Goal: Task Accomplishment & Management: Complete application form

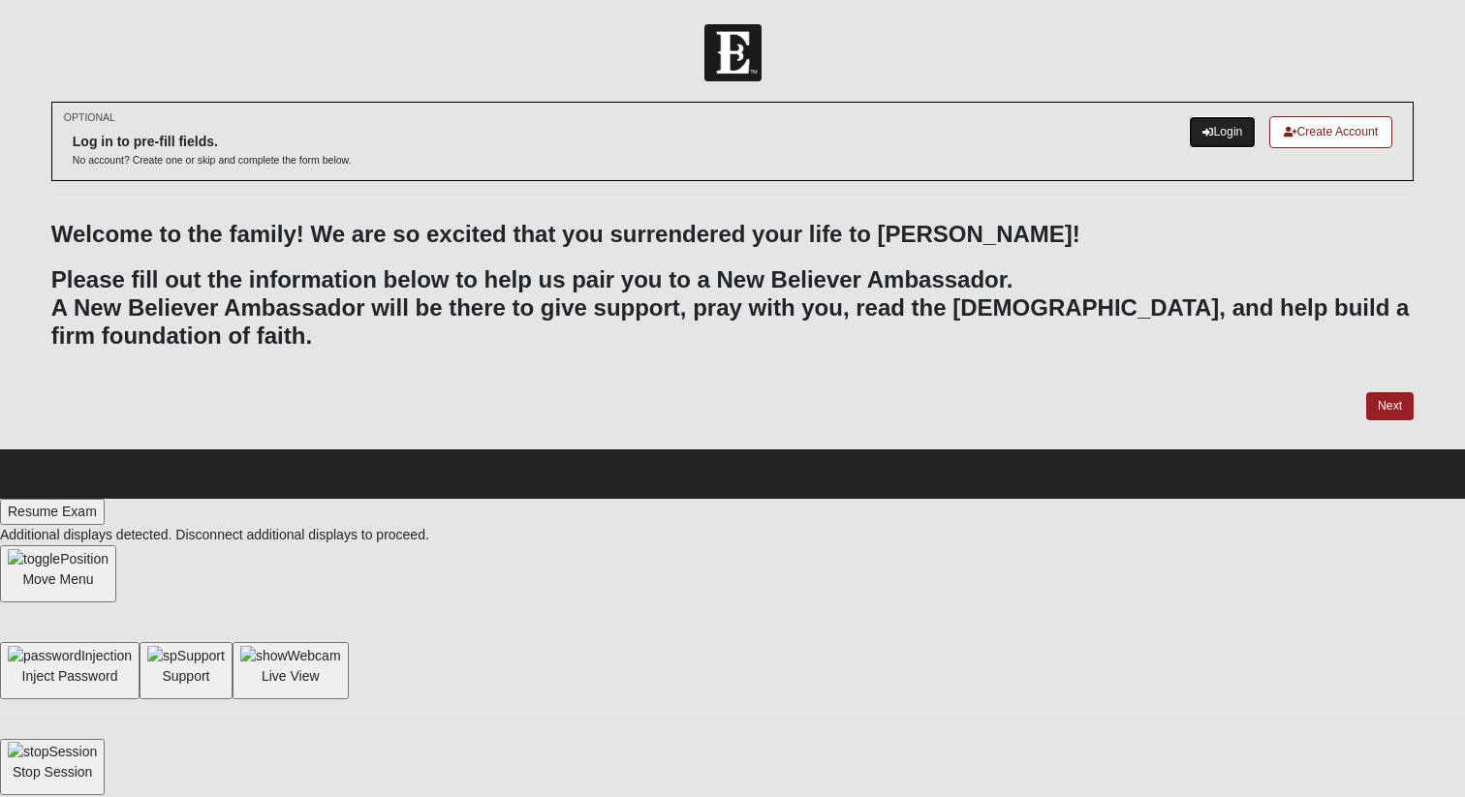
click at [608, 130] on link "Login" at bounding box center [1222, 132] width 67 height 32
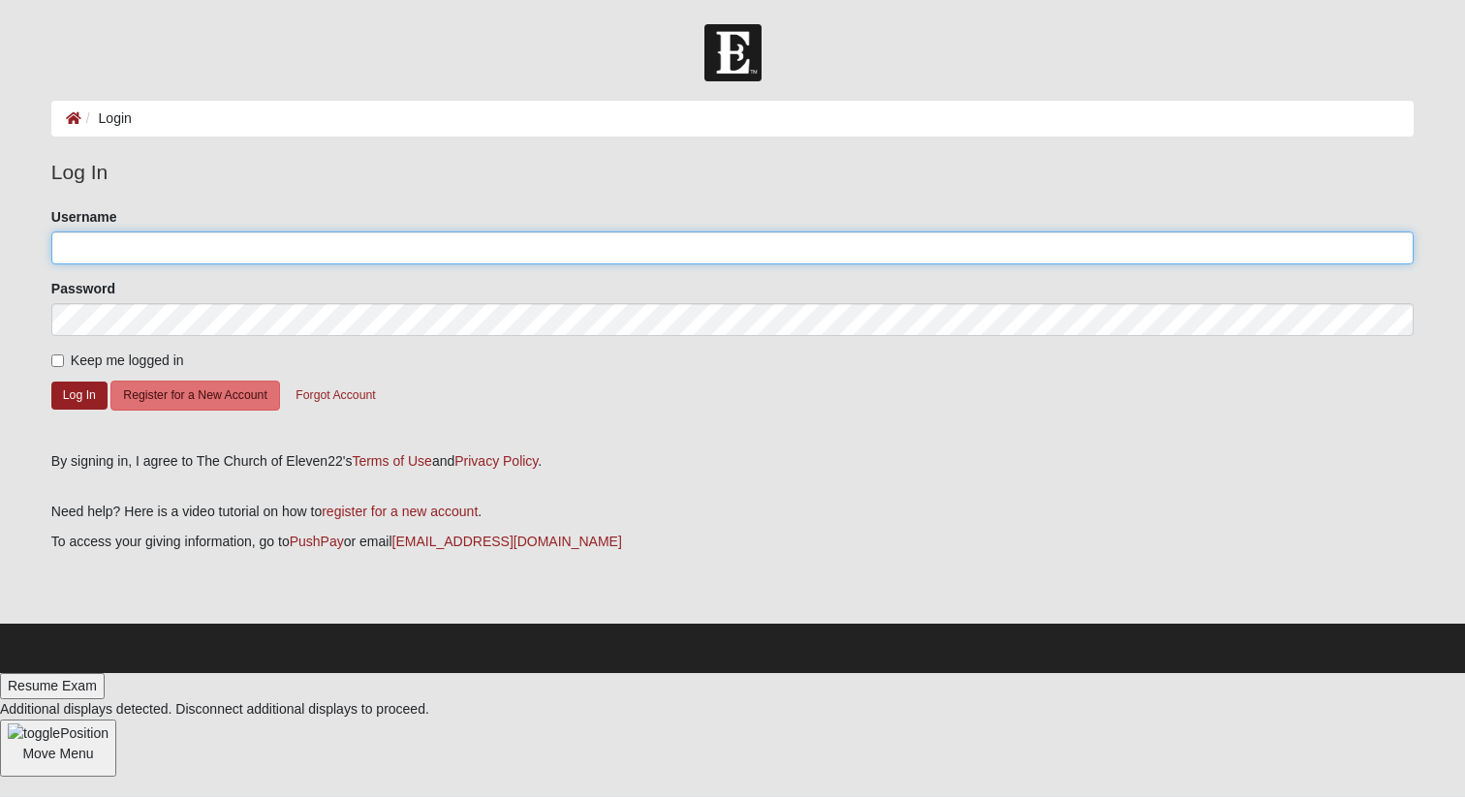
click at [196, 256] on input "Username" at bounding box center [732, 248] width 1362 height 33
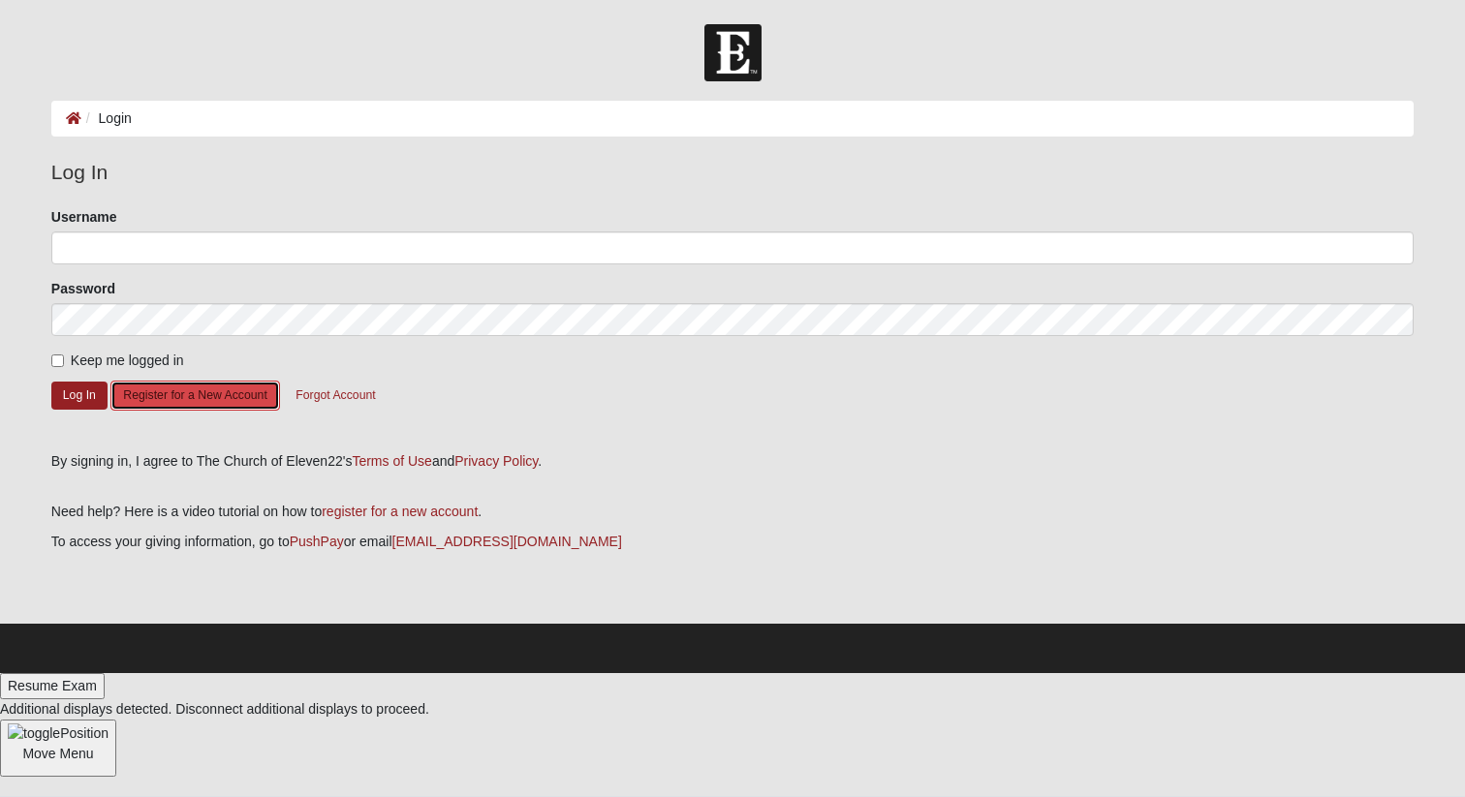
click at [207, 397] on button "Register for a New Account" at bounding box center [194, 396] width 169 height 30
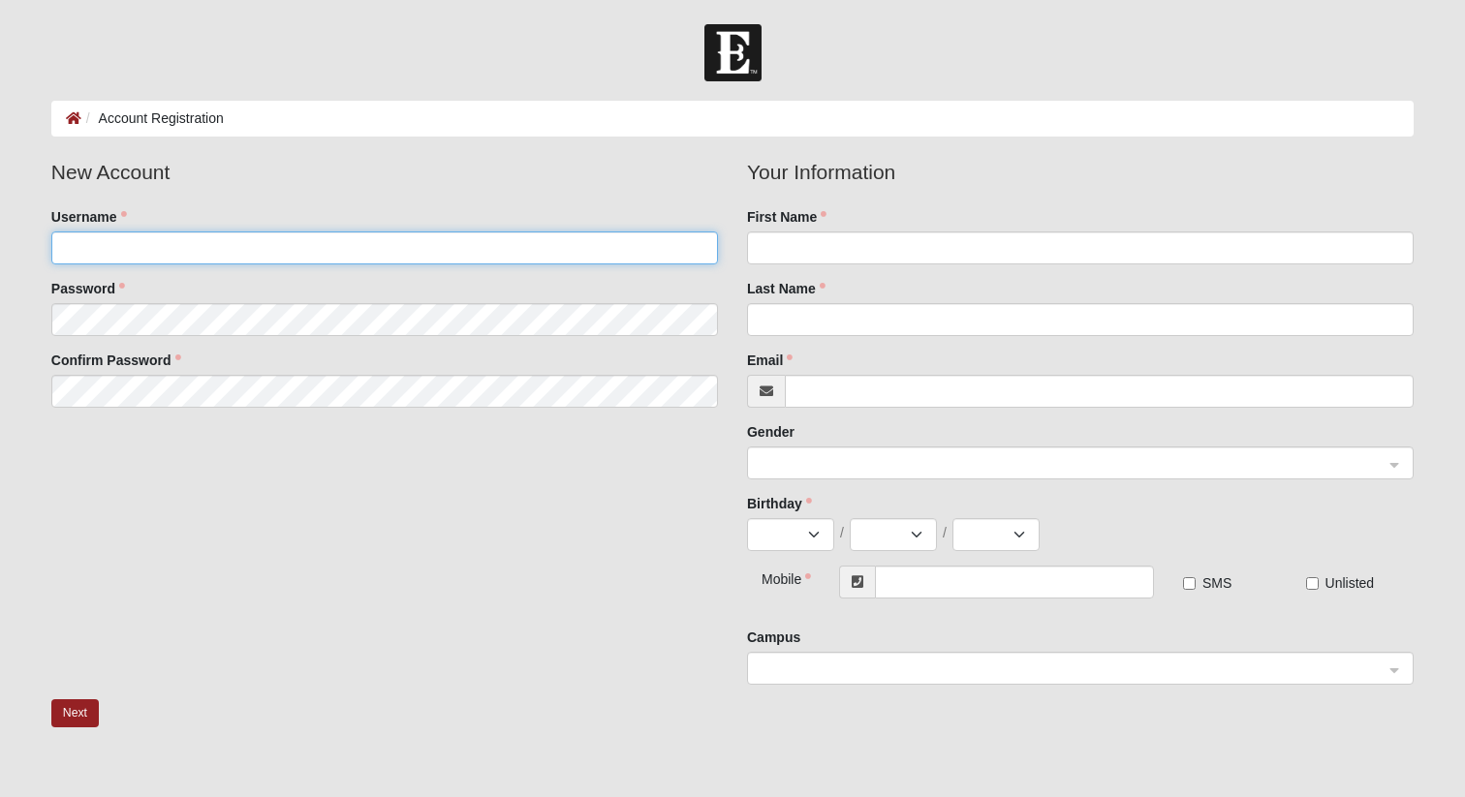
click at [292, 254] on input "Username" at bounding box center [384, 248] width 666 height 33
type input "NatesCOE22"
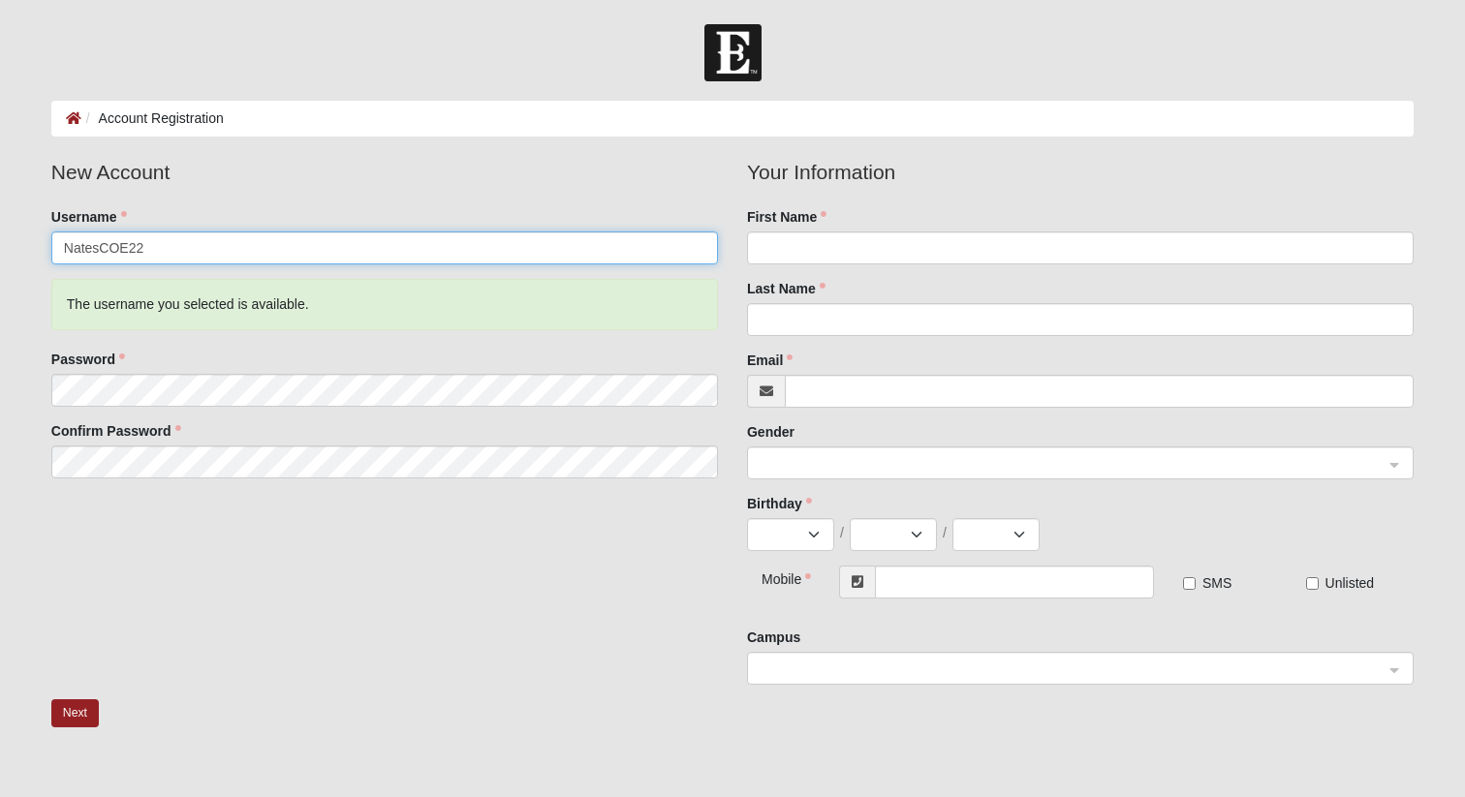
drag, startPoint x: 166, startPoint y: 250, endPoint x: 0, endPoint y: 252, distance: 165.7
click at [0, 251] on form "Log In Account Registration Account Registration Error Please correct the follo…" at bounding box center [732, 511] width 1465 height 975
type input "NathanielNelson"
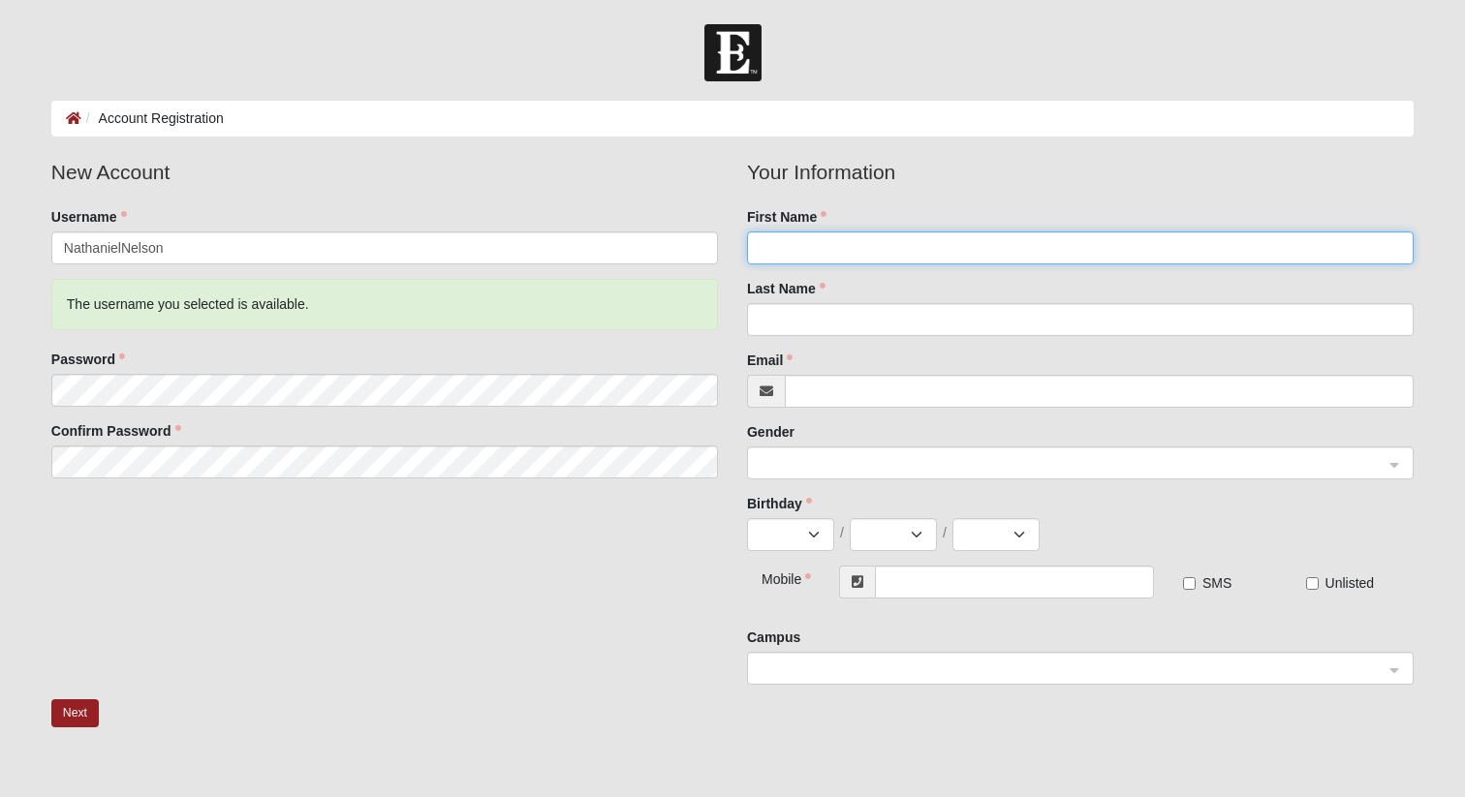
click at [817, 237] on input "First Name" at bounding box center [1080, 248] width 666 height 33
type input "[PERSON_NAME]"
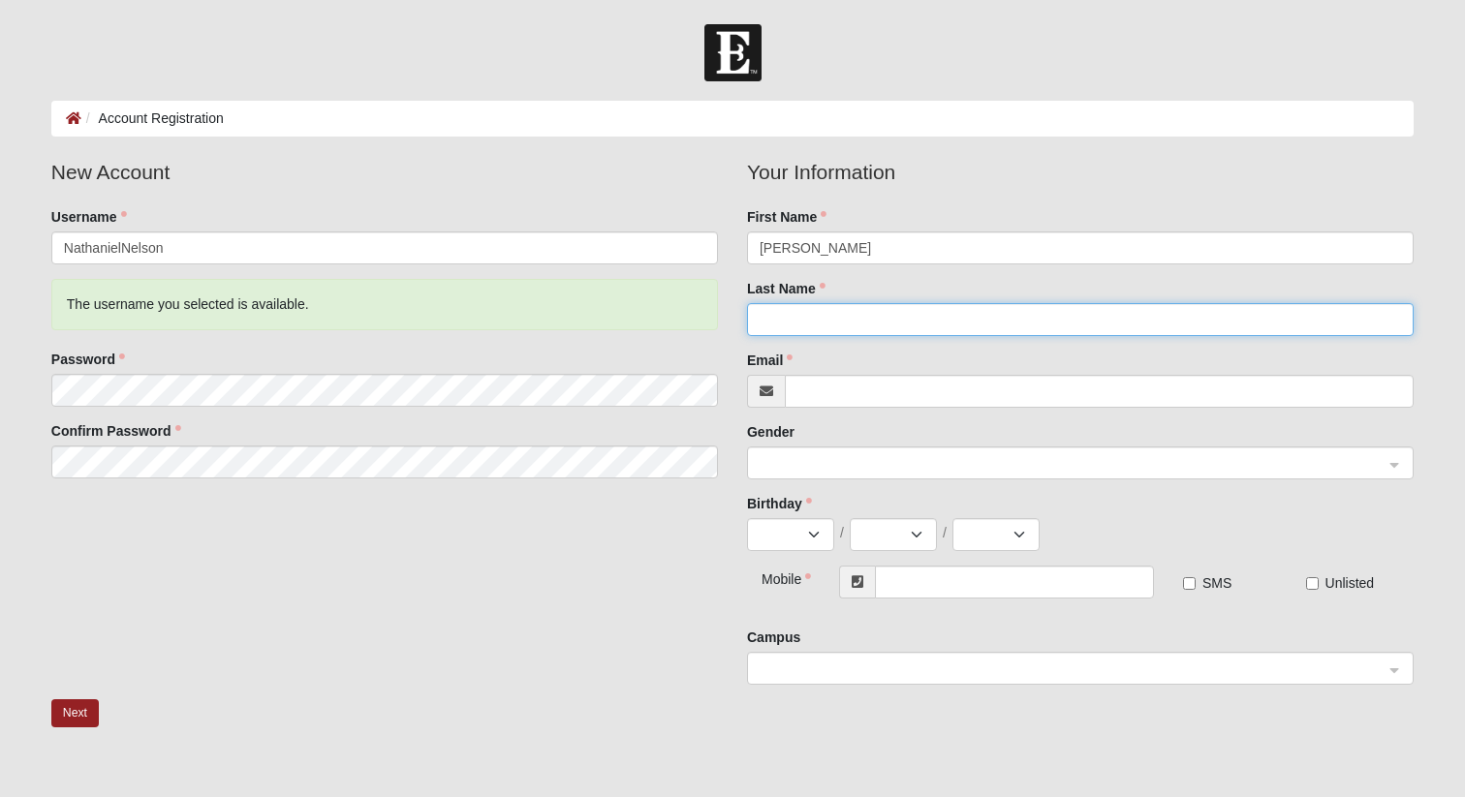
click at [887, 310] on input "Last Name" at bounding box center [1080, 319] width 666 height 33
type input "[PERSON_NAME]"
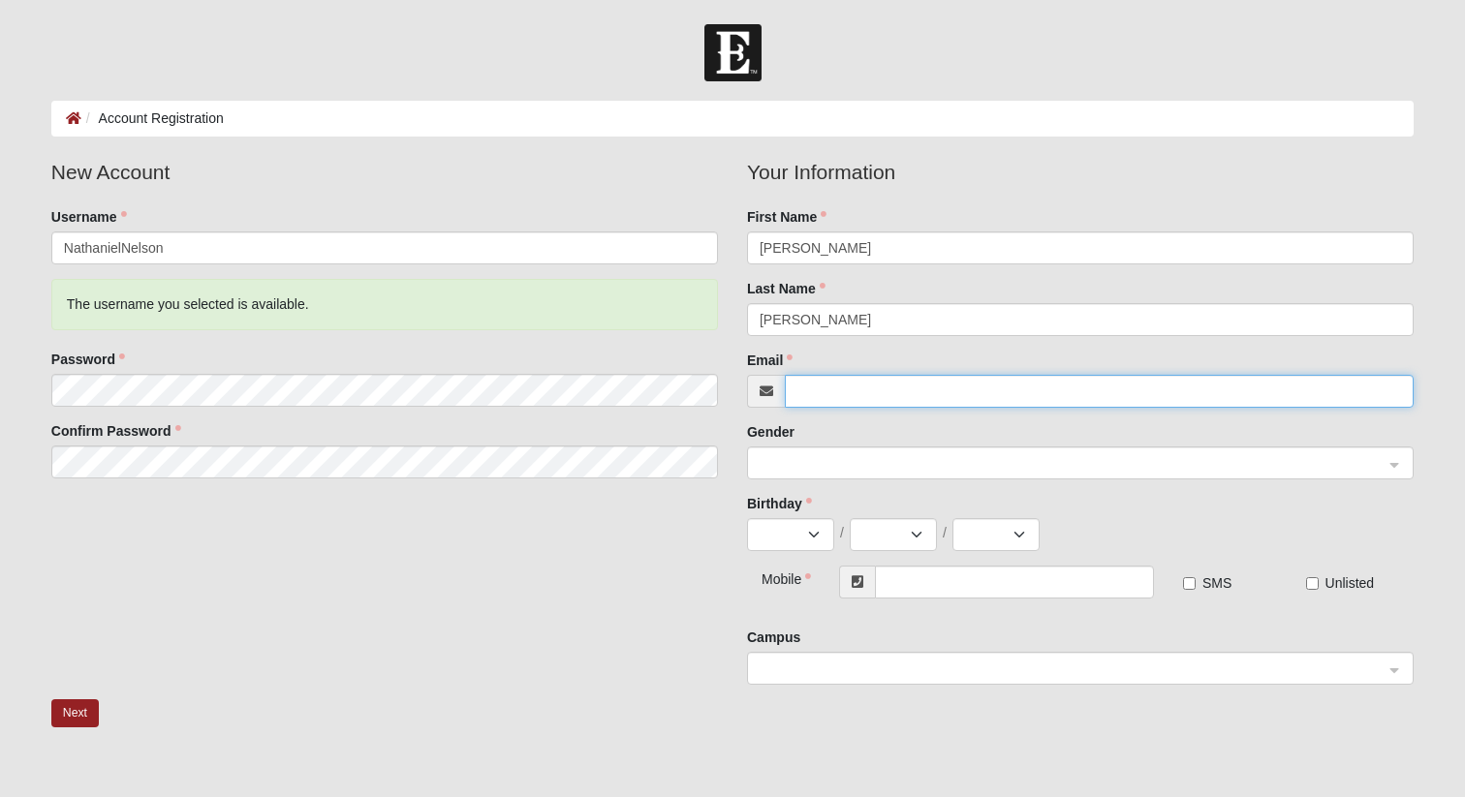
click at [881, 405] on input "Email" at bounding box center [1099, 391] width 629 height 33
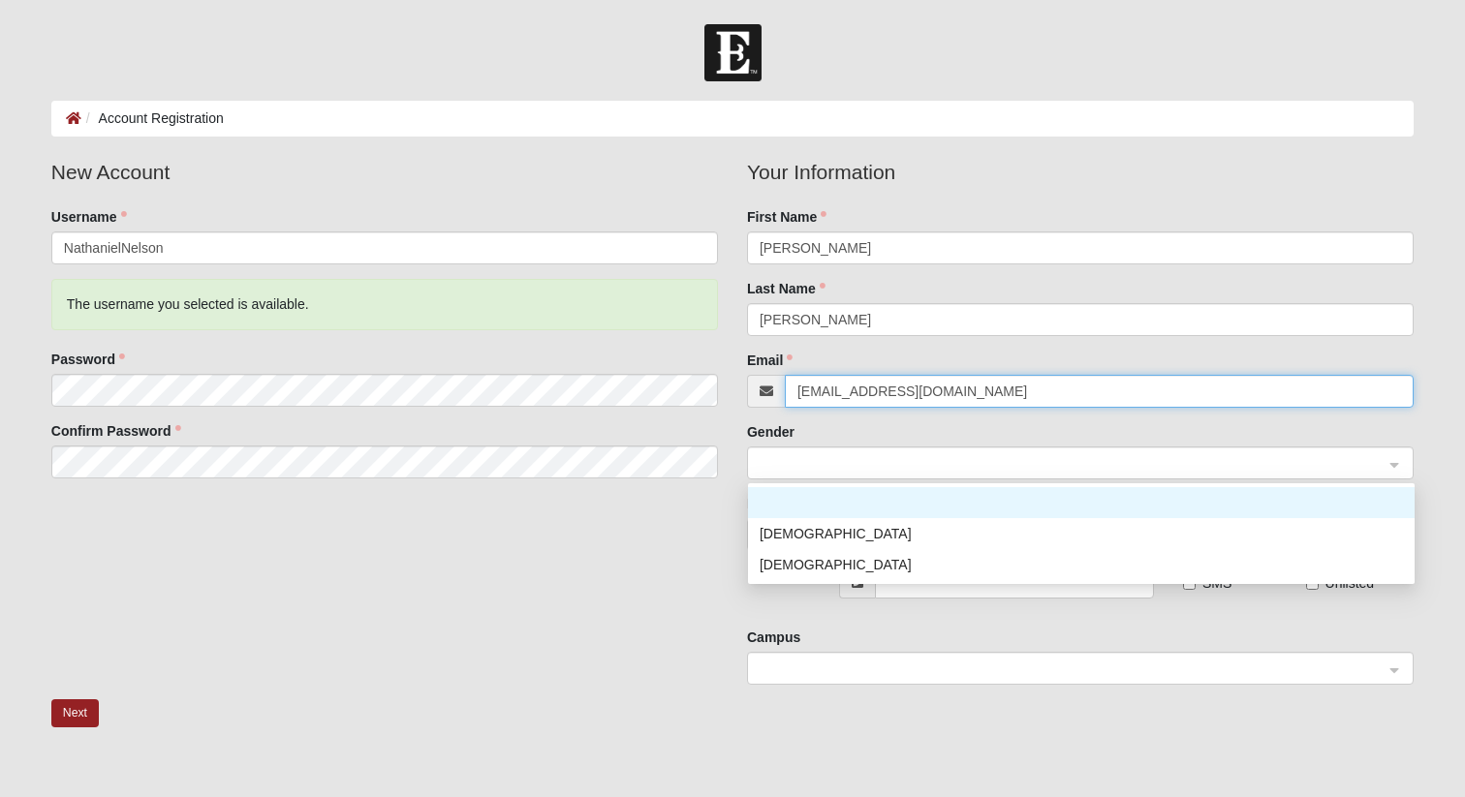
click at [885, 468] on span at bounding box center [1071, 463] width 624 height 21
type input "nnelson121901@gmail.com"
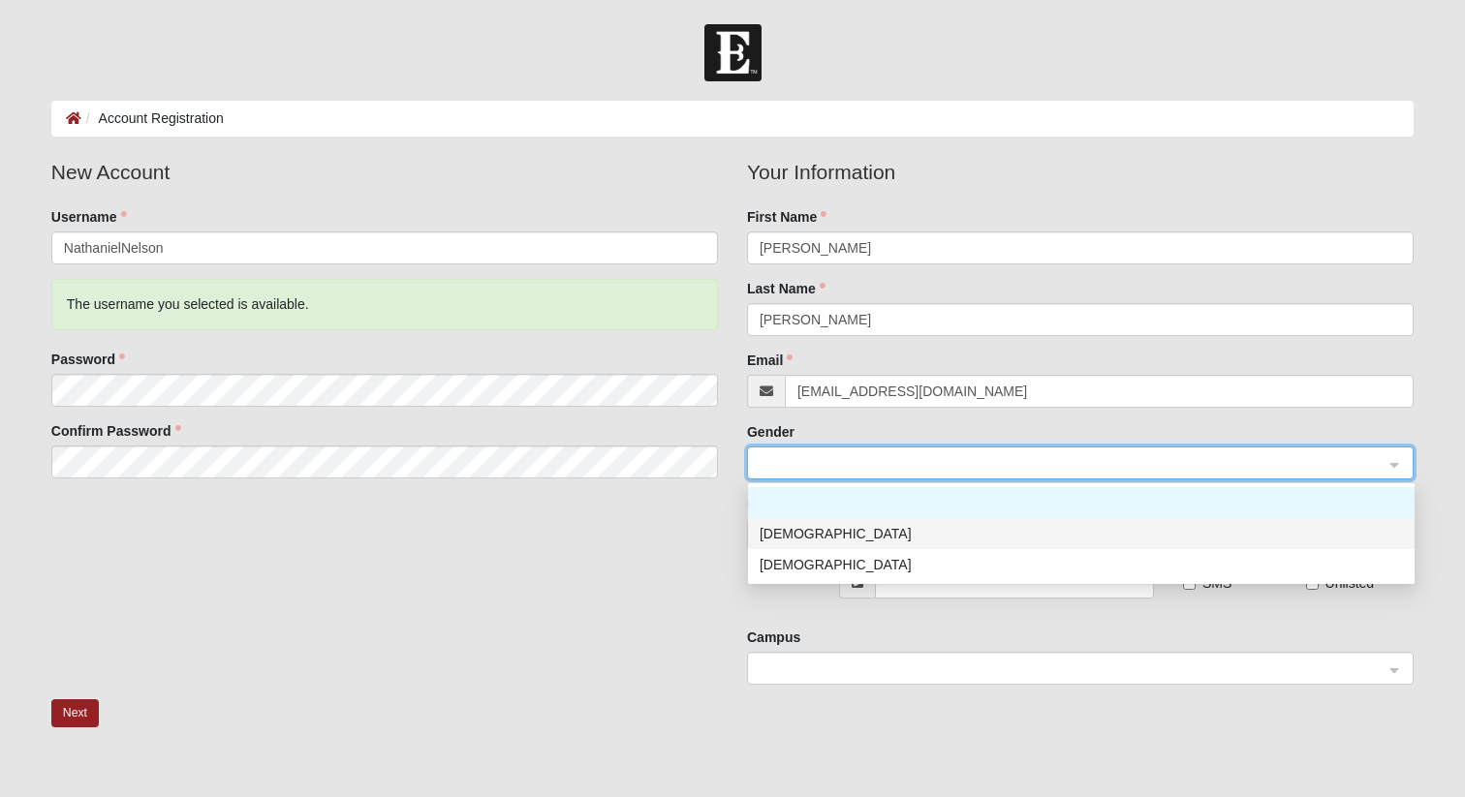
click at [848, 527] on div "[DEMOGRAPHIC_DATA]" at bounding box center [1080, 533] width 643 height 21
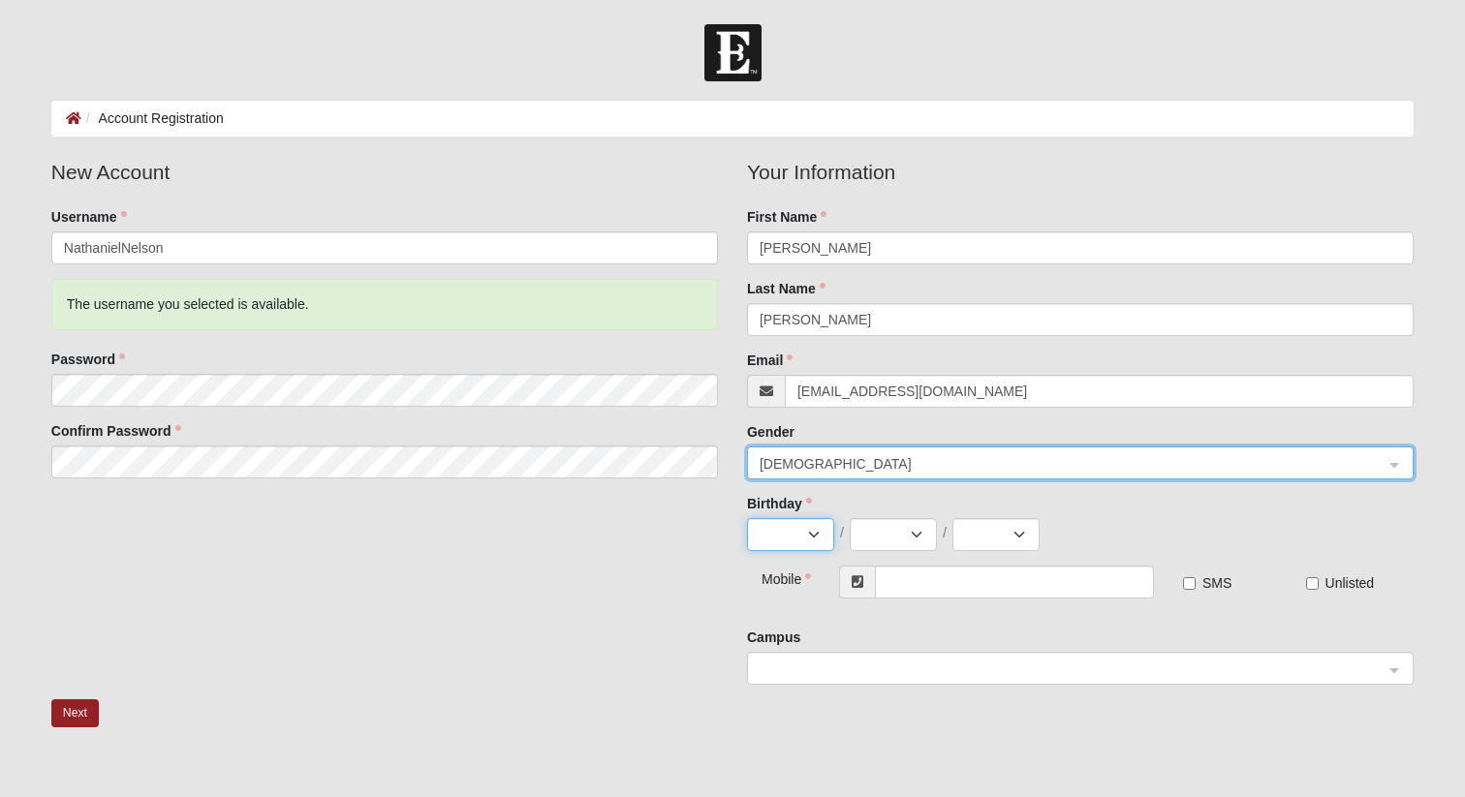
click at [815, 530] on select "Jan Feb Mar Apr May Jun Jul Aug Sep Oct Nov Dec" at bounding box center [790, 534] width 87 height 33
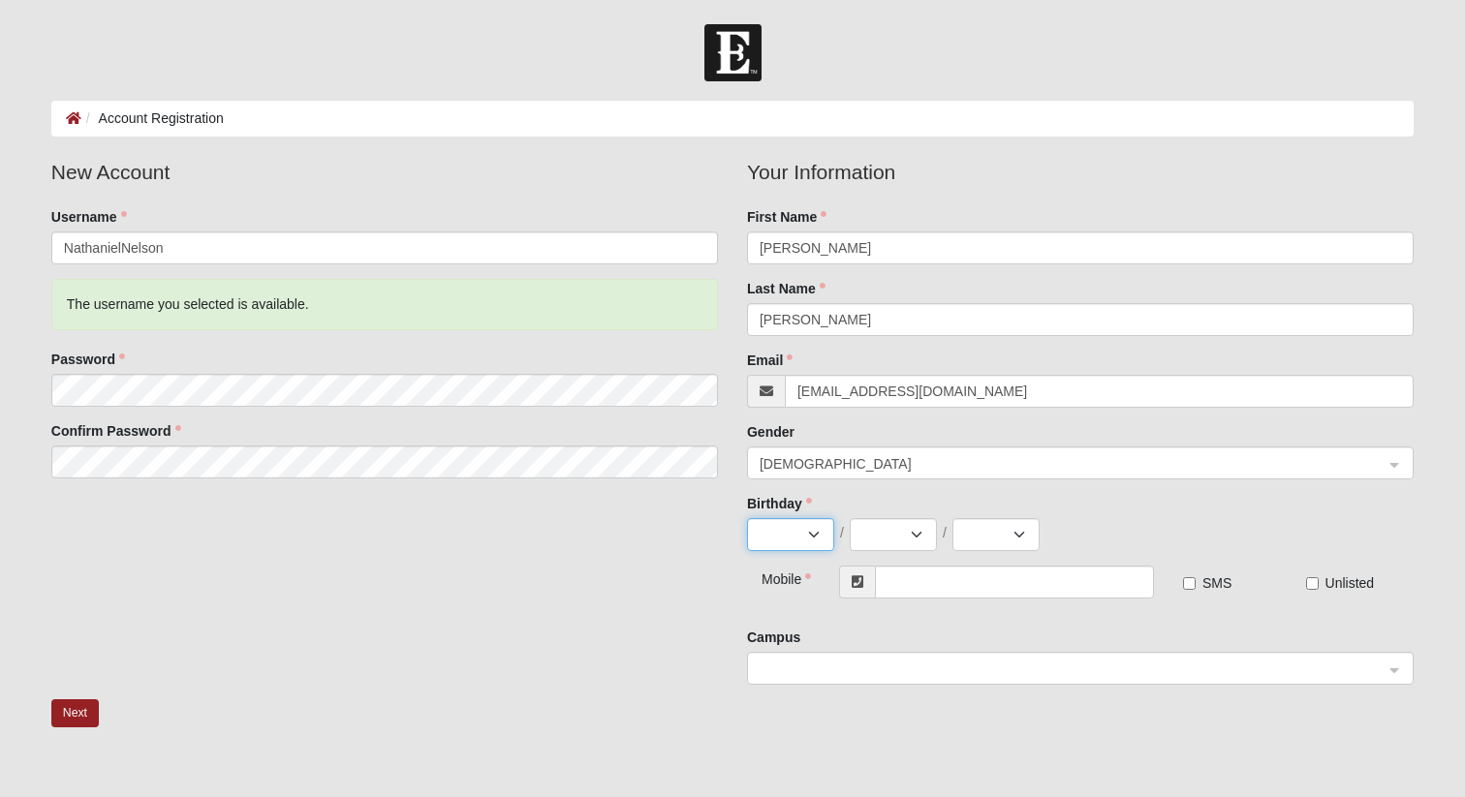
select select "12"
click at [747, 518] on select "Jan Feb Mar Apr May Jun Jul Aug Sep Oct Nov Dec" at bounding box center [790, 534] width 87 height 33
click at [876, 541] on select "1 2 3 4 5 6 7 8 9 10 11 12 13 14 15 16 17 18 19 20 21 22 23 24 25 26 27 28 29 3…" at bounding box center [893, 534] width 87 height 33
select select "19"
click at [850, 518] on select "1 2 3 4 5 6 7 8 9 10 11 12 13 14 15 16 17 18 19 20 21 22 23 24 25 26 27 28 29 3…" at bounding box center [893, 534] width 87 height 33
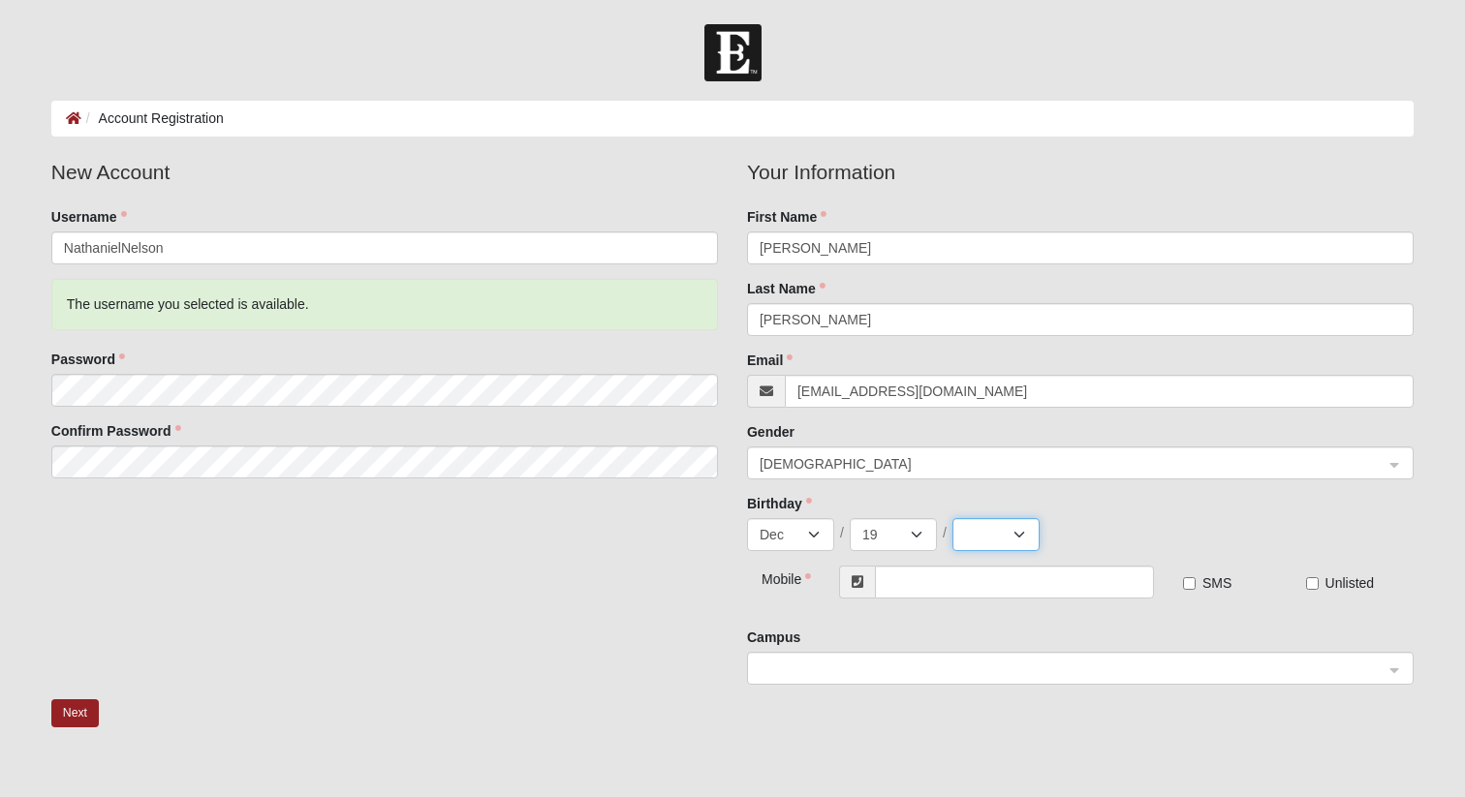
click at [982, 540] on select "2025 2024 2023 2022 2021 2020 2019 2018 2017 2016 2015 2014 2013 2012 2011 2010…" at bounding box center [995, 534] width 87 height 33
select select "2001"
click at [952, 518] on select "2025 2024 2023 2022 2021 2020 2019 2018 2017 2016 2015 2014 2013 2012 2011 2010…" at bounding box center [995, 534] width 87 height 33
click at [917, 581] on input "text" at bounding box center [1014, 582] width 279 height 33
type input "[PHONE_NUMBER]"
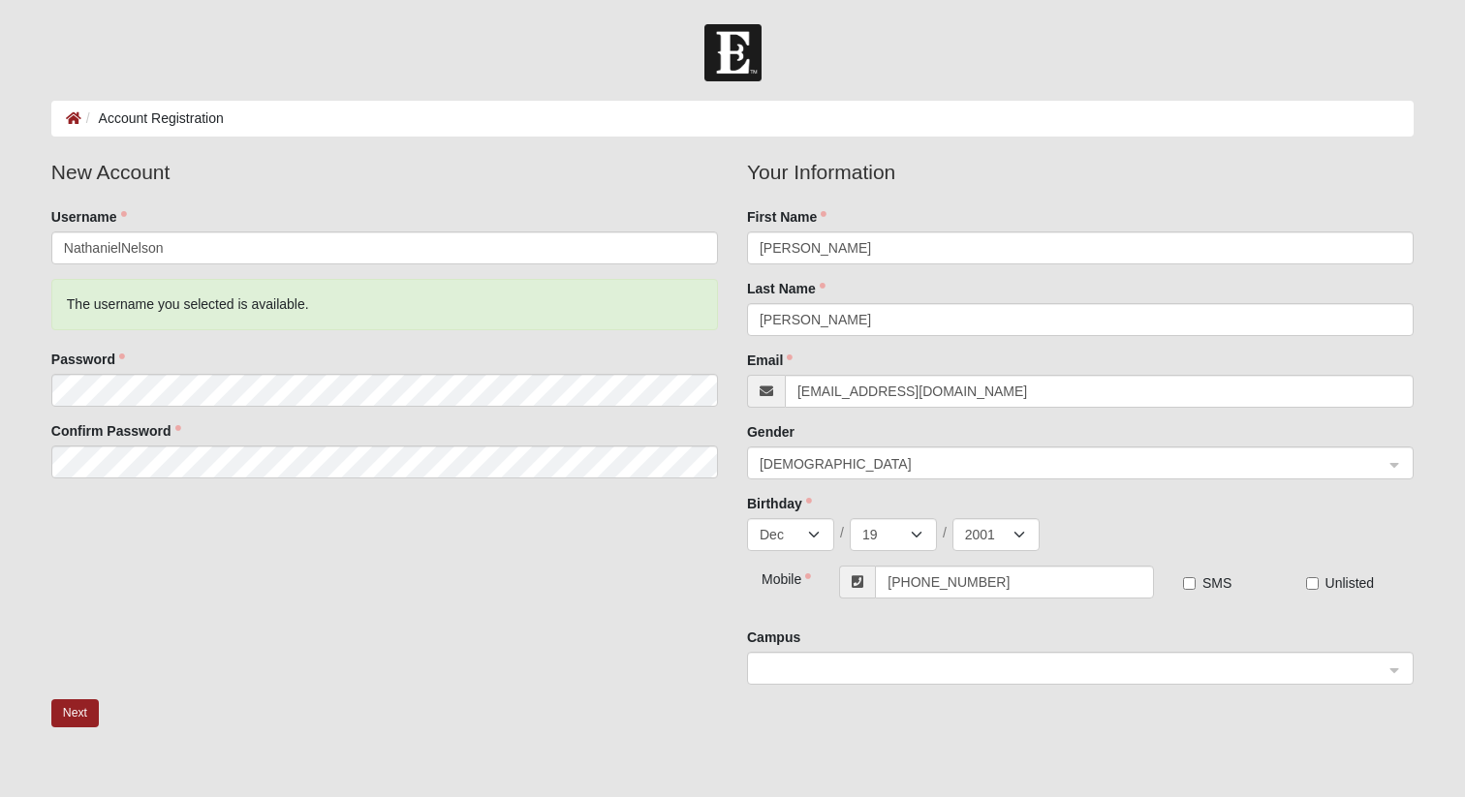
click at [1199, 577] on label "SMS" at bounding box center [1207, 582] width 48 height 19
click at [1195, 577] on input "SMS" at bounding box center [1189, 583] width 13 height 13
click at [1199, 577] on label "SMS" at bounding box center [1207, 582] width 48 height 19
click at [1195, 577] on input "SMS" at bounding box center [1189, 583] width 13 height 13
checkbox input "false"
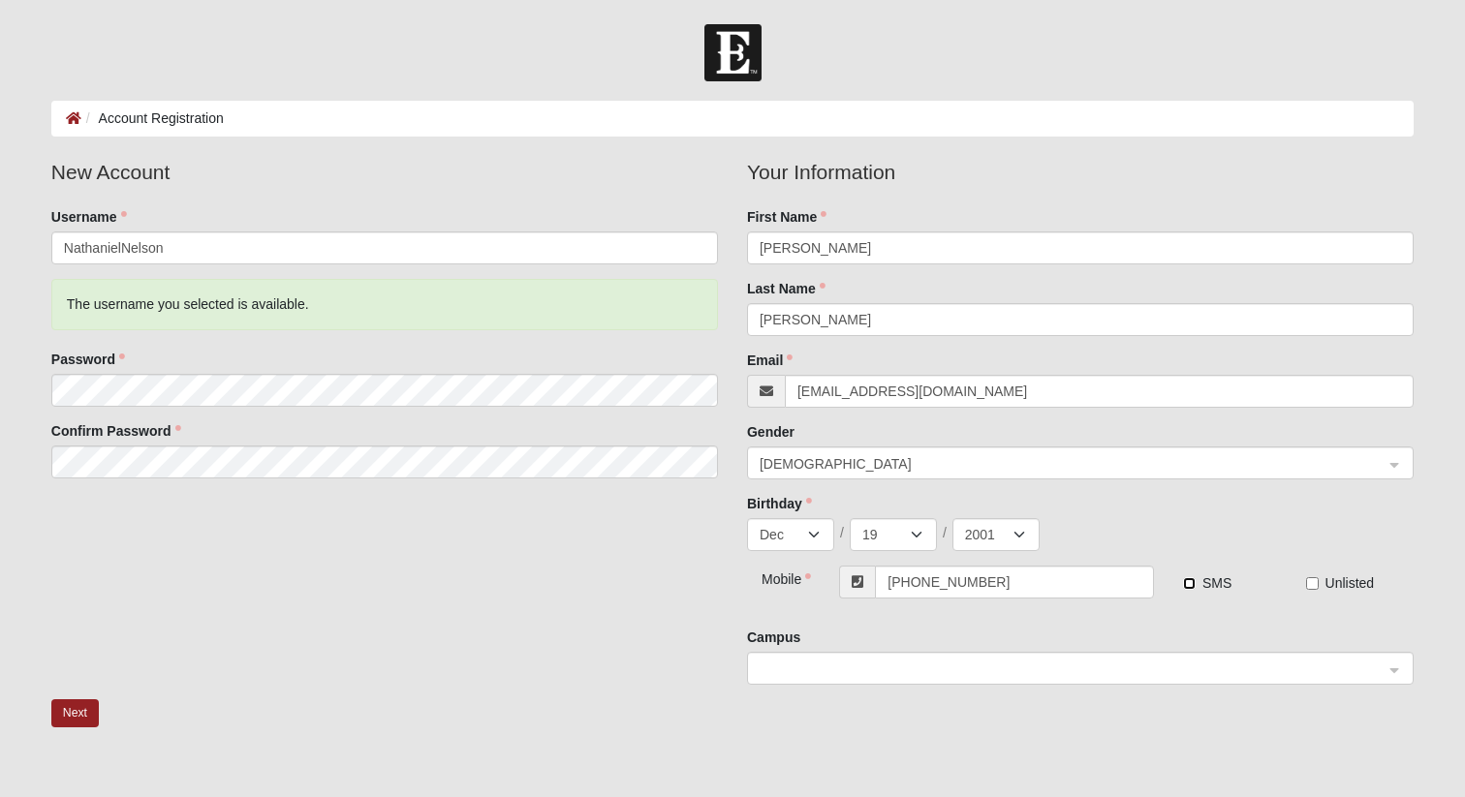
click at [1060, 676] on span at bounding box center [1071, 669] width 624 height 21
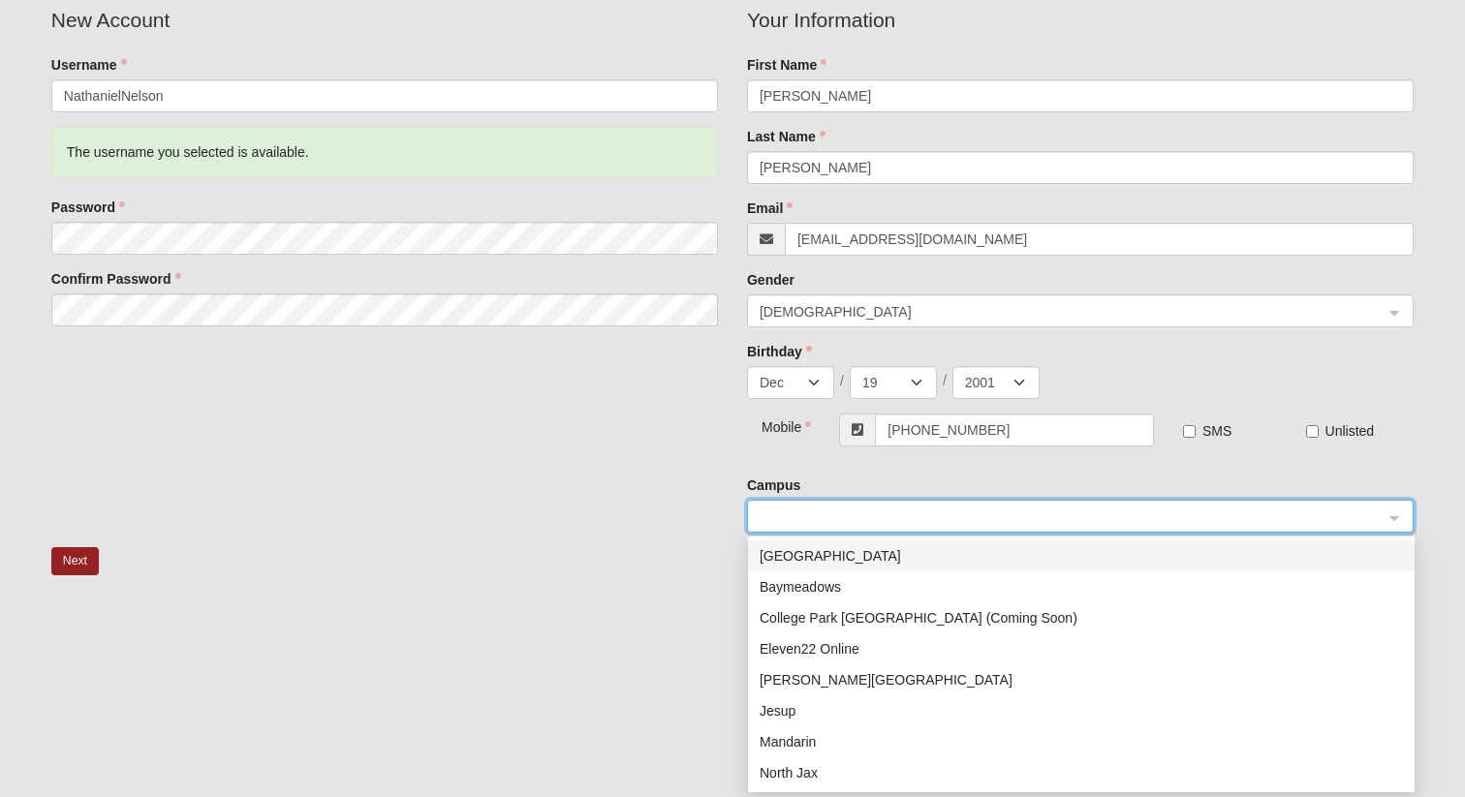
scroll to position [202, 0]
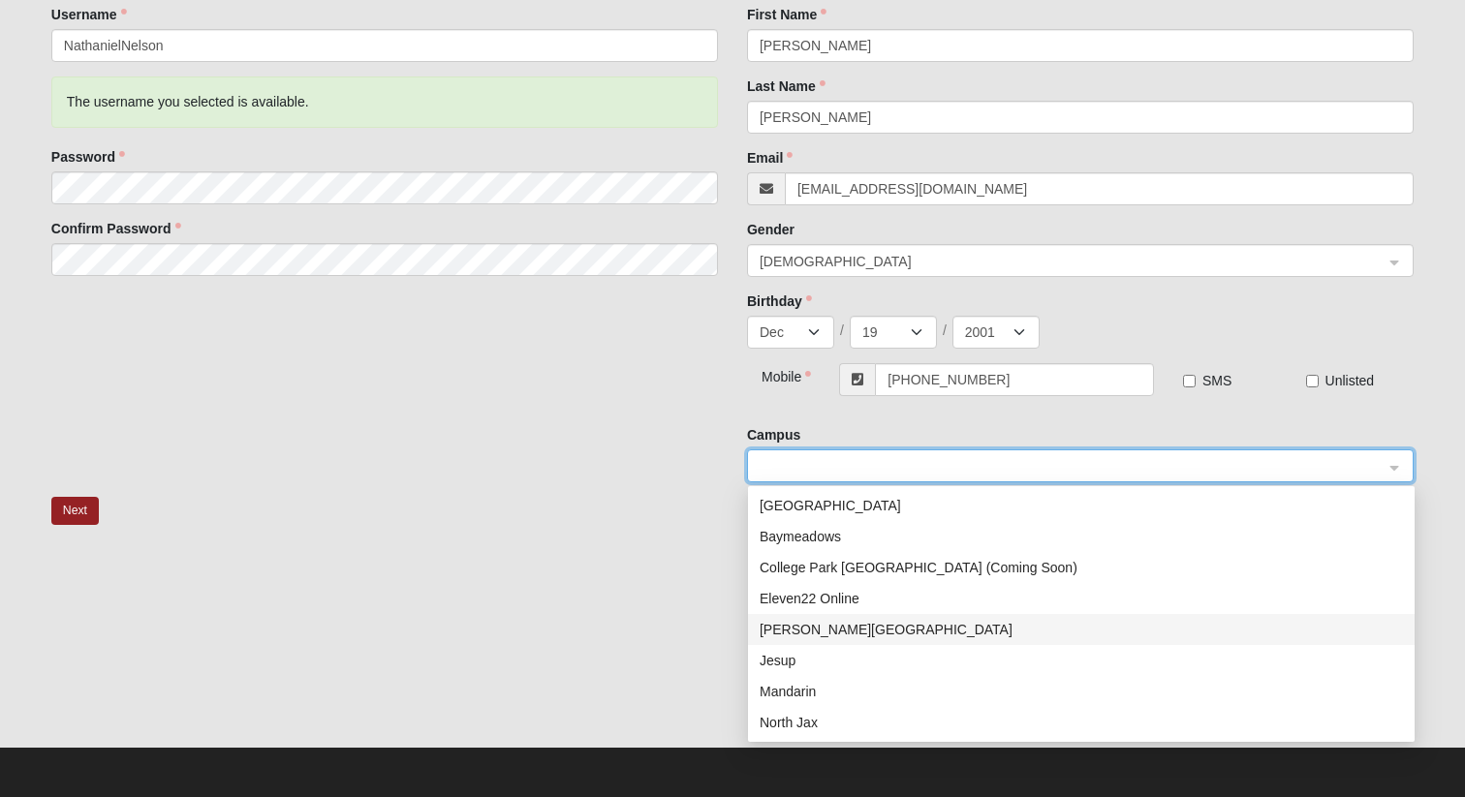
click at [853, 633] on div "[PERSON_NAME][GEOGRAPHIC_DATA]" at bounding box center [1080, 629] width 643 height 21
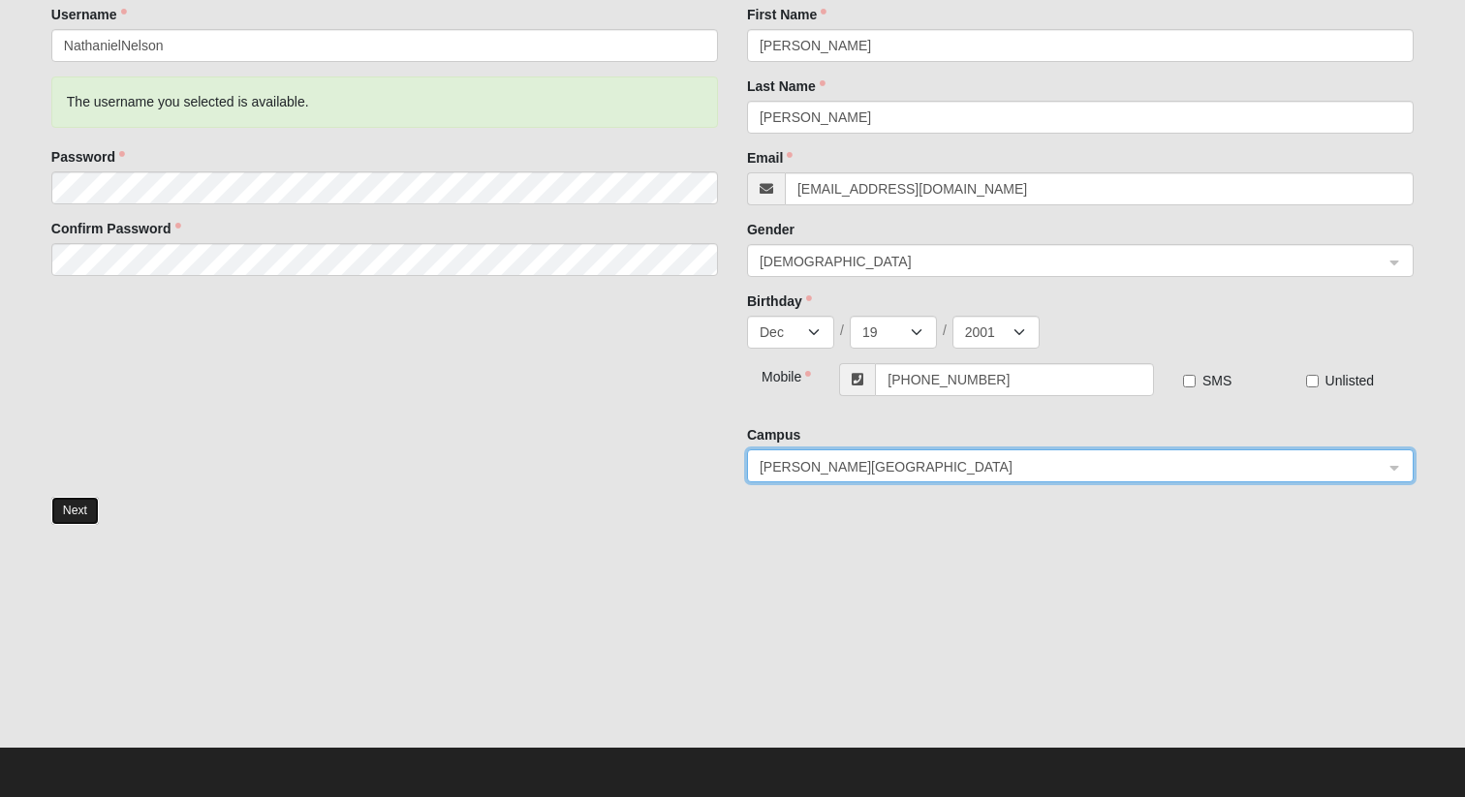
click at [55, 504] on button "Next" at bounding box center [74, 511] width 47 height 28
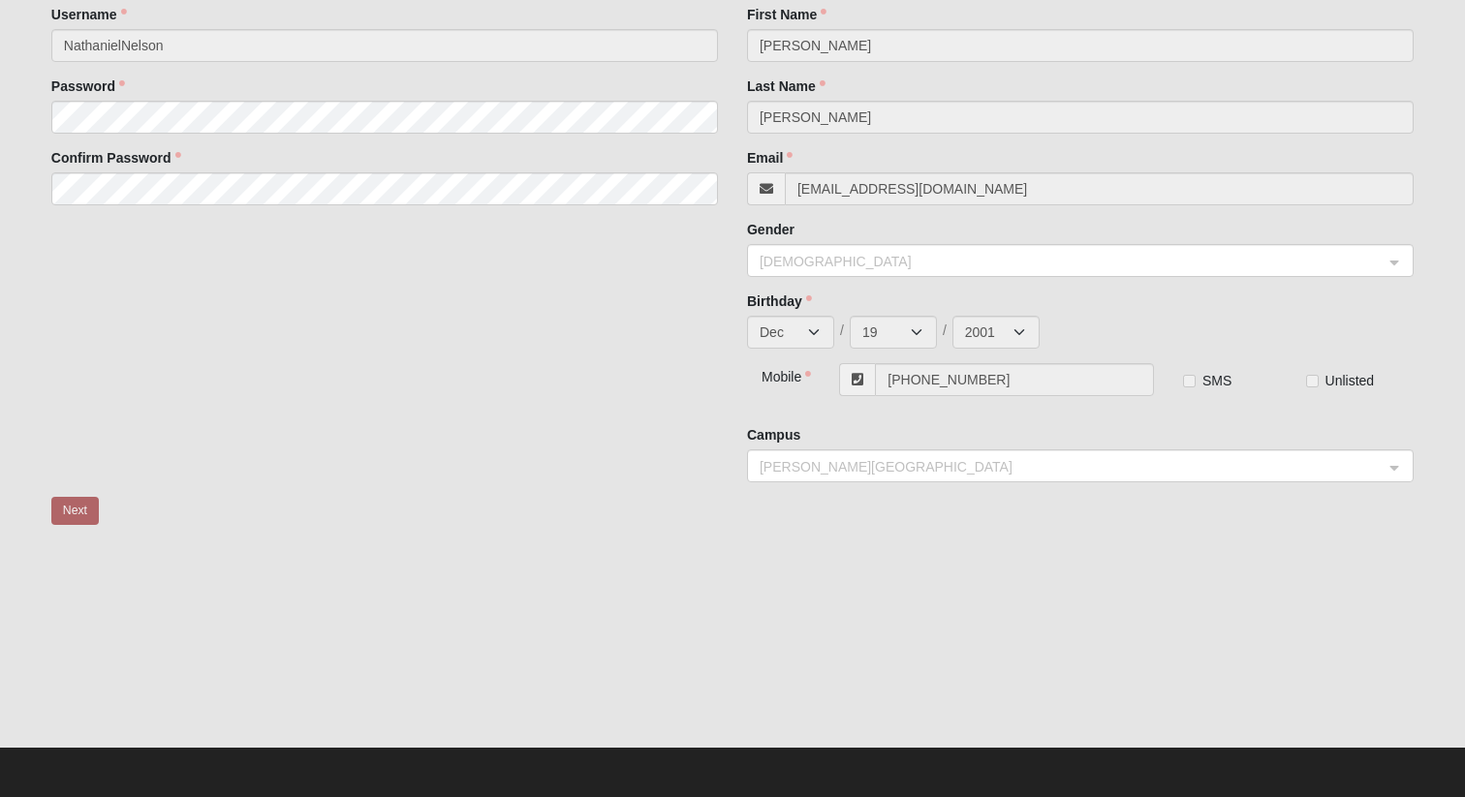
scroll to position [0, 0]
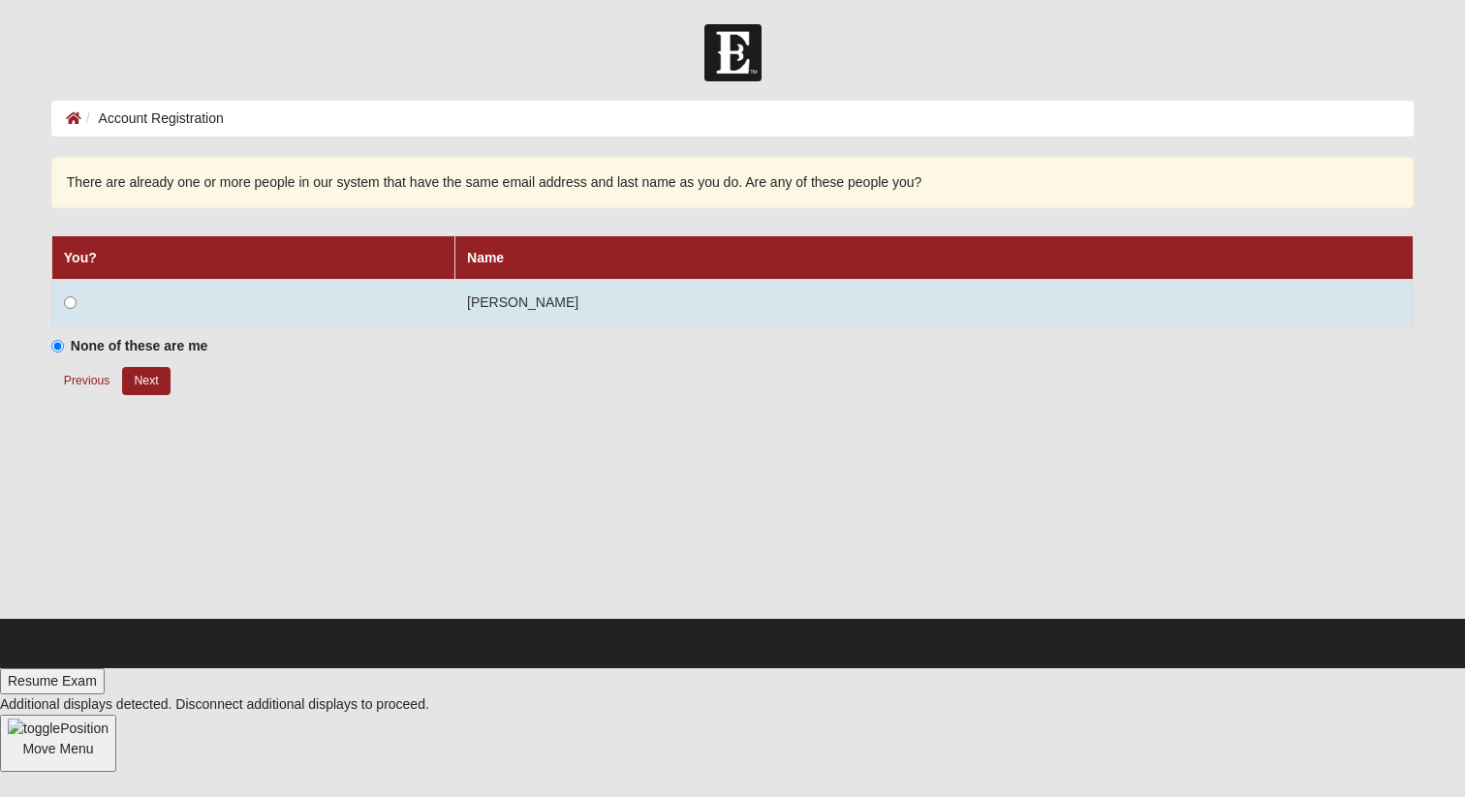
click at [158, 302] on td at bounding box center [252, 303] width 403 height 46
click at [72, 303] on input "radio" at bounding box center [70, 302] width 13 height 13
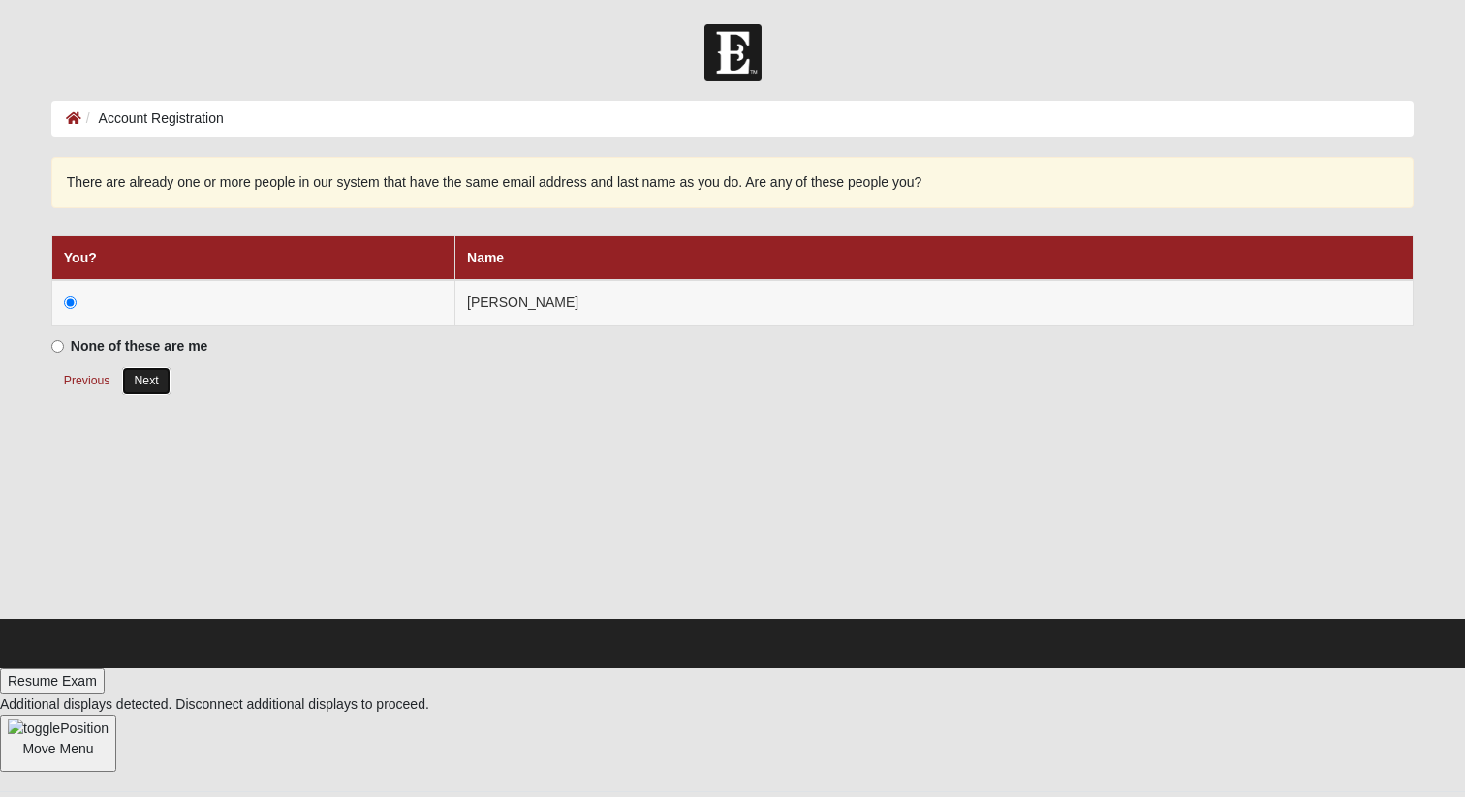
click at [149, 382] on button "Next" at bounding box center [145, 381] width 47 height 28
radio input "true"
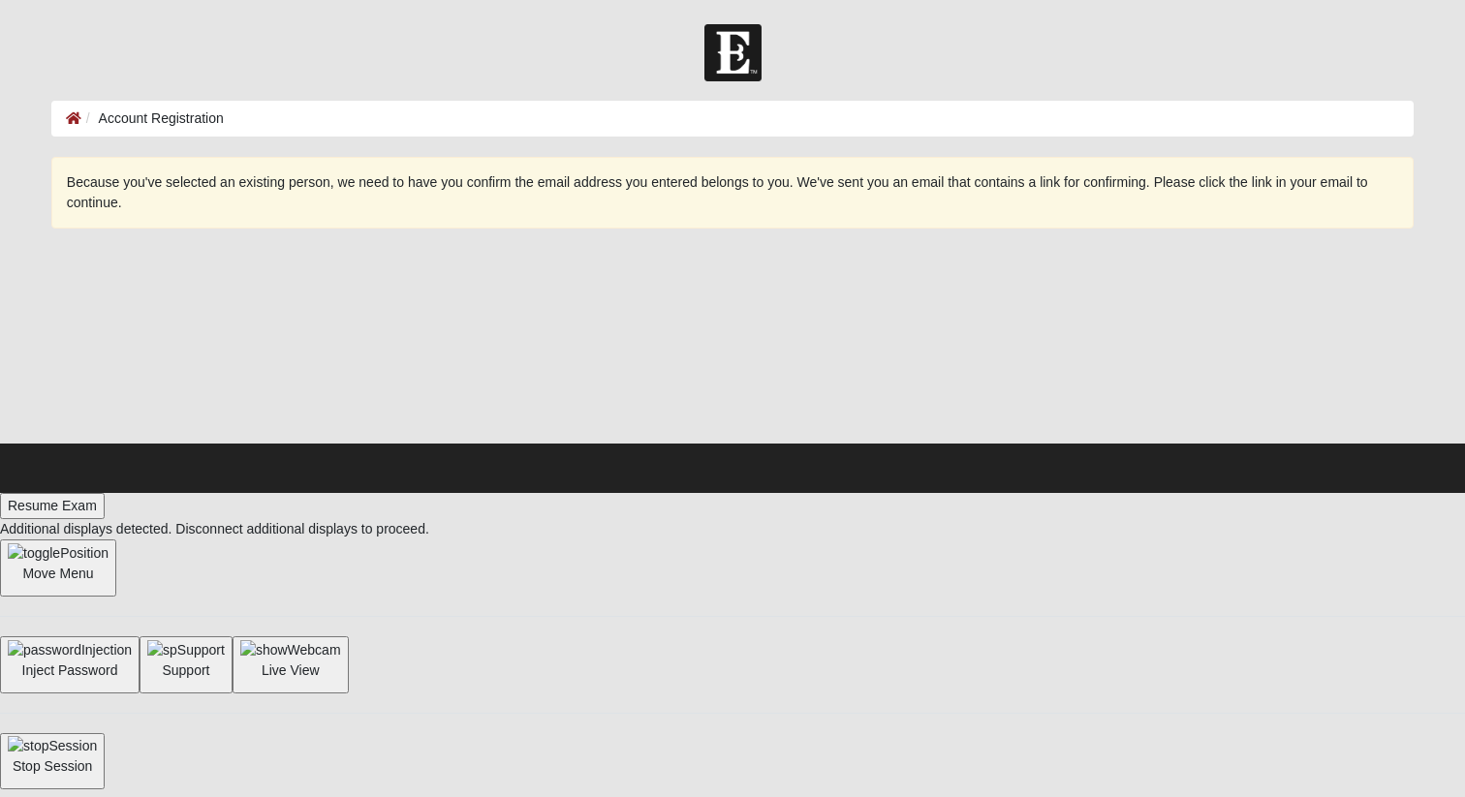
click at [488, 202] on div "Because you've selected an existing person, we need to have you confirm the ema…" at bounding box center [732, 193] width 1362 height 72
click at [436, 117] on ol "Account Registration" at bounding box center [732, 119] width 1362 height 36
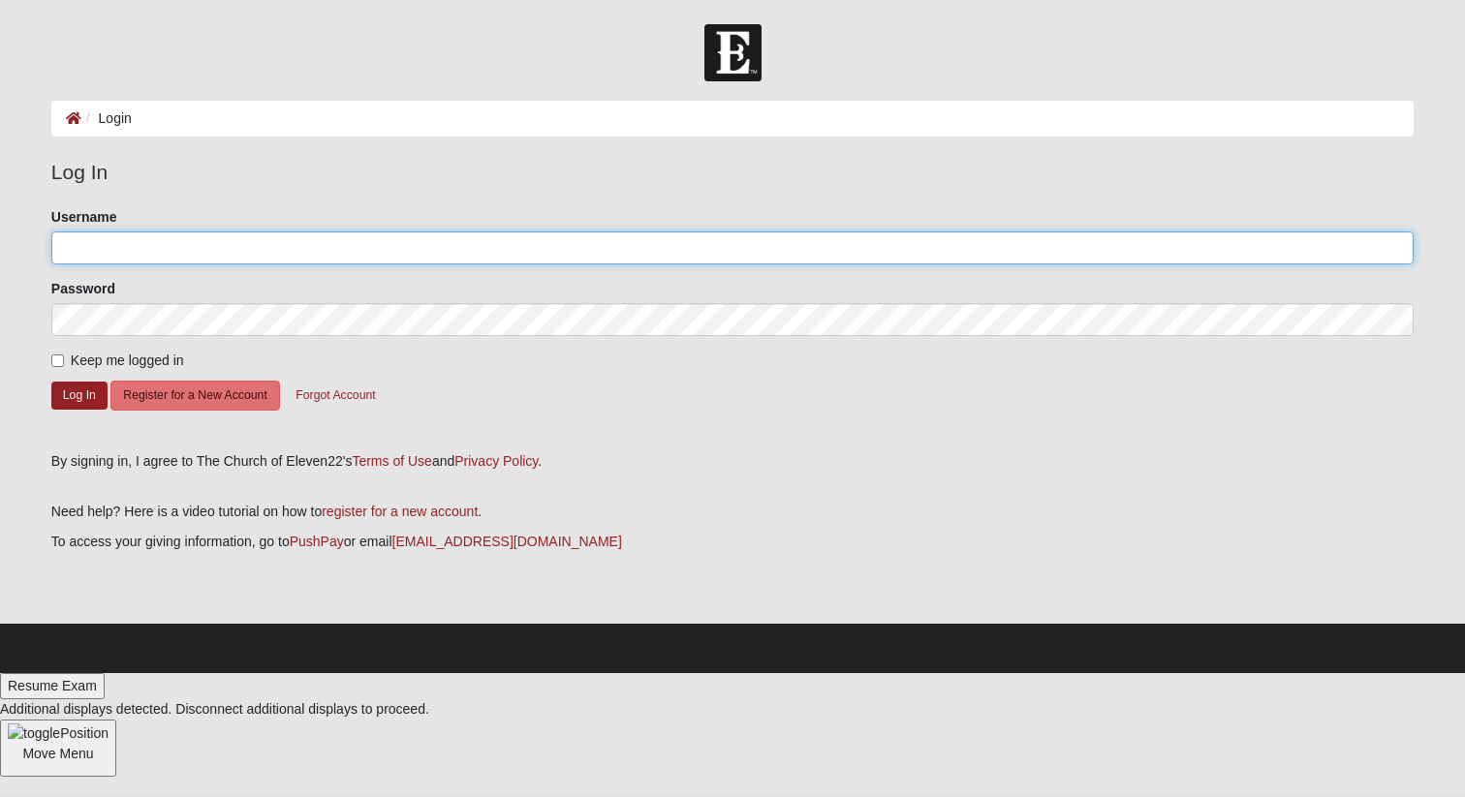
type input "NathanielNelson"
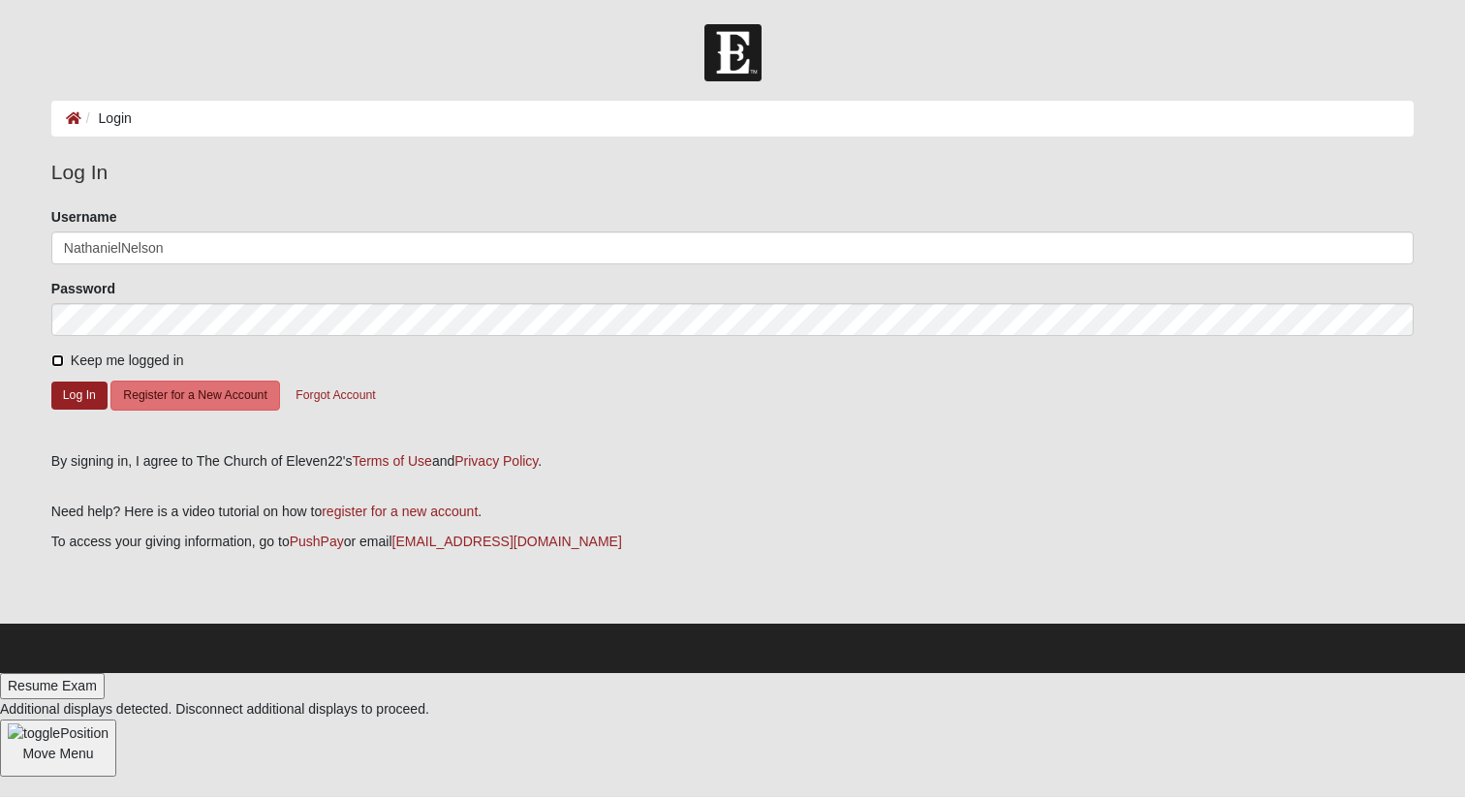
click at [55, 361] on input "Keep me logged in" at bounding box center [57, 361] width 13 height 13
checkbox input "true"
click at [81, 400] on button "Log In" at bounding box center [79, 396] width 56 height 28
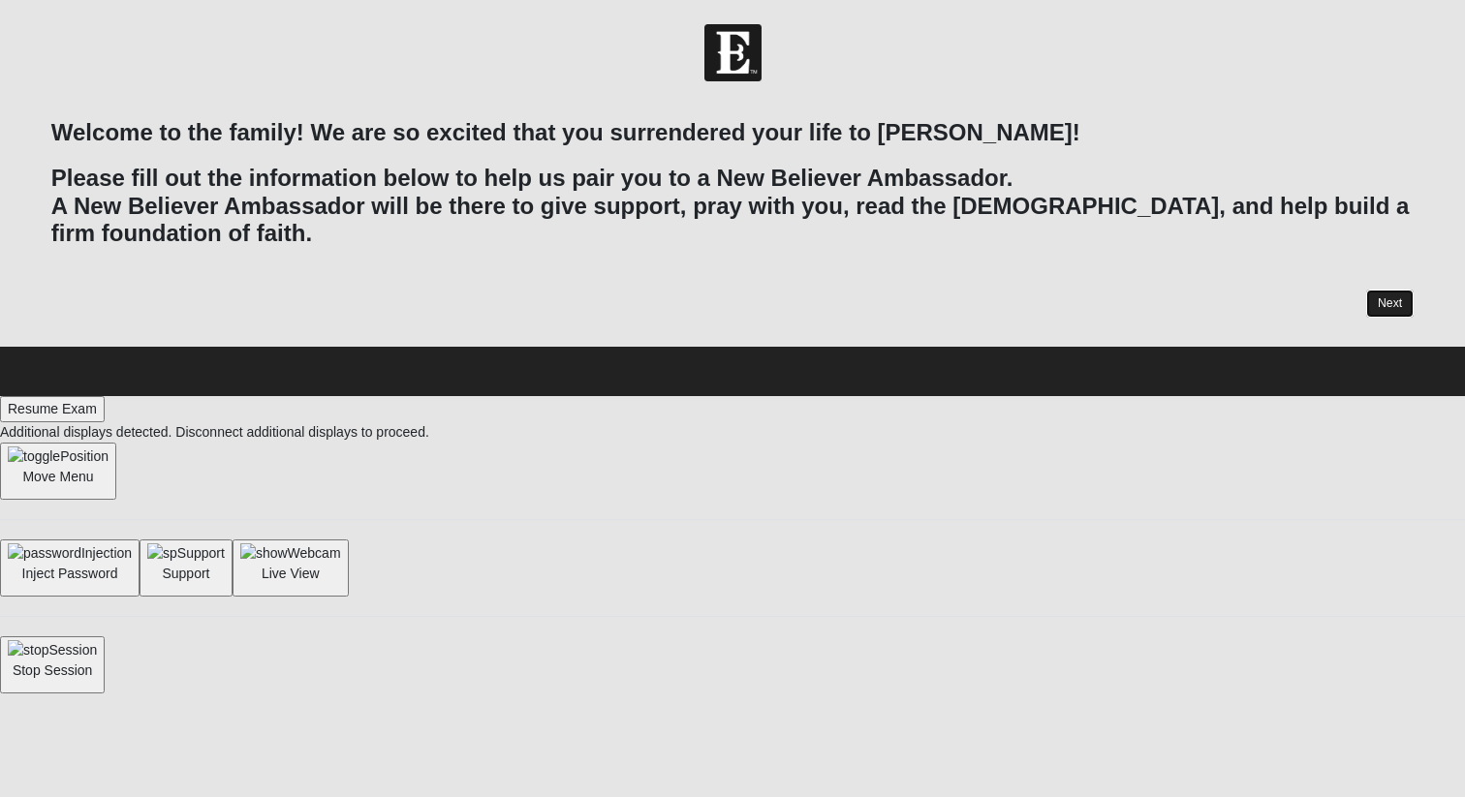
click at [1384, 302] on link "Next" at bounding box center [1389, 304] width 47 height 28
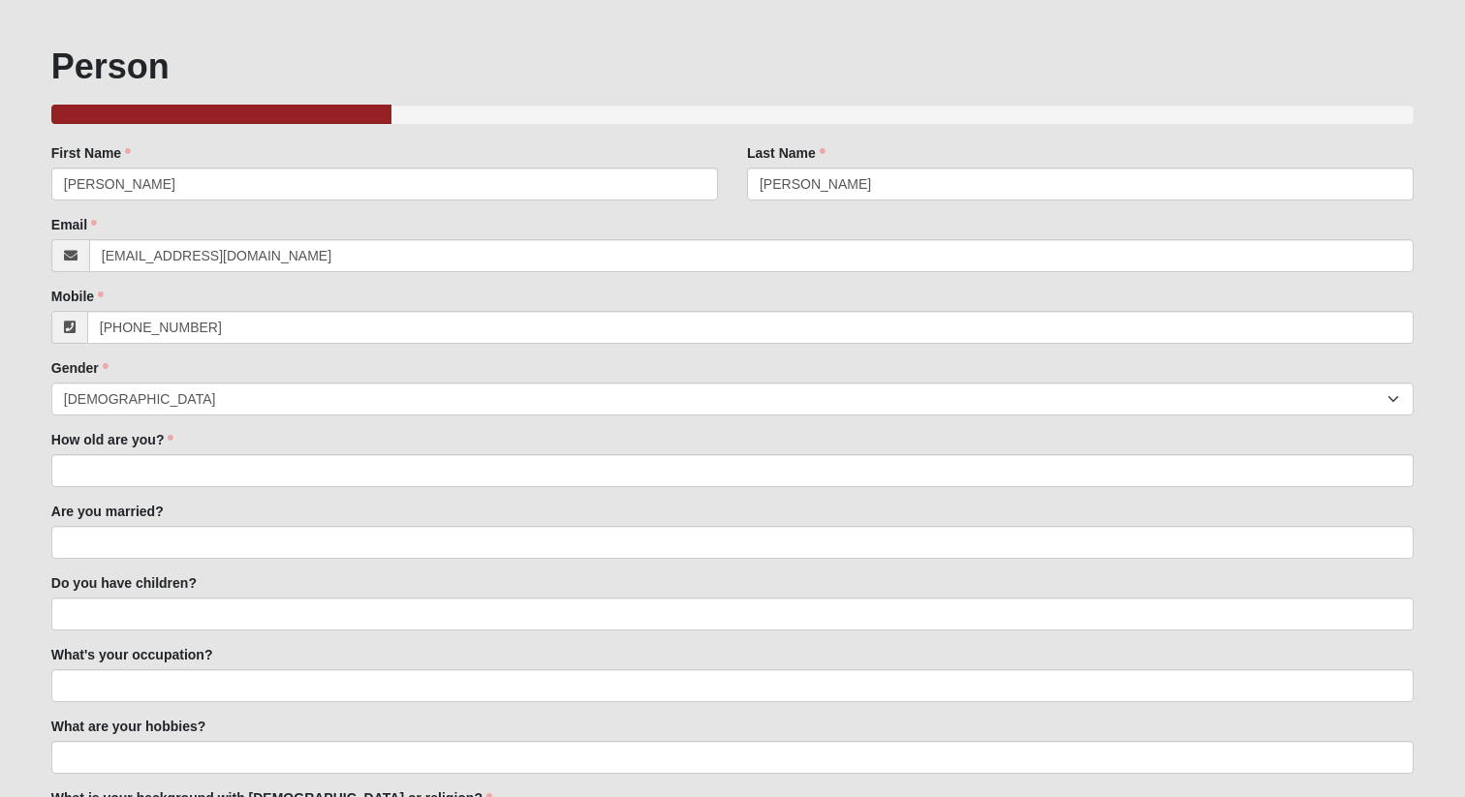
scroll to position [116, 0]
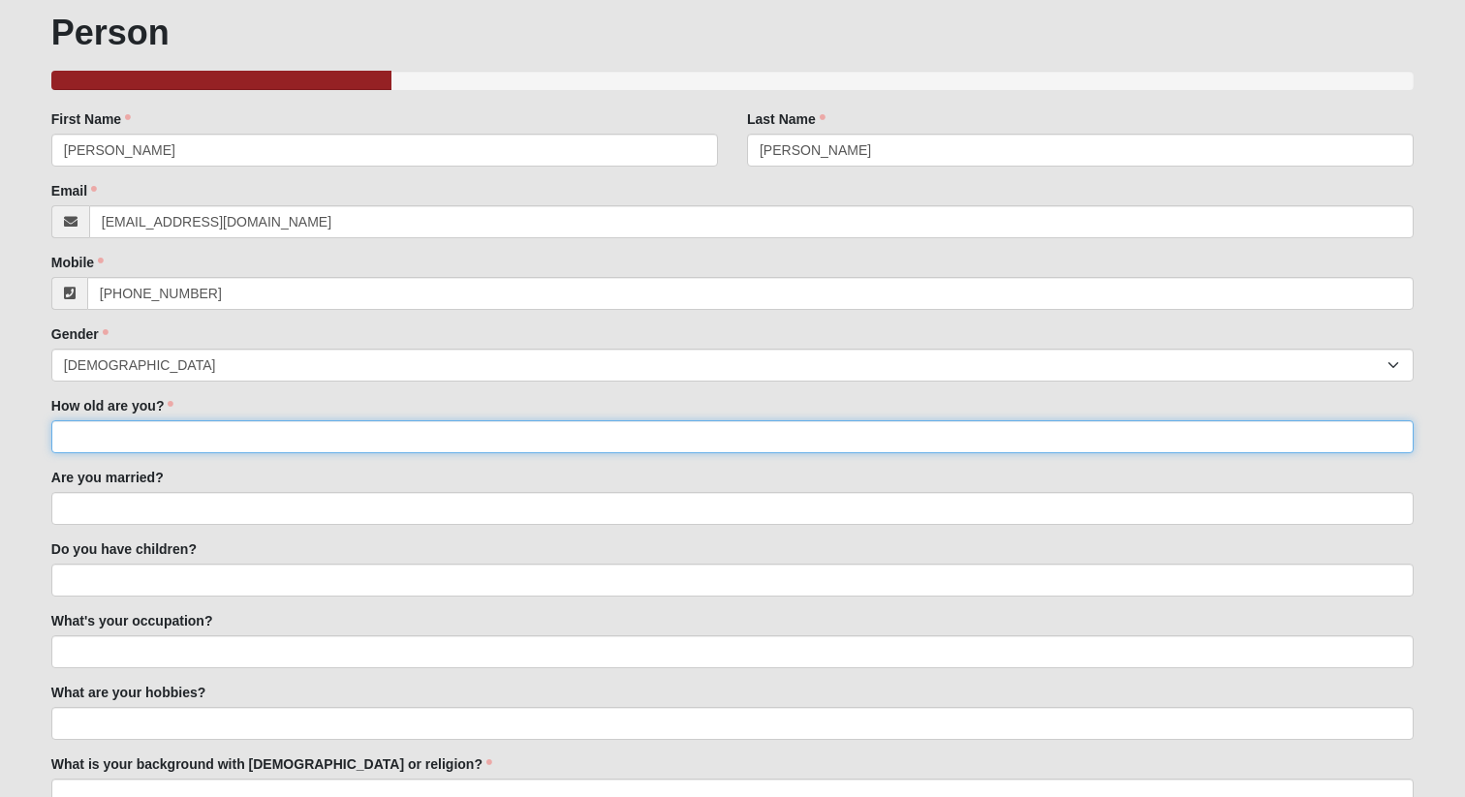
click at [406, 433] on input "How old are you?" at bounding box center [732, 436] width 1362 height 33
type input "23"
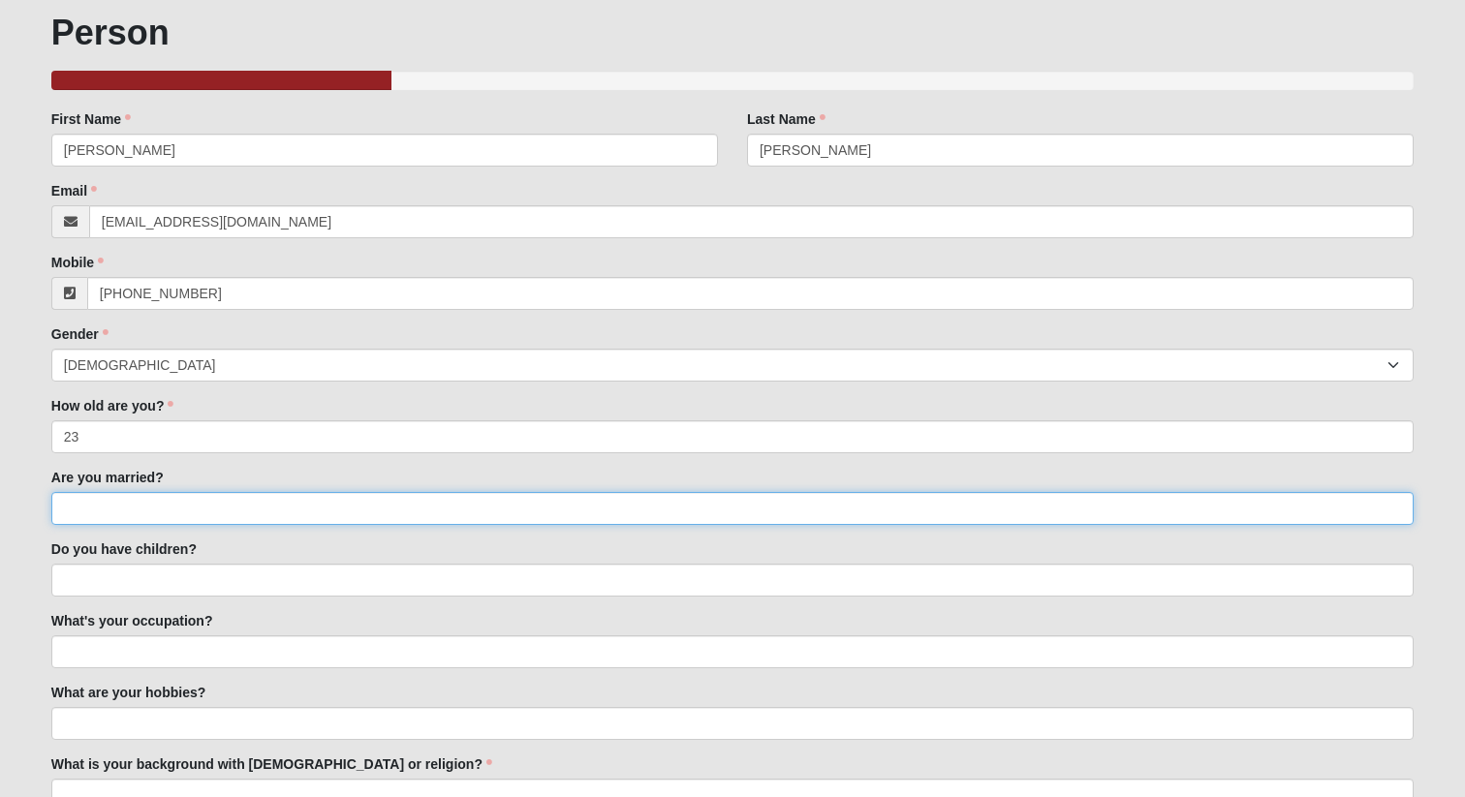
click at [289, 503] on input "Are you married?" at bounding box center [732, 508] width 1362 height 33
type input "no"
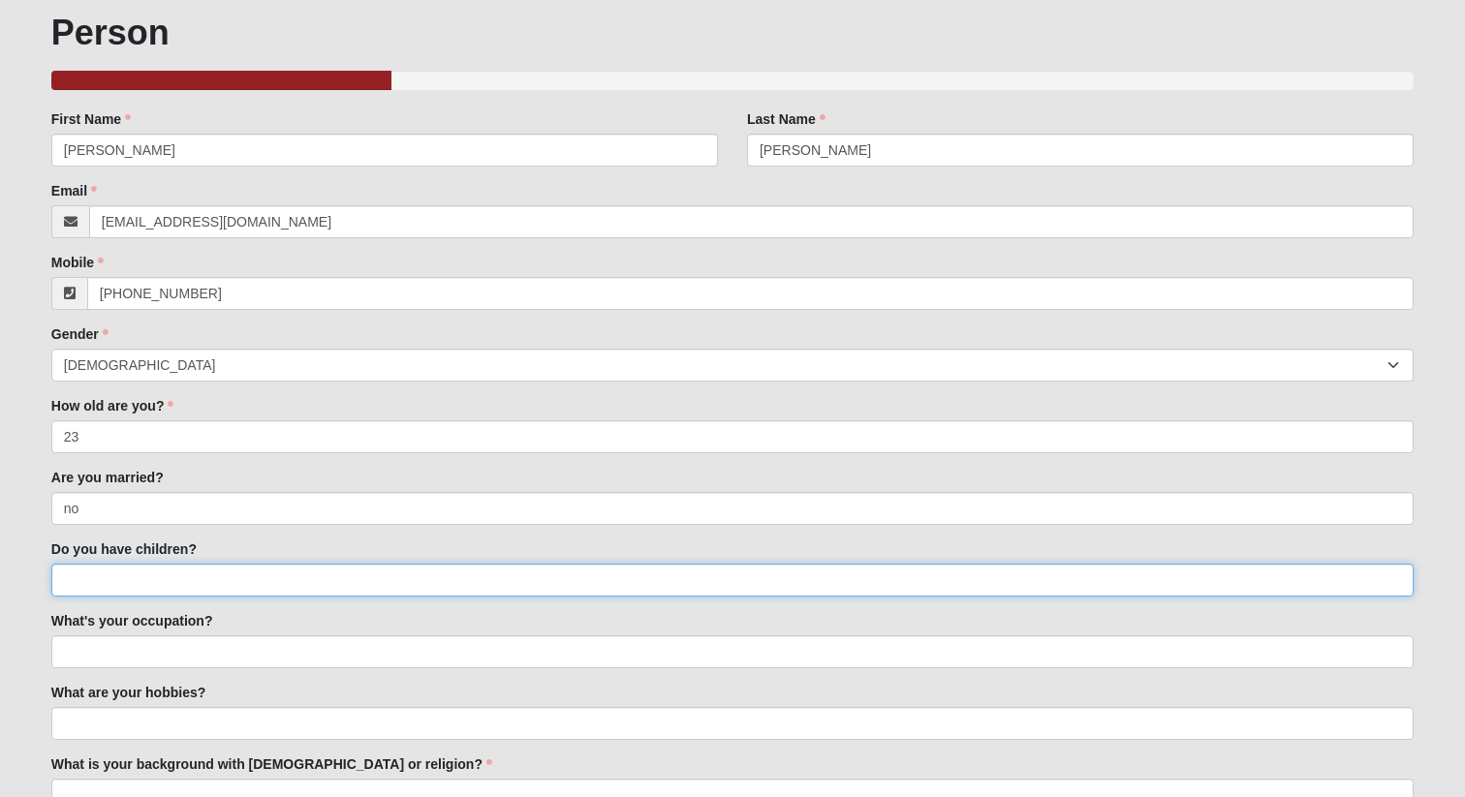
click at [218, 572] on input "Do you have children?" at bounding box center [732, 580] width 1362 height 33
type input "no"
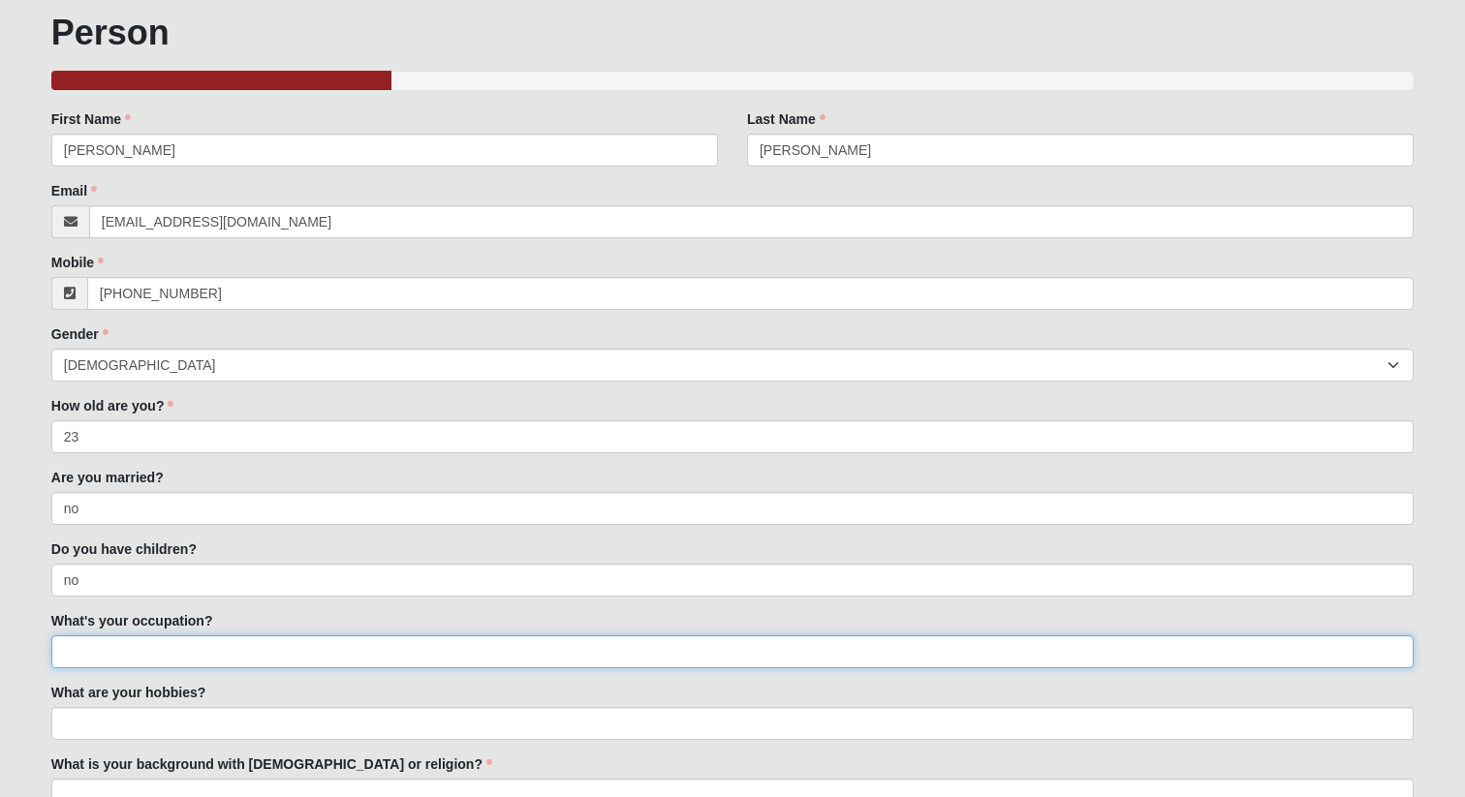
click at [165, 654] on input "What's your occupation?" at bounding box center [732, 651] width 1362 height 33
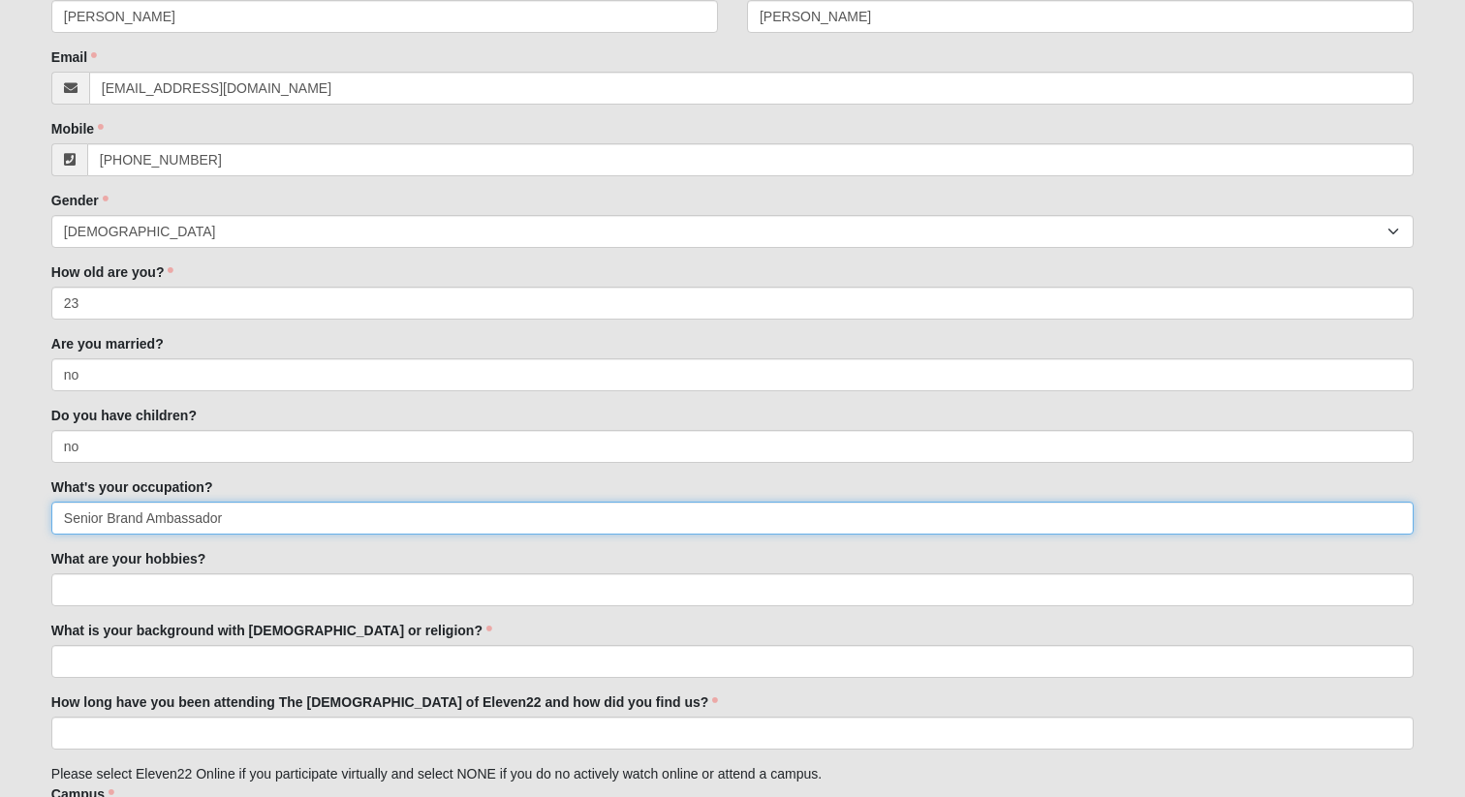
scroll to position [270, 0]
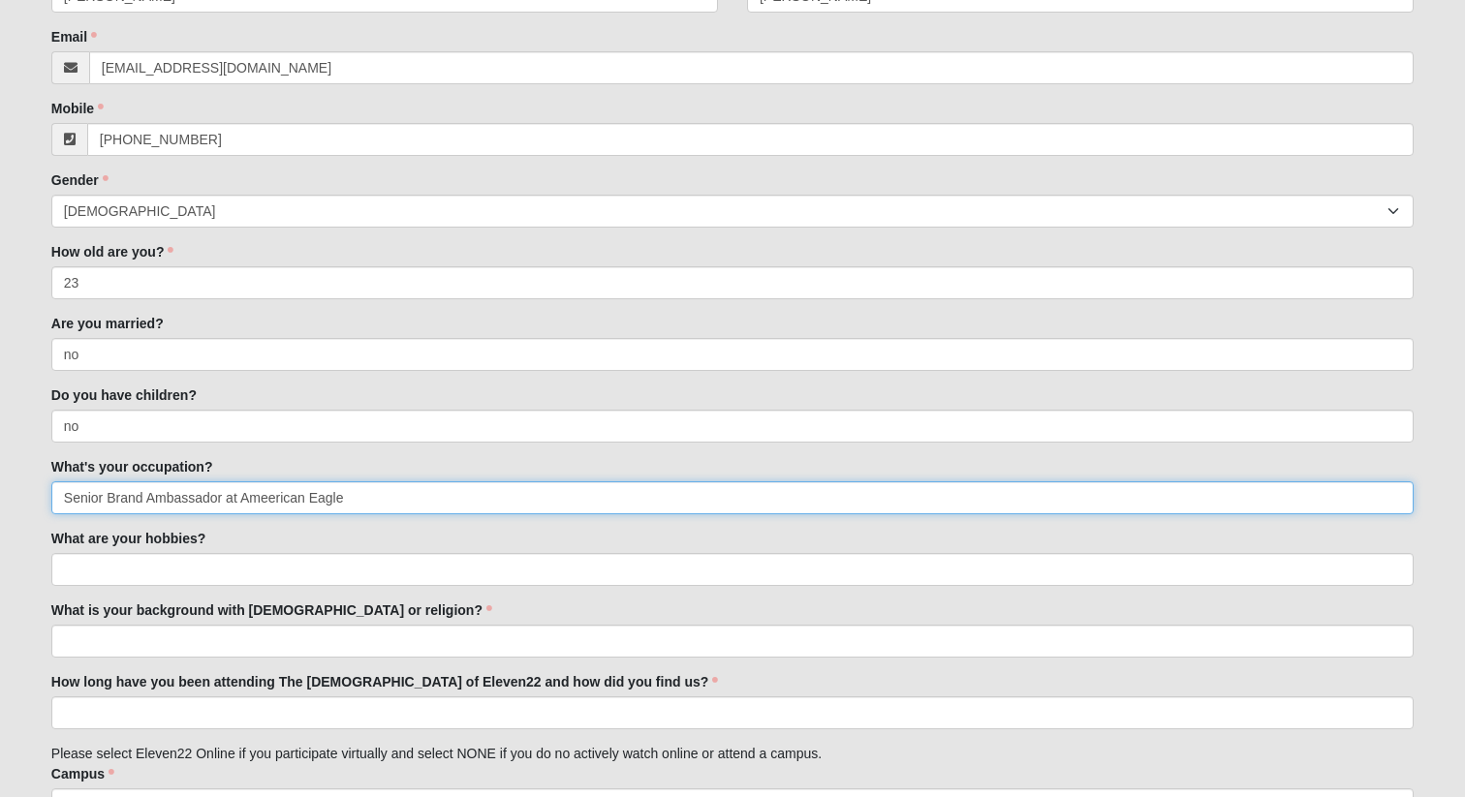
click at [269, 505] on input "Senior Brand Ambassador at Ameerican Eagle" at bounding box center [732, 497] width 1362 height 33
drag, startPoint x: 220, startPoint y: 499, endPoint x: 156, endPoint y: 499, distance: 63.9
click at [156, 499] on input "Senior Brand Ambassador at American Eagle" at bounding box center [732, 497] width 1362 height 33
type input "Senior Brand Associate at American Eagle"
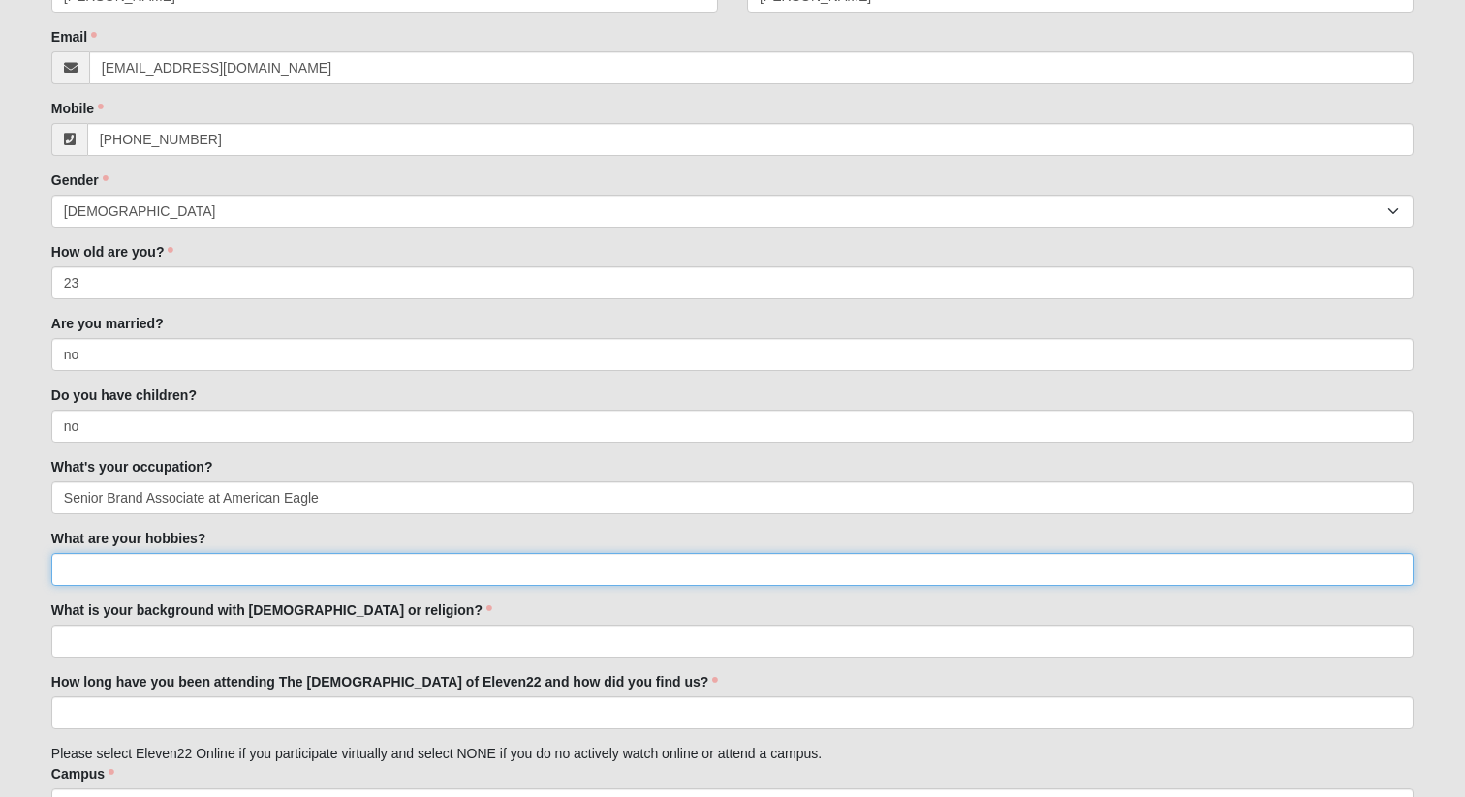
click at [222, 564] on input "What are your hobbies?" at bounding box center [732, 569] width 1362 height 33
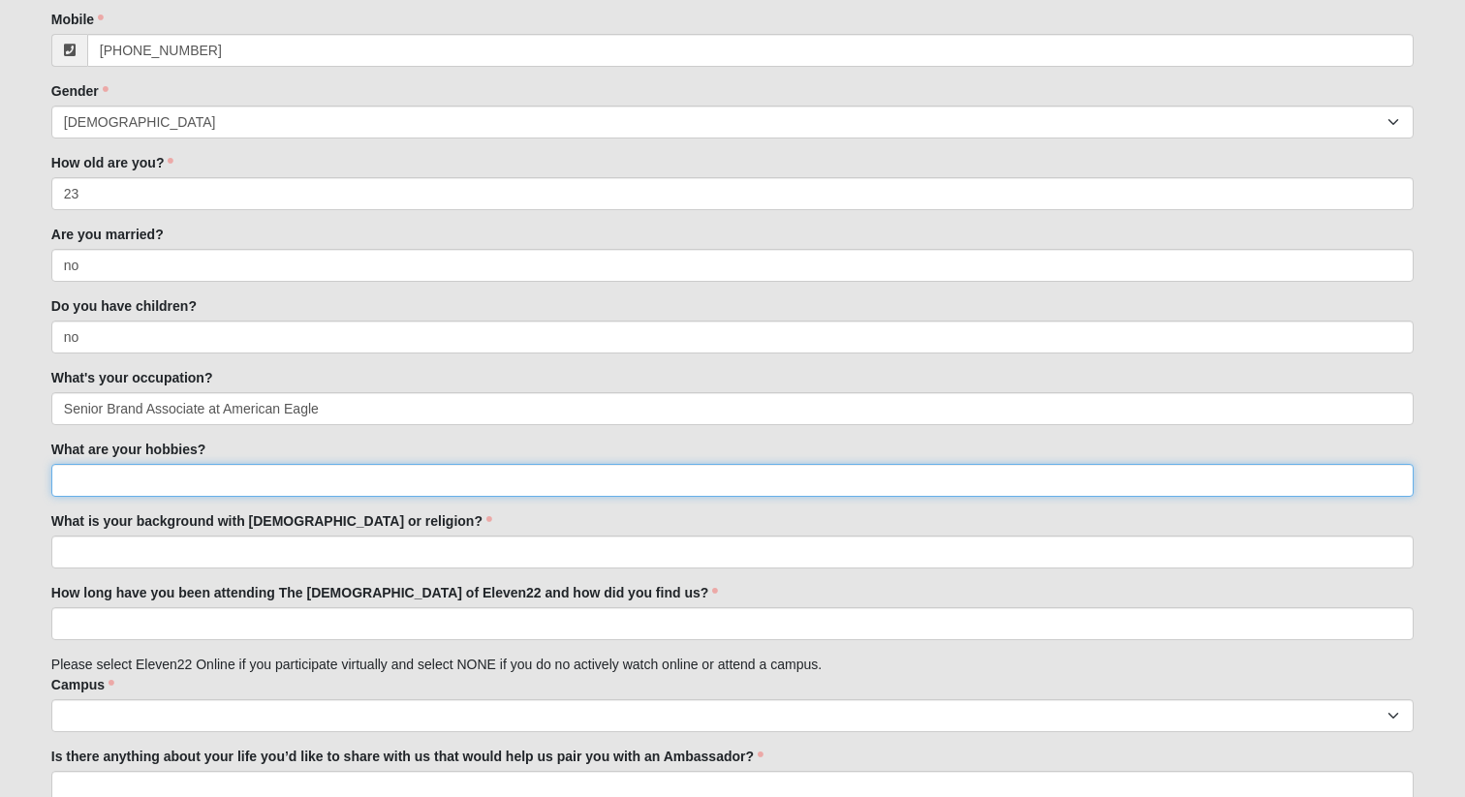
scroll to position [368, 0]
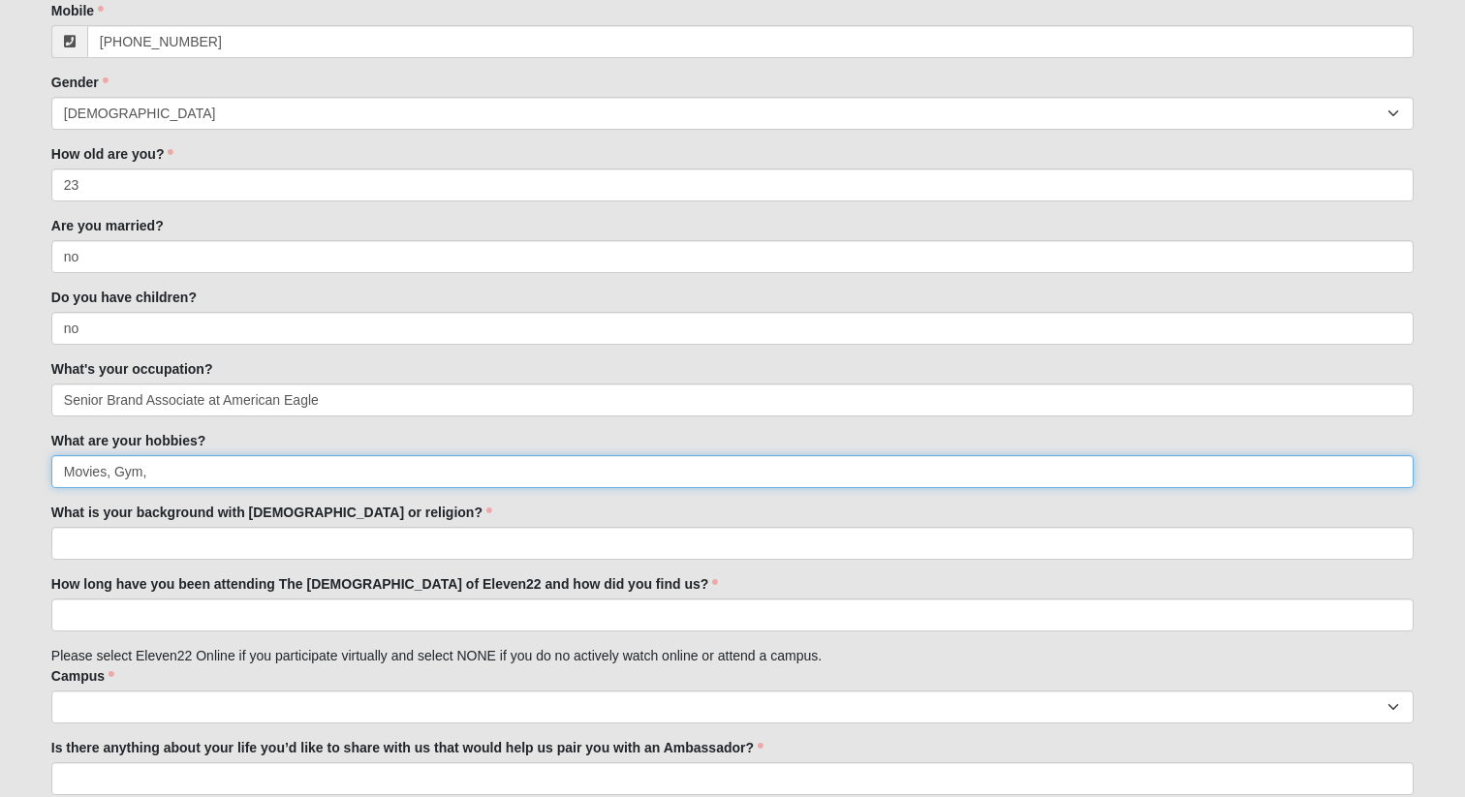
type input "Movies, Gym,"
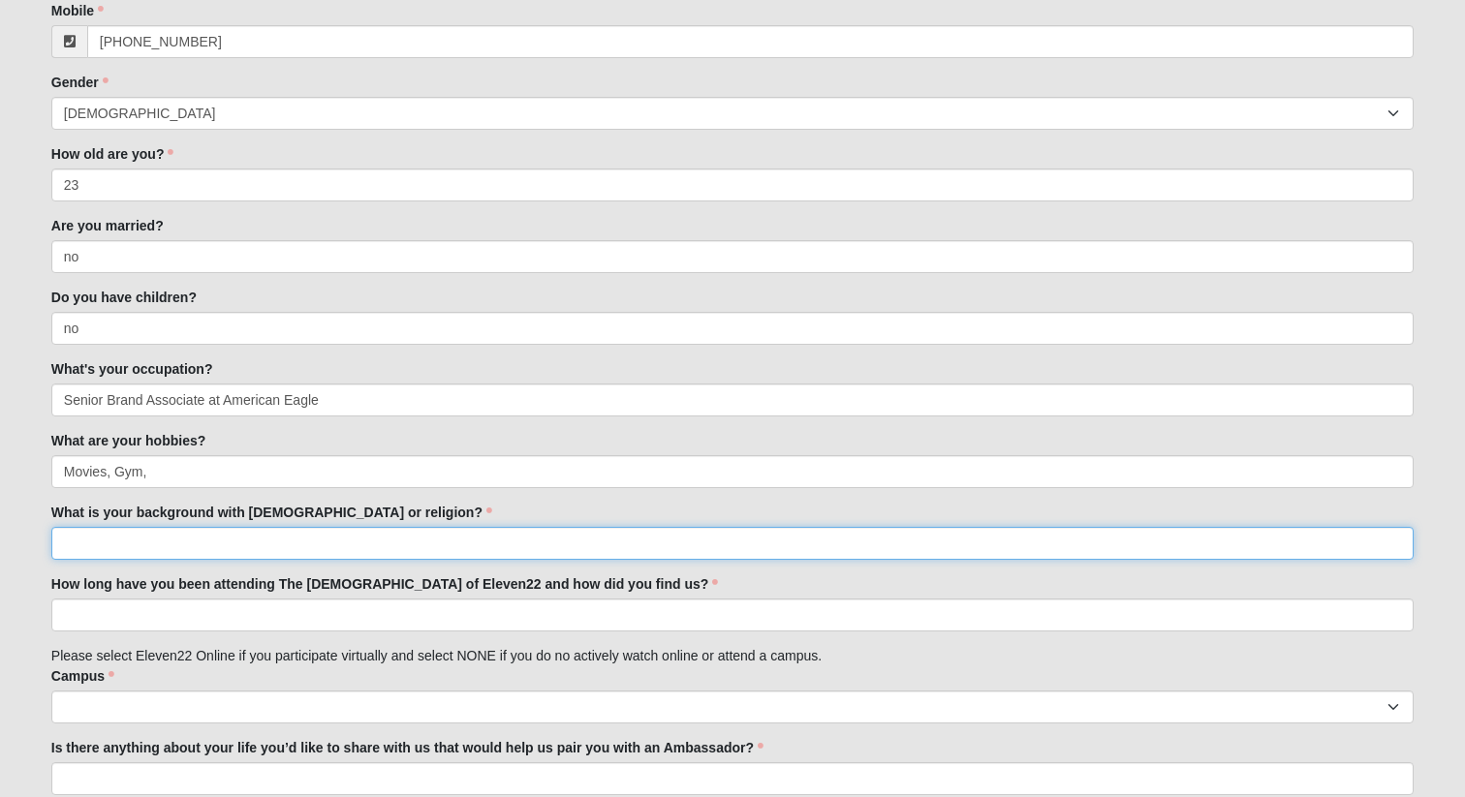
click at [250, 536] on input "What is your background with [DEMOGRAPHIC_DATA] or religion?" at bounding box center [732, 543] width 1362 height 33
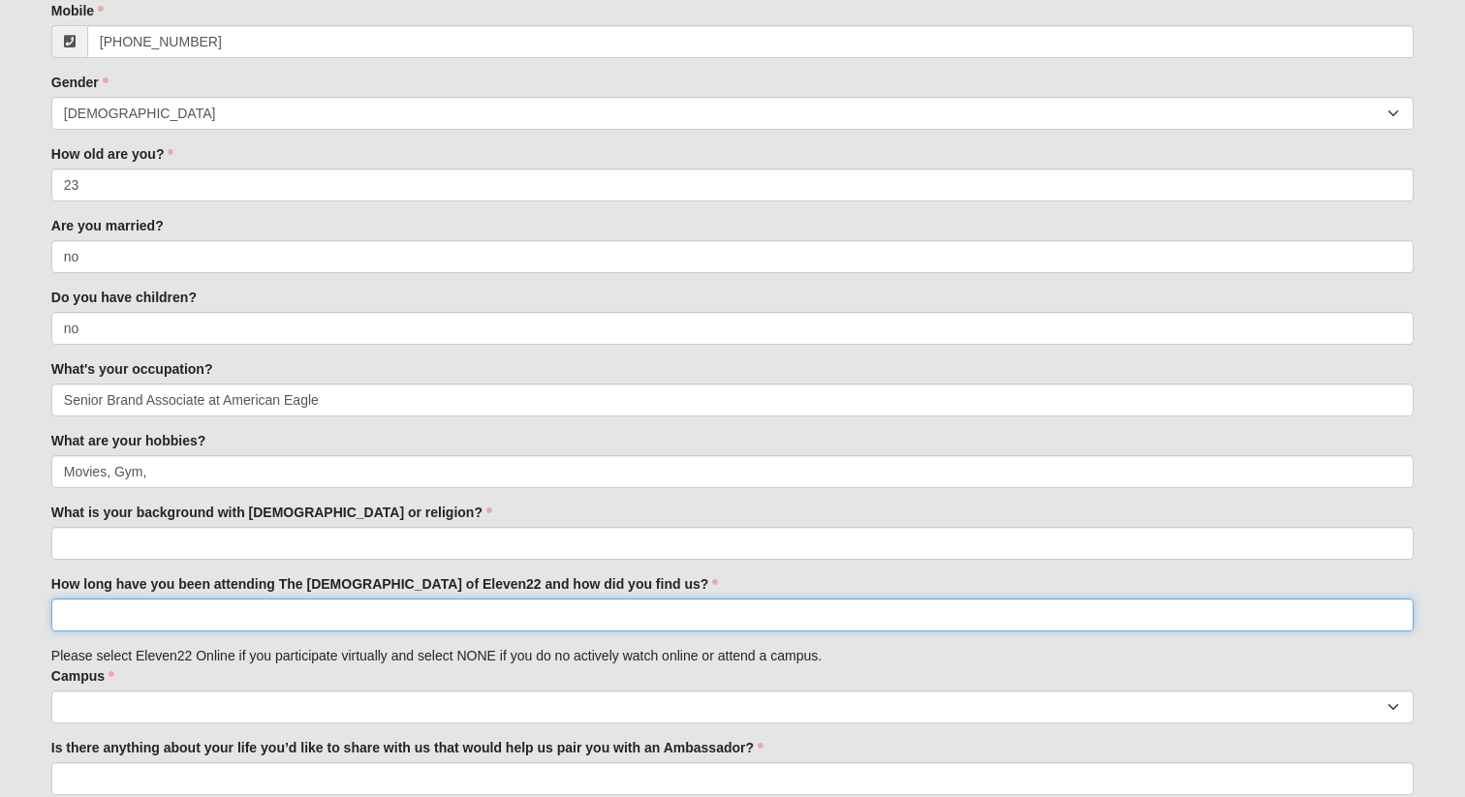
click at [246, 600] on input "How long have you been attending The [DEMOGRAPHIC_DATA] of Eleven22 and how did…" at bounding box center [732, 615] width 1362 height 33
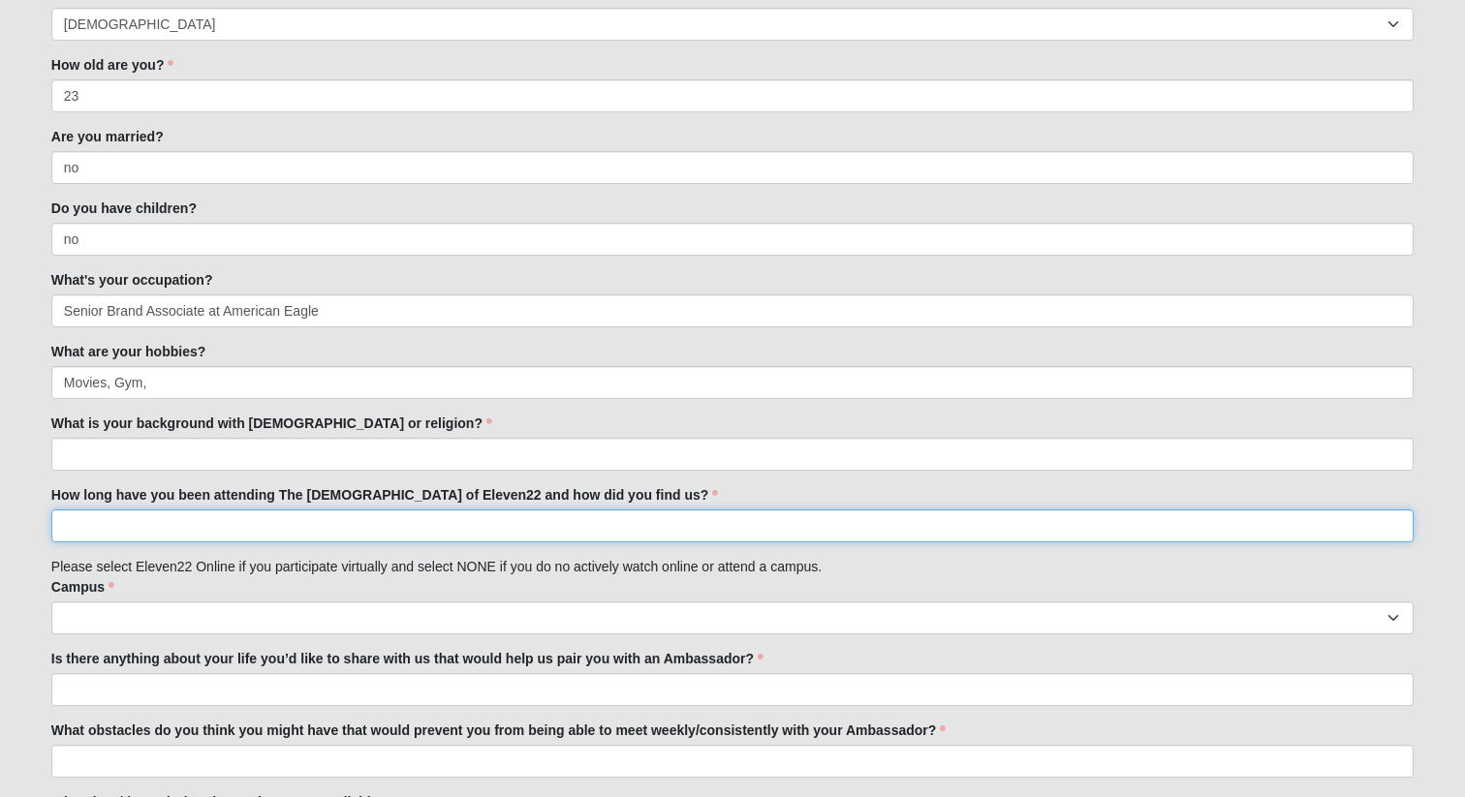
scroll to position [478, 0]
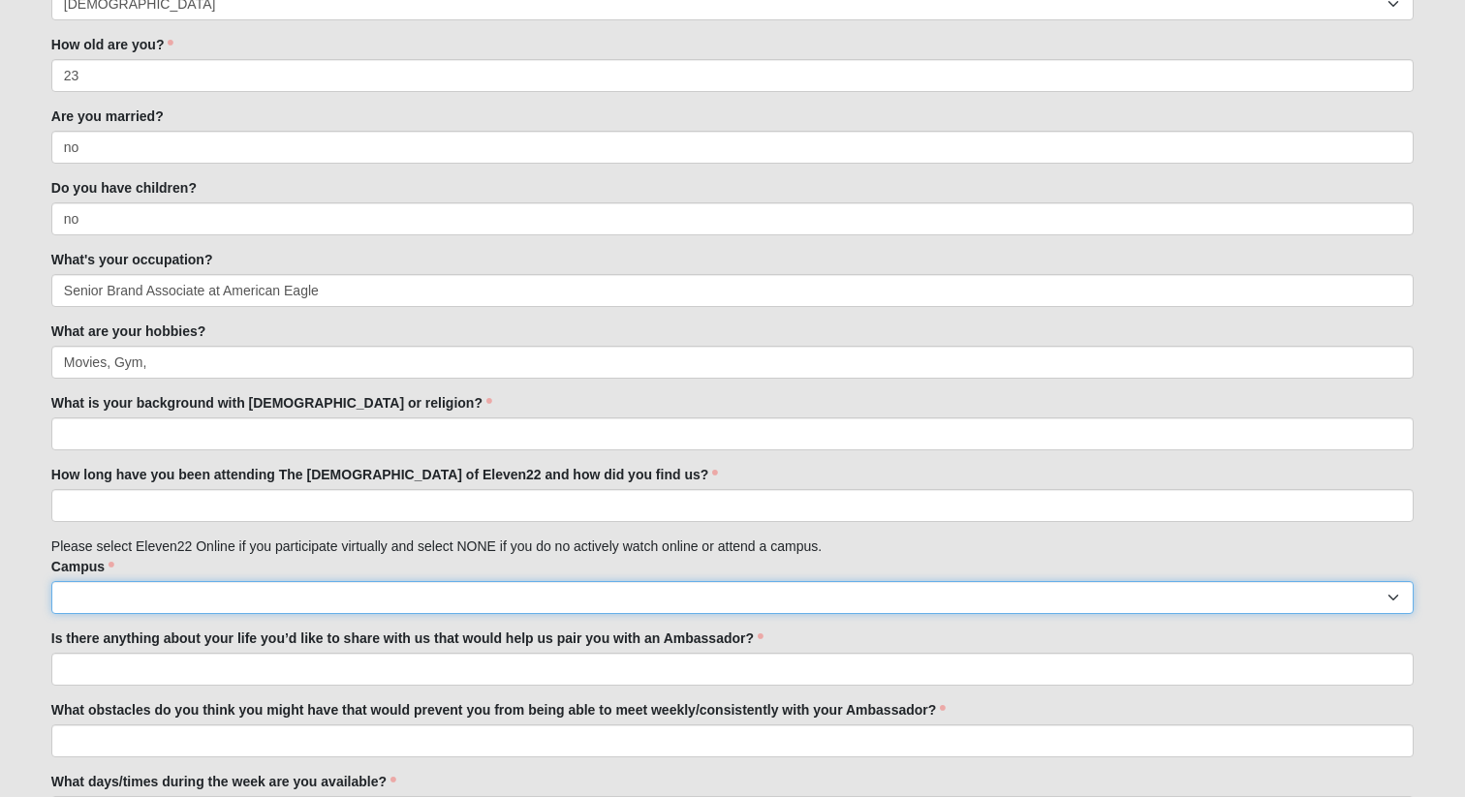
click at [192, 589] on select "[GEOGRAPHIC_DATA] [GEOGRAPHIC_DATA] (Coming Soon) Eleven22 Online [PERSON_NAME]…" at bounding box center [732, 597] width 1362 height 33
click at [51, 581] on select "[GEOGRAPHIC_DATA] [GEOGRAPHIC_DATA] (Coming Soon) Eleven22 Online [PERSON_NAME]…" at bounding box center [732, 597] width 1362 height 33
click at [163, 587] on select "[GEOGRAPHIC_DATA] [GEOGRAPHIC_DATA] (Coming Soon) Eleven22 Online [PERSON_NAME]…" at bounding box center [732, 597] width 1362 height 33
select select "4"
click at [51, 581] on select "[GEOGRAPHIC_DATA] [GEOGRAPHIC_DATA] (Coming Soon) Eleven22 Online [PERSON_NAME]…" at bounding box center [732, 597] width 1362 height 33
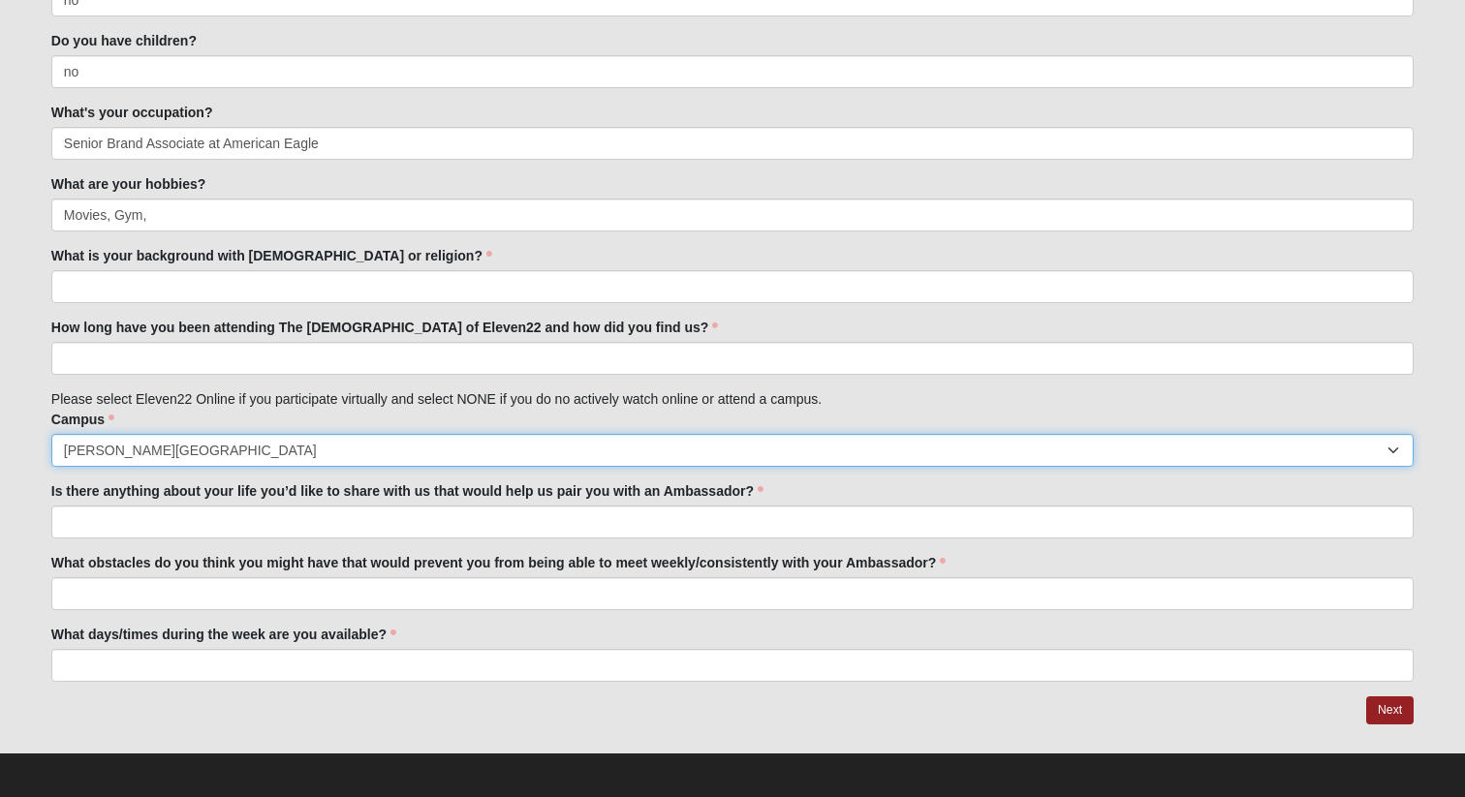
scroll to position [631, 0]
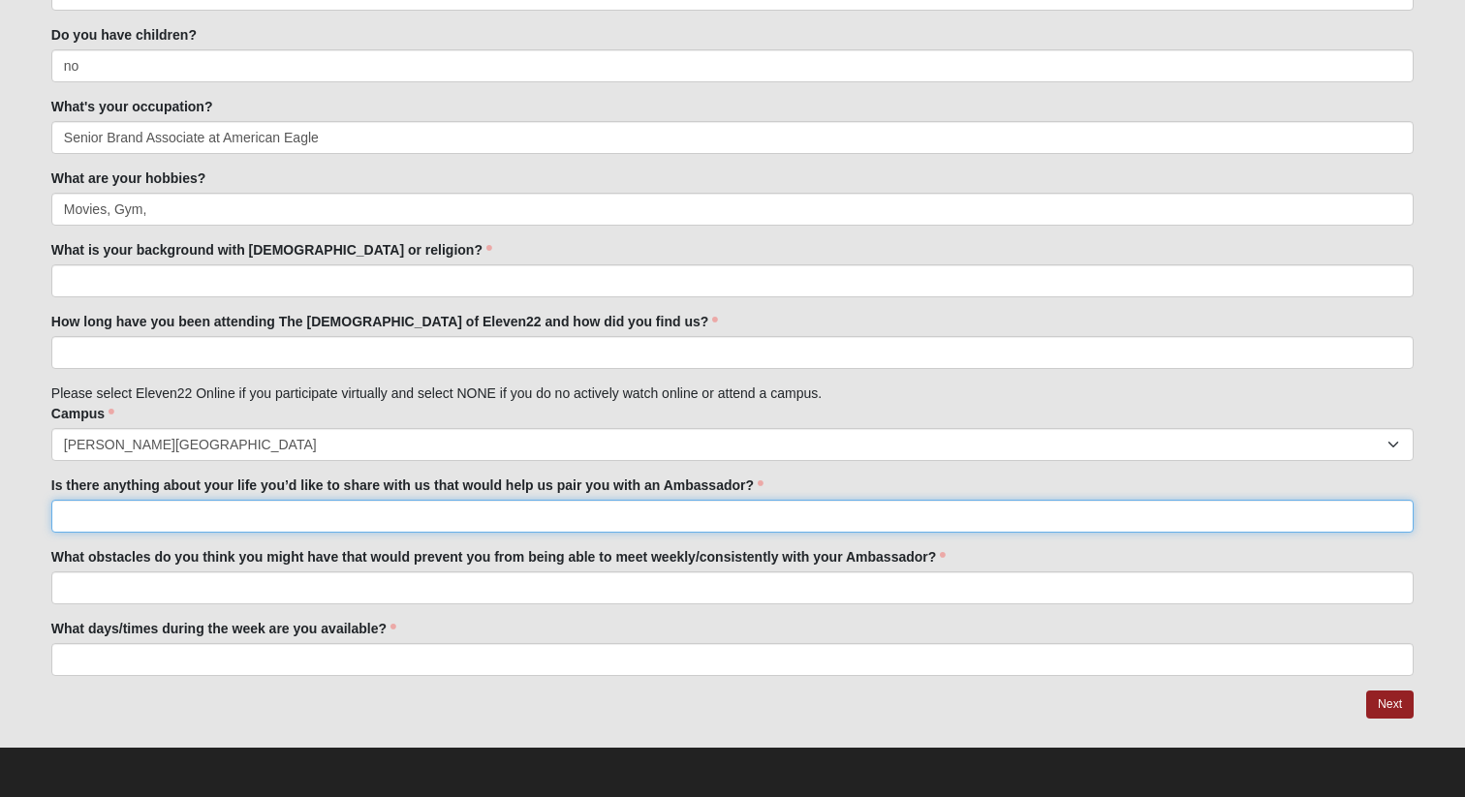
click at [418, 510] on input "Is there anything about your life you’d like to share with us that would help u…" at bounding box center [732, 516] width 1362 height 33
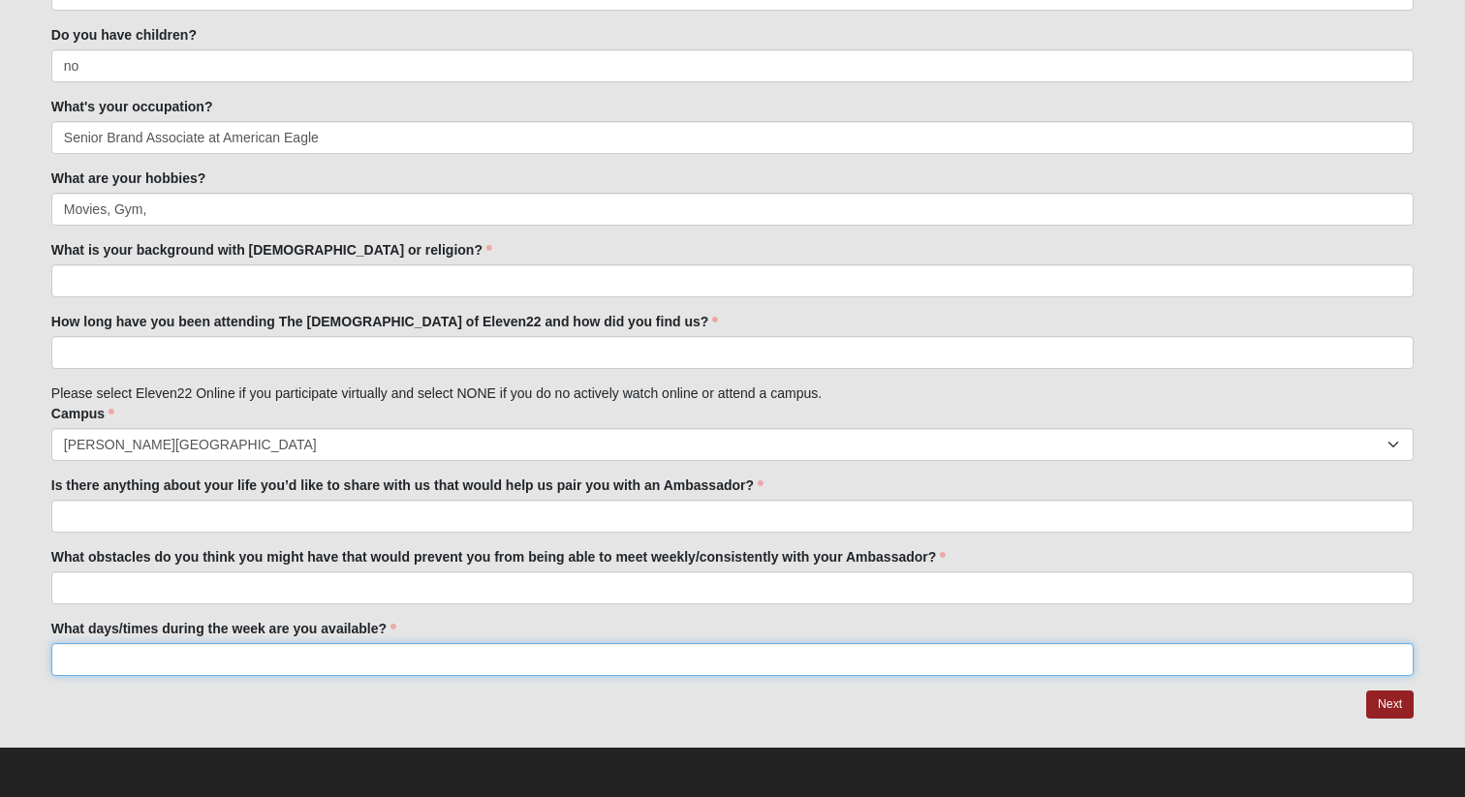
click at [345, 658] on input "What days/times during the week are you available?" at bounding box center [732, 659] width 1362 height 33
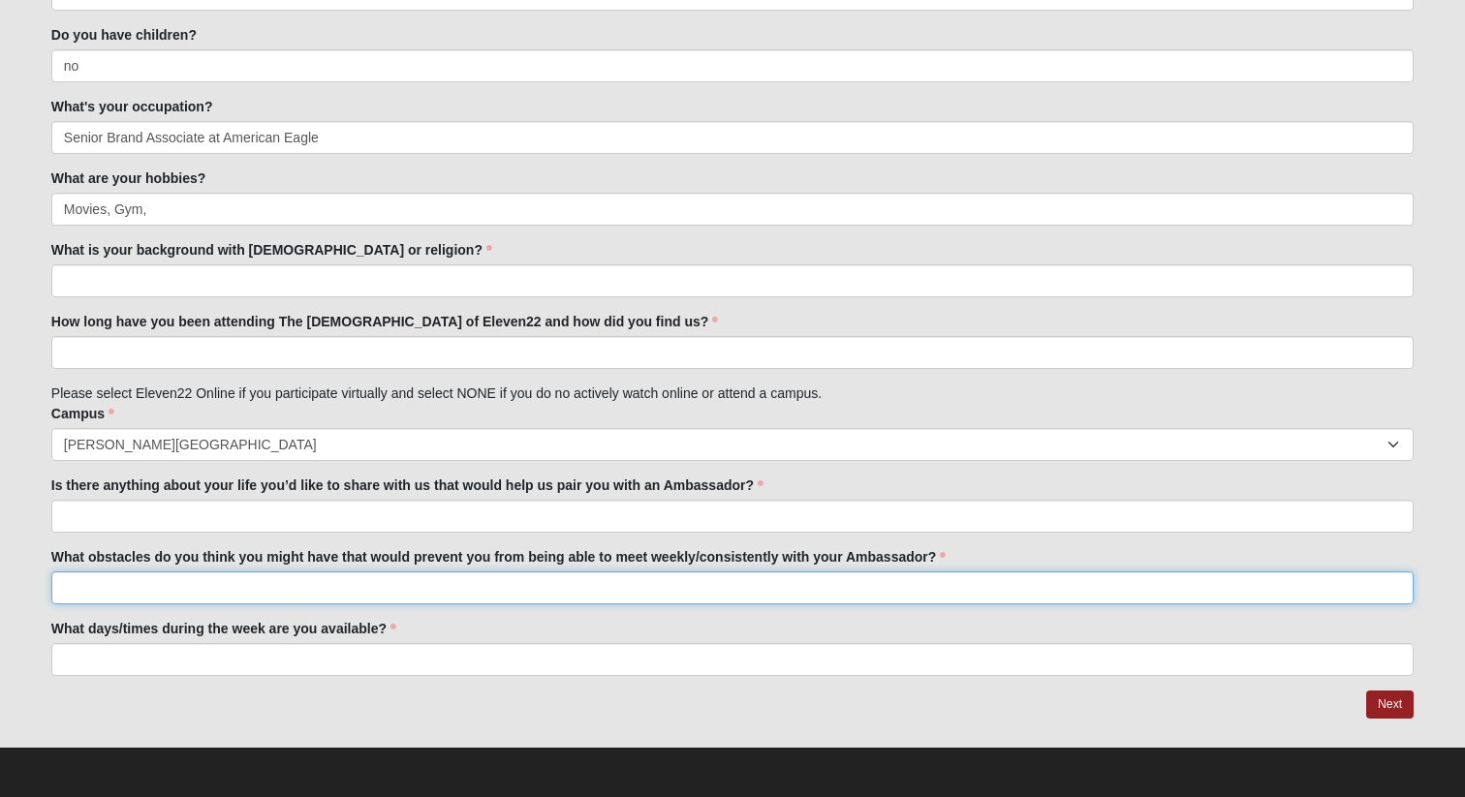
click at [433, 578] on input "What obstacles do you think you might have that would prevent you from being ab…" at bounding box center [732, 588] width 1362 height 33
click at [114, 585] on input "Irregular work schedule" at bounding box center [732, 588] width 1362 height 33
click at [118, 592] on input "Irregular/inconsistent work schedule" at bounding box center [732, 588] width 1362 height 33
type input "Irregular/Inconsistent work schedule"
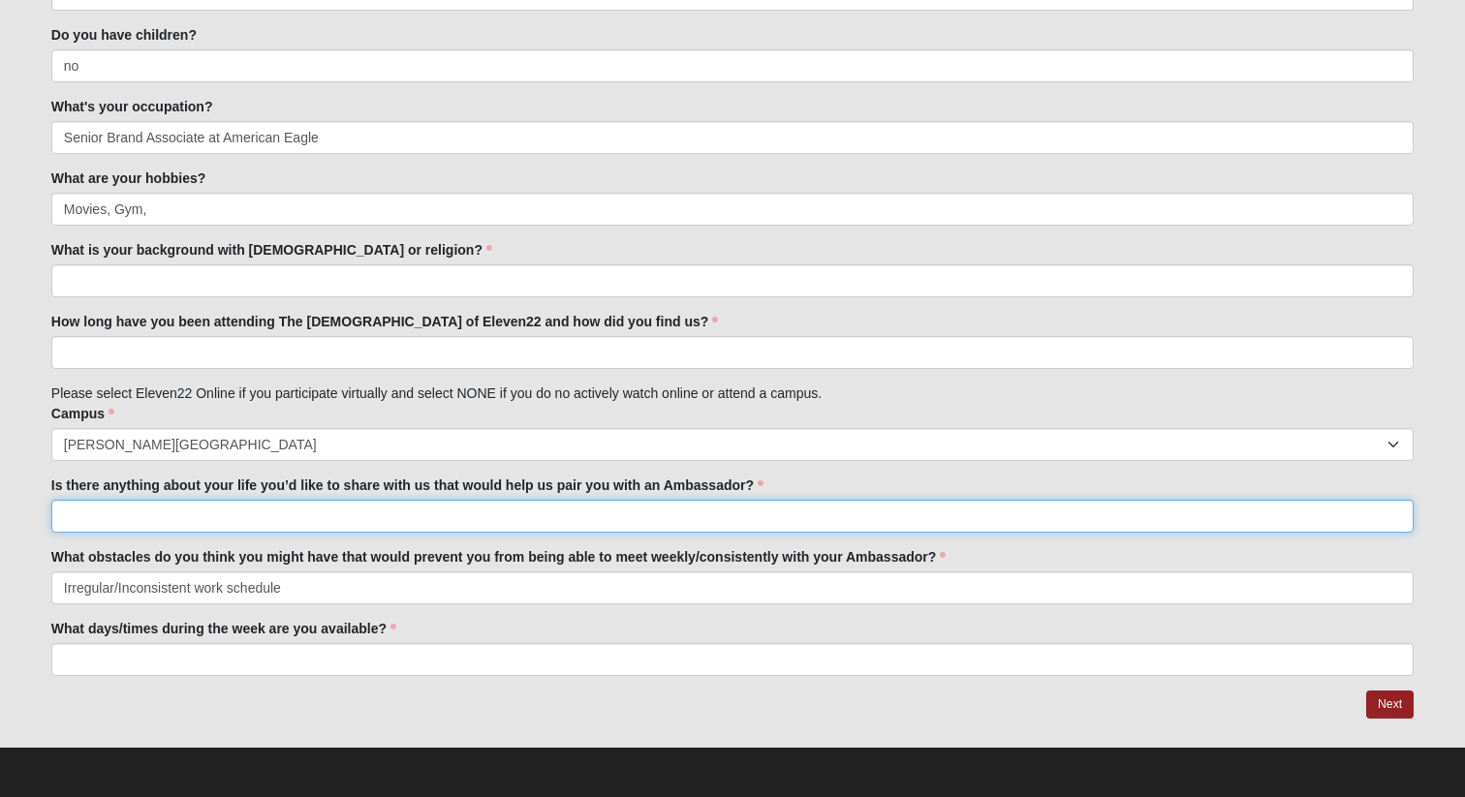
click at [240, 510] on input "Is there anything about your life you’d like to share with us that would help u…" at bounding box center [732, 516] width 1362 height 33
type input "I am recently sober"
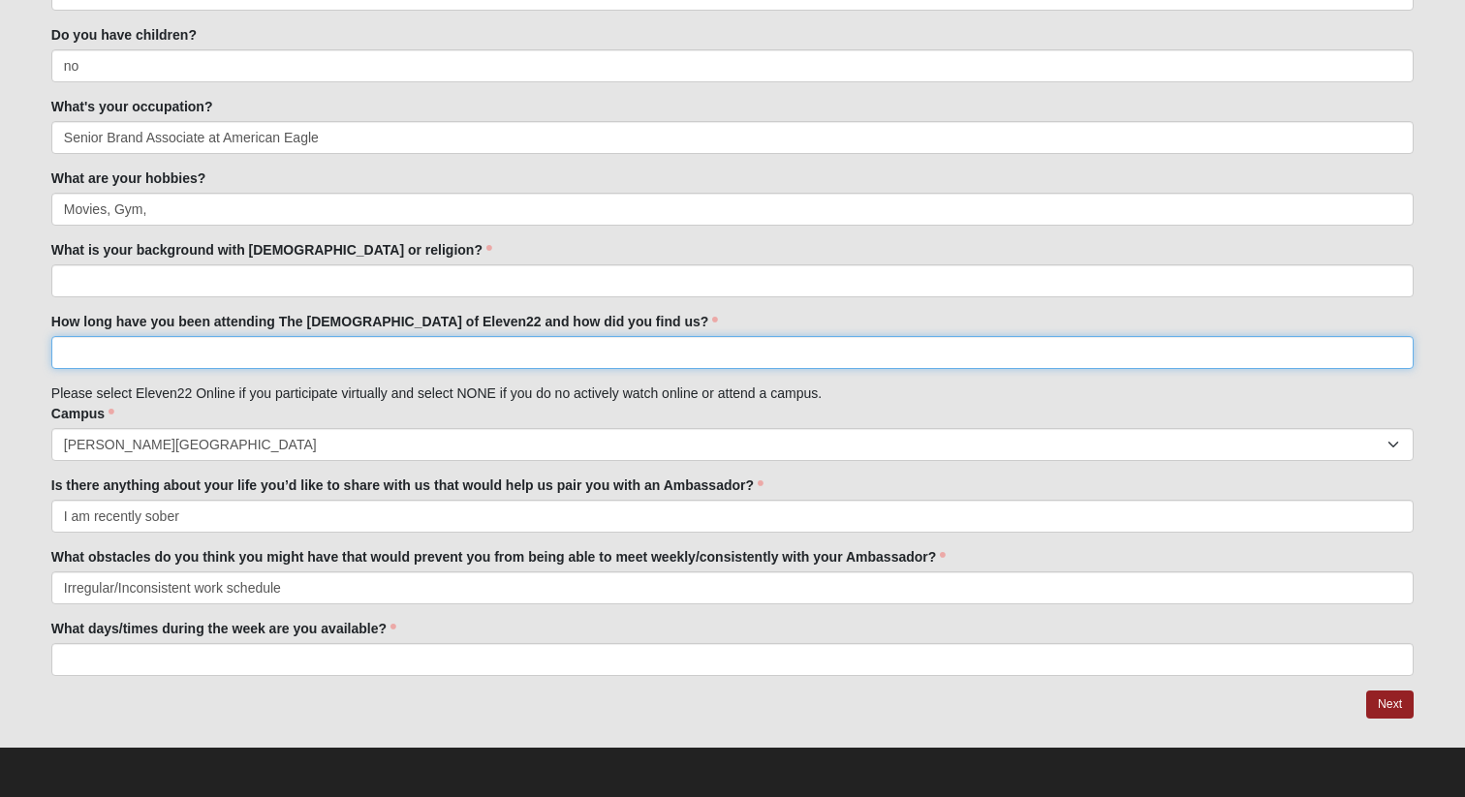
click at [170, 353] on input "How long have you been attending The [DEMOGRAPHIC_DATA] of Eleven22 and how did…" at bounding box center [732, 352] width 1362 height 33
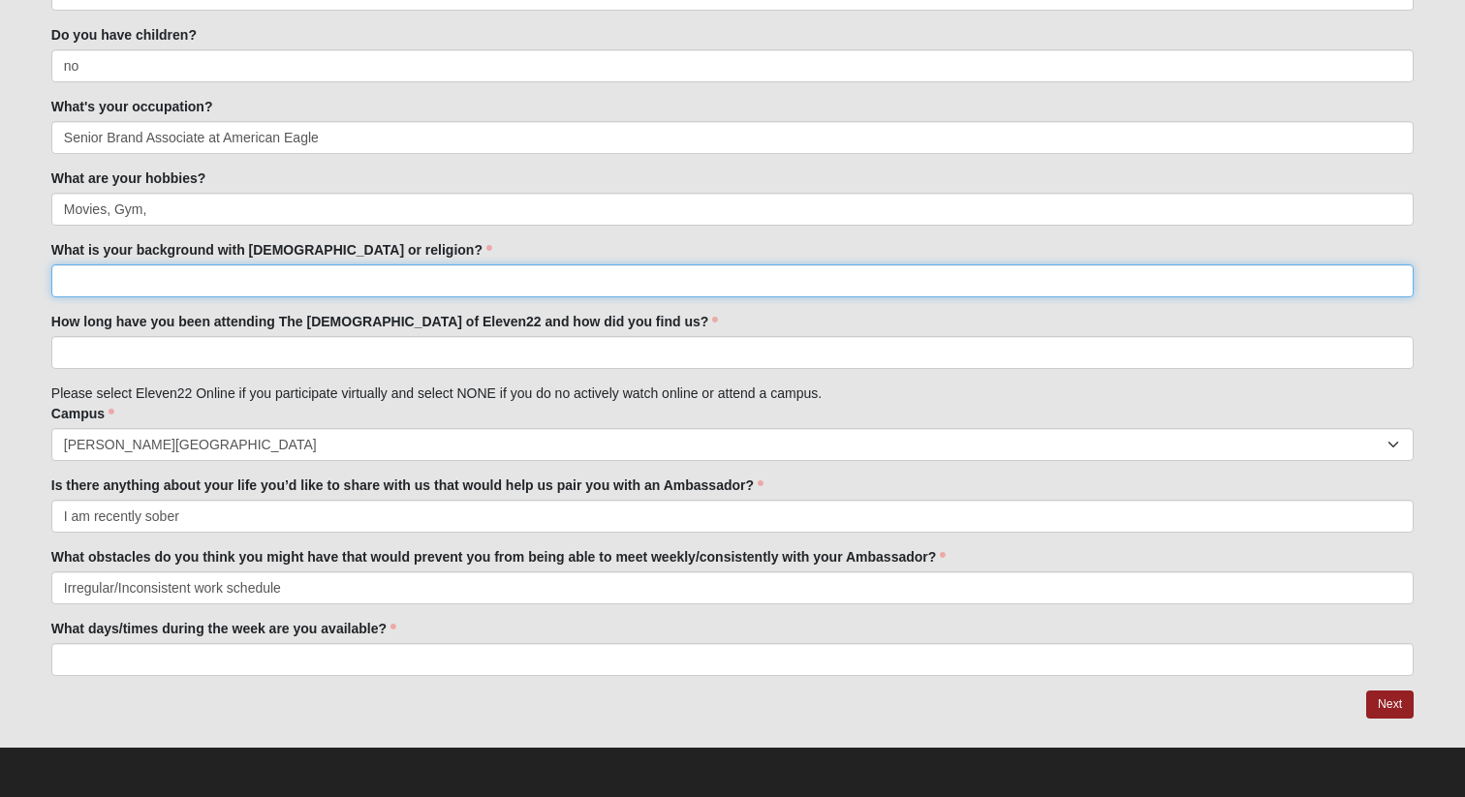
click at [207, 279] on input "What is your background with [DEMOGRAPHIC_DATA] or religion?" at bounding box center [732, 280] width 1362 height 33
click at [69, 277] on input "i was raised in a [DEMOGRAPHIC_DATA] household" at bounding box center [732, 280] width 1362 height 33
click at [304, 288] on input "I was raised in a [DEMOGRAPHIC_DATA] household" at bounding box center [732, 280] width 1362 height 33
click at [460, 281] on input "I was raised in a [DEMOGRAPHIC_DATA] household but only recently fully coming i…" at bounding box center [732, 280] width 1362 height 33
click at [484, 281] on input "I was raised in a [DEMOGRAPHIC_DATA] household but only recently fully coming i…" at bounding box center [732, 280] width 1362 height 33
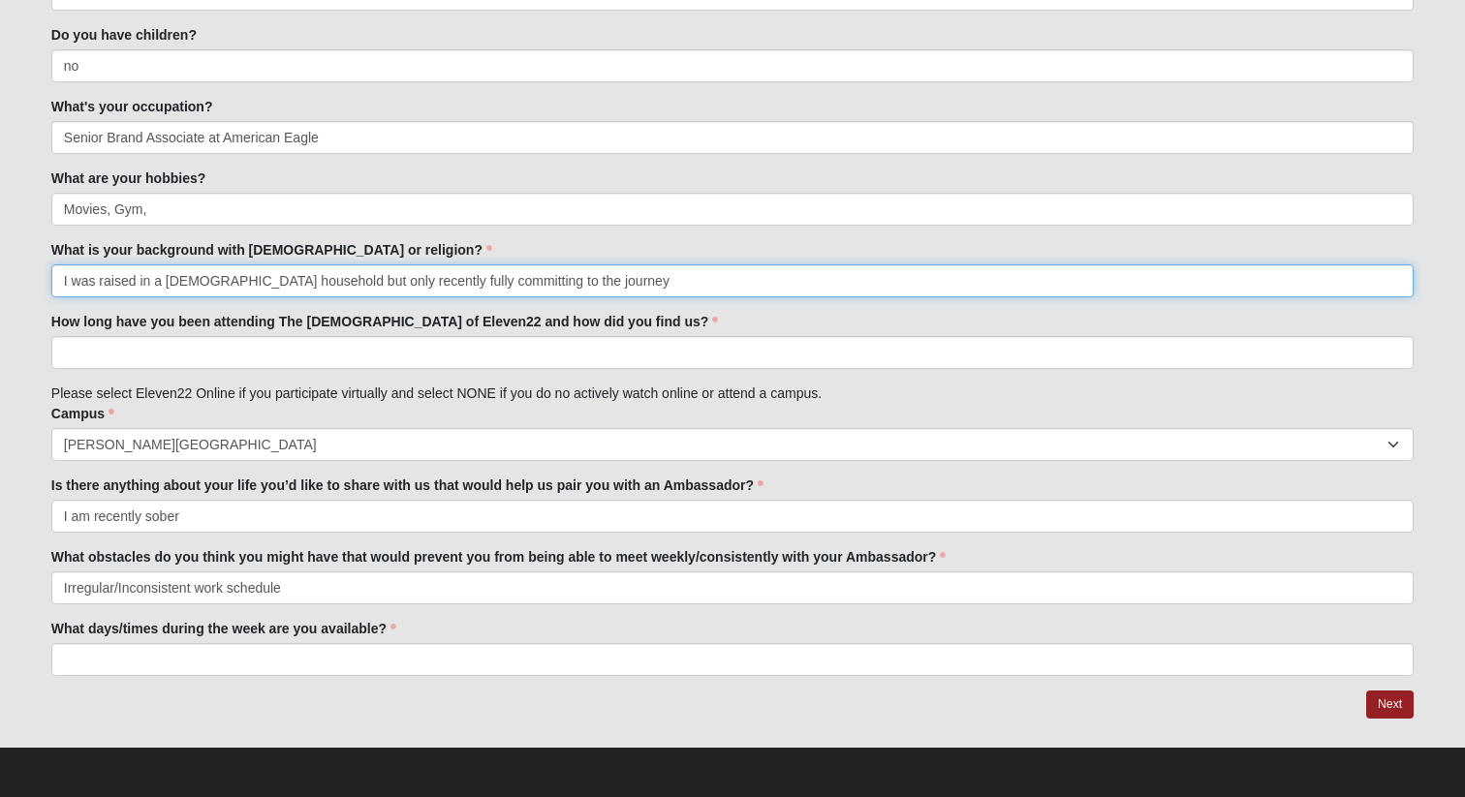
click at [601, 279] on input "I was raised in a [DEMOGRAPHIC_DATA] household but only recently fully committi…" at bounding box center [732, 280] width 1362 height 33
click at [280, 281] on input "I was raised in a [DEMOGRAPHIC_DATA] household but only recently fully committi…" at bounding box center [732, 280] width 1362 height 33
click at [716, 282] on input "I was raised in a [DEMOGRAPHIC_DATA] household, but only recently fully committ…" at bounding box center [732, 280] width 1362 height 33
type input "I was raised in a [DEMOGRAPHIC_DATA] household, but only recently fully committ…"
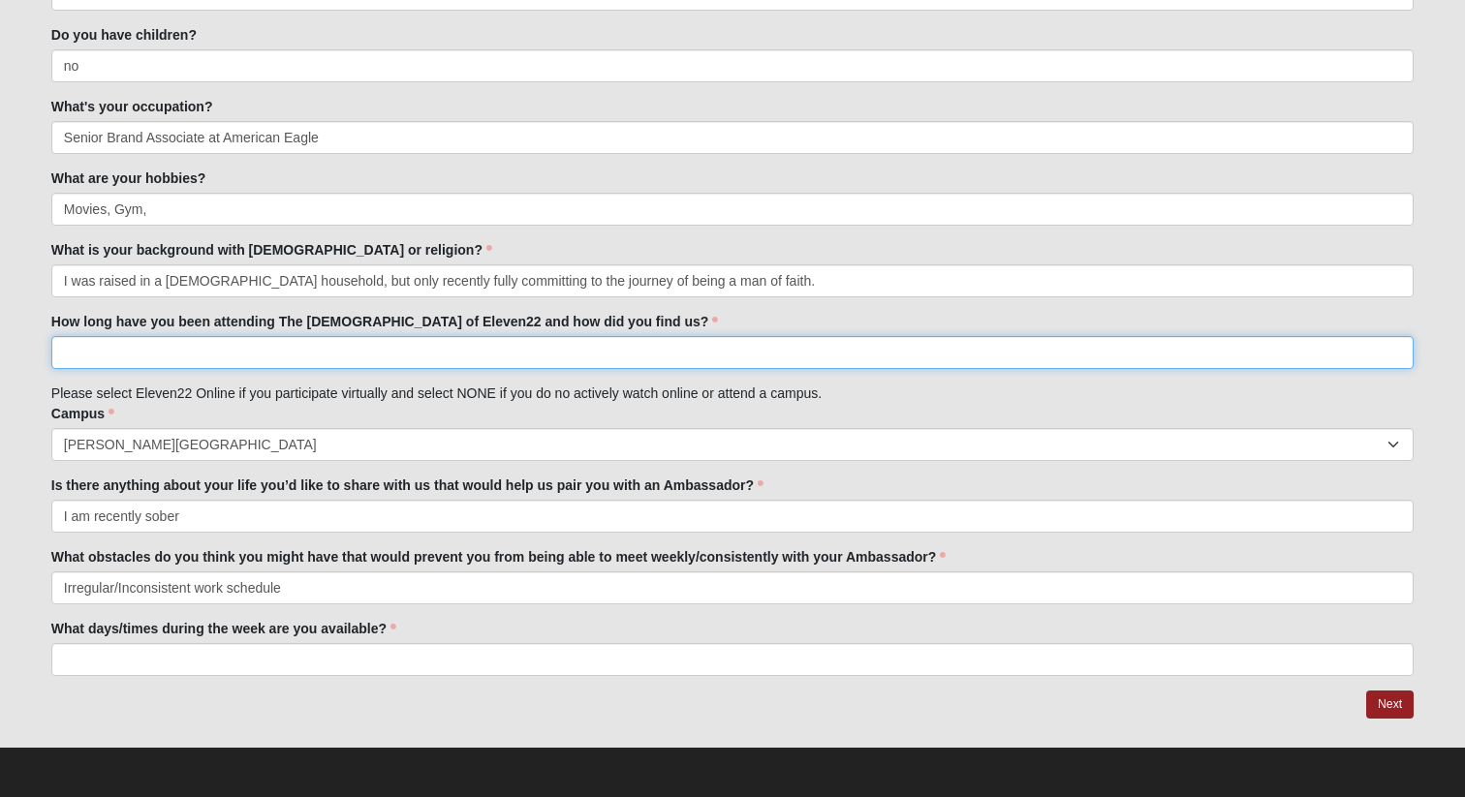
click at [508, 348] on input "How long have you been attending The [DEMOGRAPHIC_DATA] of Eleven22 and how did…" at bounding box center [732, 352] width 1362 height 33
click at [140, 349] on input "At this point ive been attending services for about" at bounding box center [732, 352] width 1362 height 33
click at [407, 363] on input "At this point I have been attending services for about" at bounding box center [732, 352] width 1362 height 33
click at [135, 355] on input "At this point I have been attending services for about" at bounding box center [732, 352] width 1362 height 33
click at [403, 355] on input "At this point, I have been attending services for about" at bounding box center [732, 352] width 1362 height 33
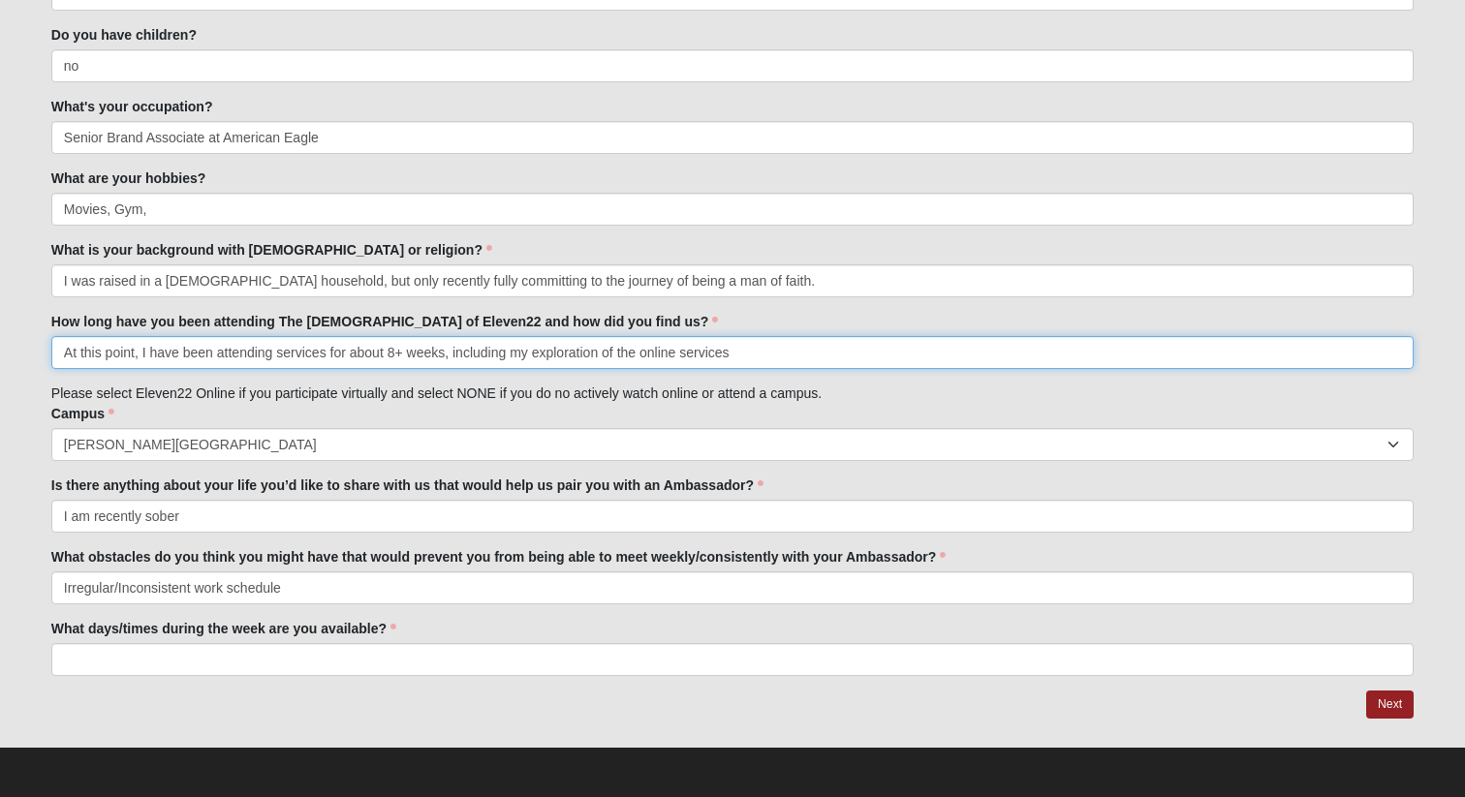
click at [402, 355] on input "At this point, I have been attending services for about 8+ weeks, including my …" at bounding box center [732, 352] width 1362 height 33
click at [723, 354] on input "At this point, I have been attending services for about 8 weeks, including my e…" at bounding box center [732, 352] width 1362 height 33
click at [960, 352] on input "At this point, I have been attending services for about 8 weeks, including my e…" at bounding box center [732, 352] width 1362 height 33
click at [986, 347] on input "At this point, I have been attending services for about 8 weeks, including my e…" at bounding box center [732, 352] width 1362 height 33
click at [1246, 342] on input "At this point, I have been attending services for about 8 weeks, including my e…" at bounding box center [732, 352] width 1362 height 33
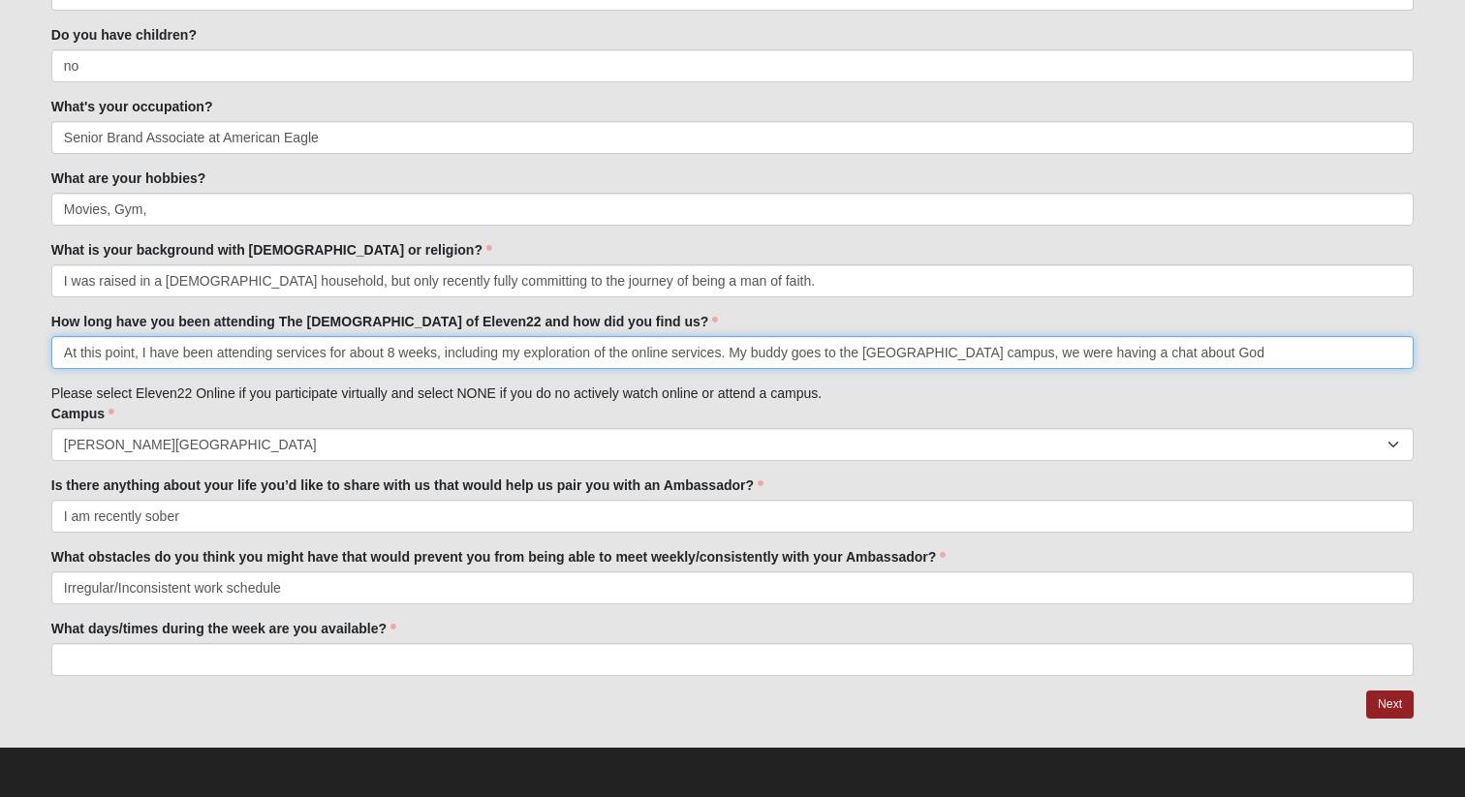
click at [1224, 358] on input "At this point, I have been attending services for about 8 weeks, including my e…" at bounding box center [732, 352] width 1362 height 33
click at [1315, 356] on input "At this point, I have been attending services for about 8 weeks, including my e…" at bounding box center [732, 352] width 1362 height 33
click at [1400, 352] on input "At this point, I have been attending services for about 8 weeks, including my e…" at bounding box center [732, 352] width 1362 height 33
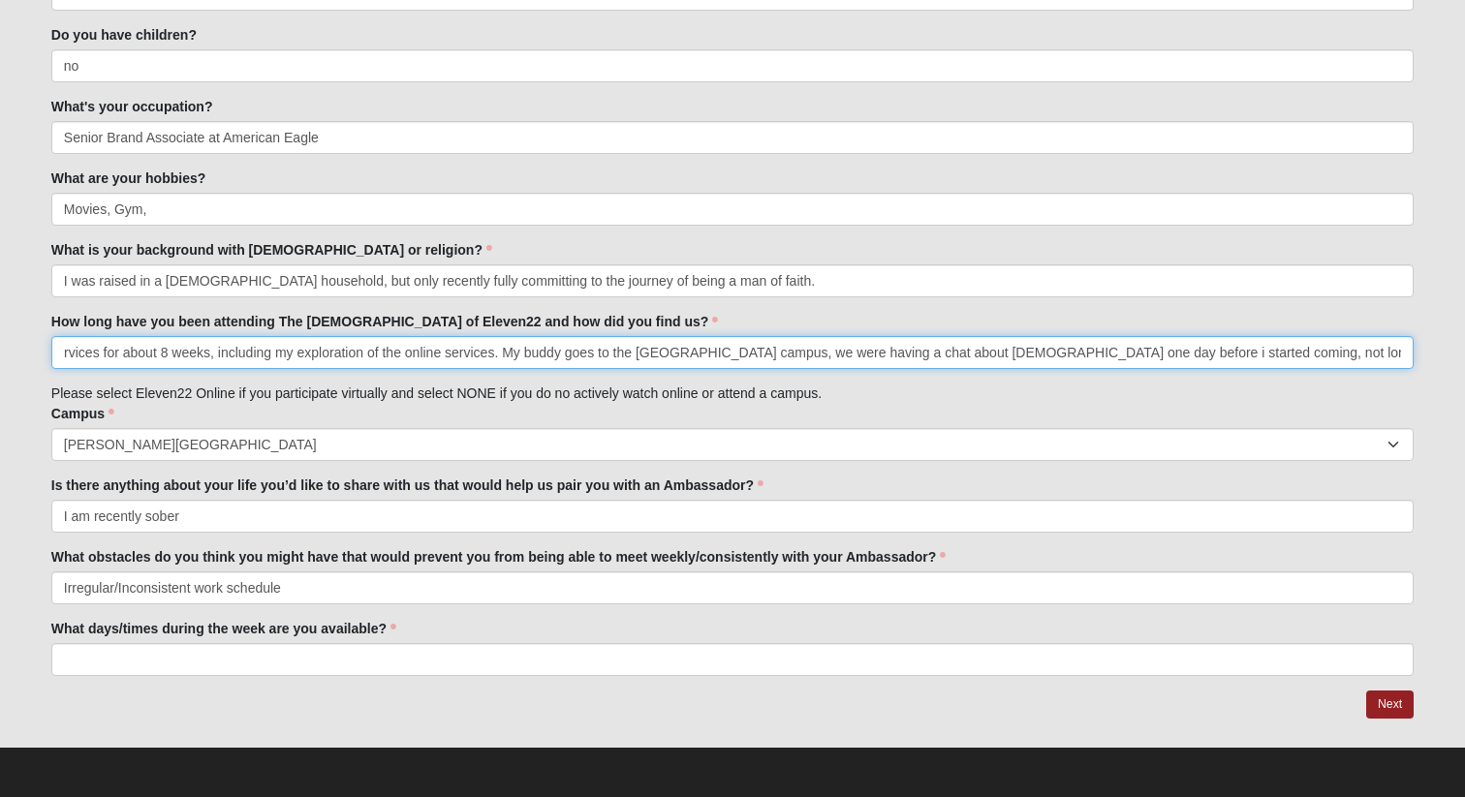
scroll to position [0, 231]
click at [996, 353] on input "At this point, I have been attending services for about 8 weeks, including my e…" at bounding box center [732, 352] width 1362 height 33
type input "At this point, I have been attending services for about 8 weeks, including my e…"
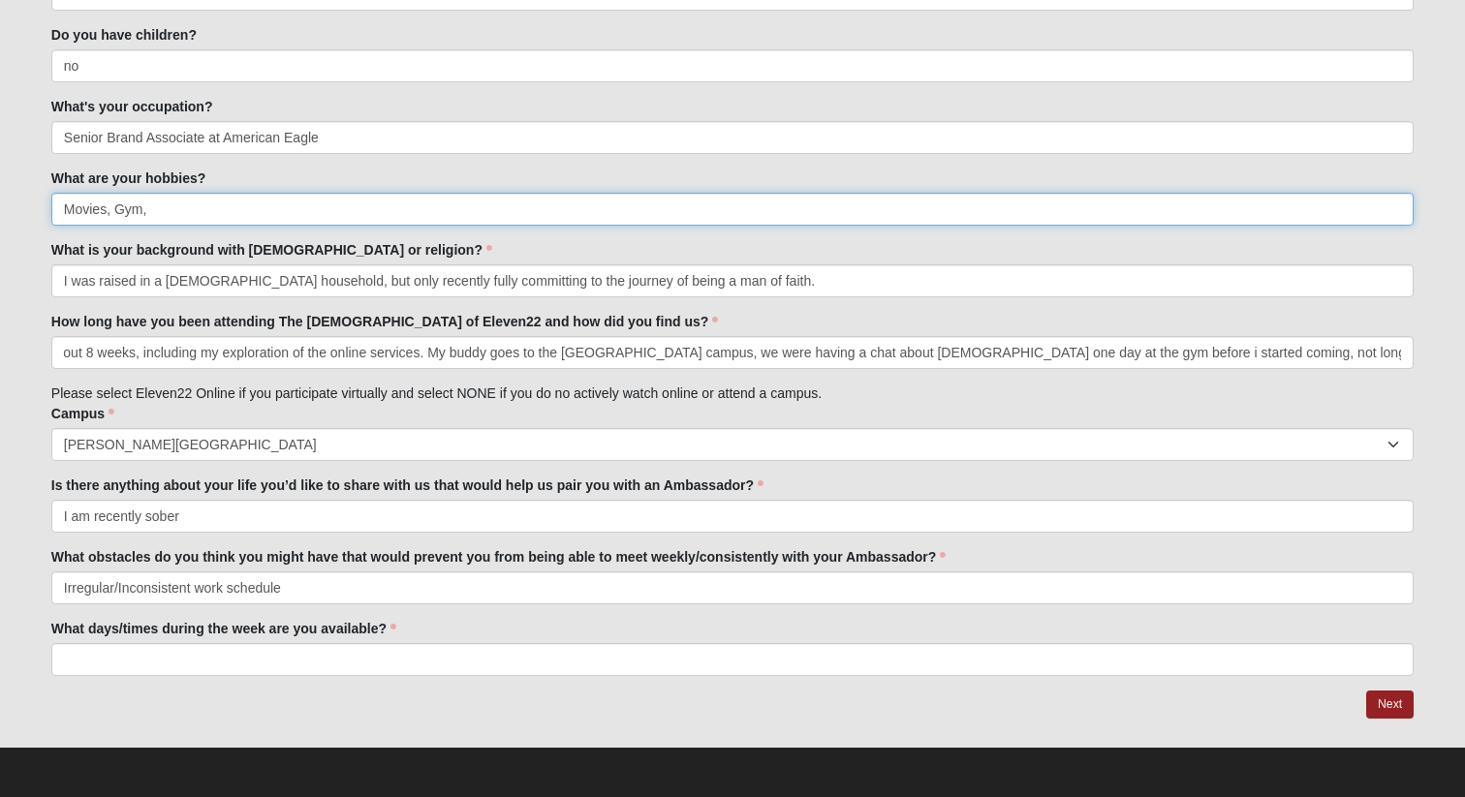
click at [267, 205] on input "Movies, Gym," at bounding box center [732, 209] width 1362 height 33
click at [106, 209] on input "Movies, Gym," at bounding box center [732, 209] width 1362 height 33
click at [222, 214] on input "Movies/TV shows, Gym," at bounding box center [732, 209] width 1362 height 33
click at [255, 206] on input "Movies/TV shows, Gym, Music,Reading," at bounding box center [732, 209] width 1362 height 33
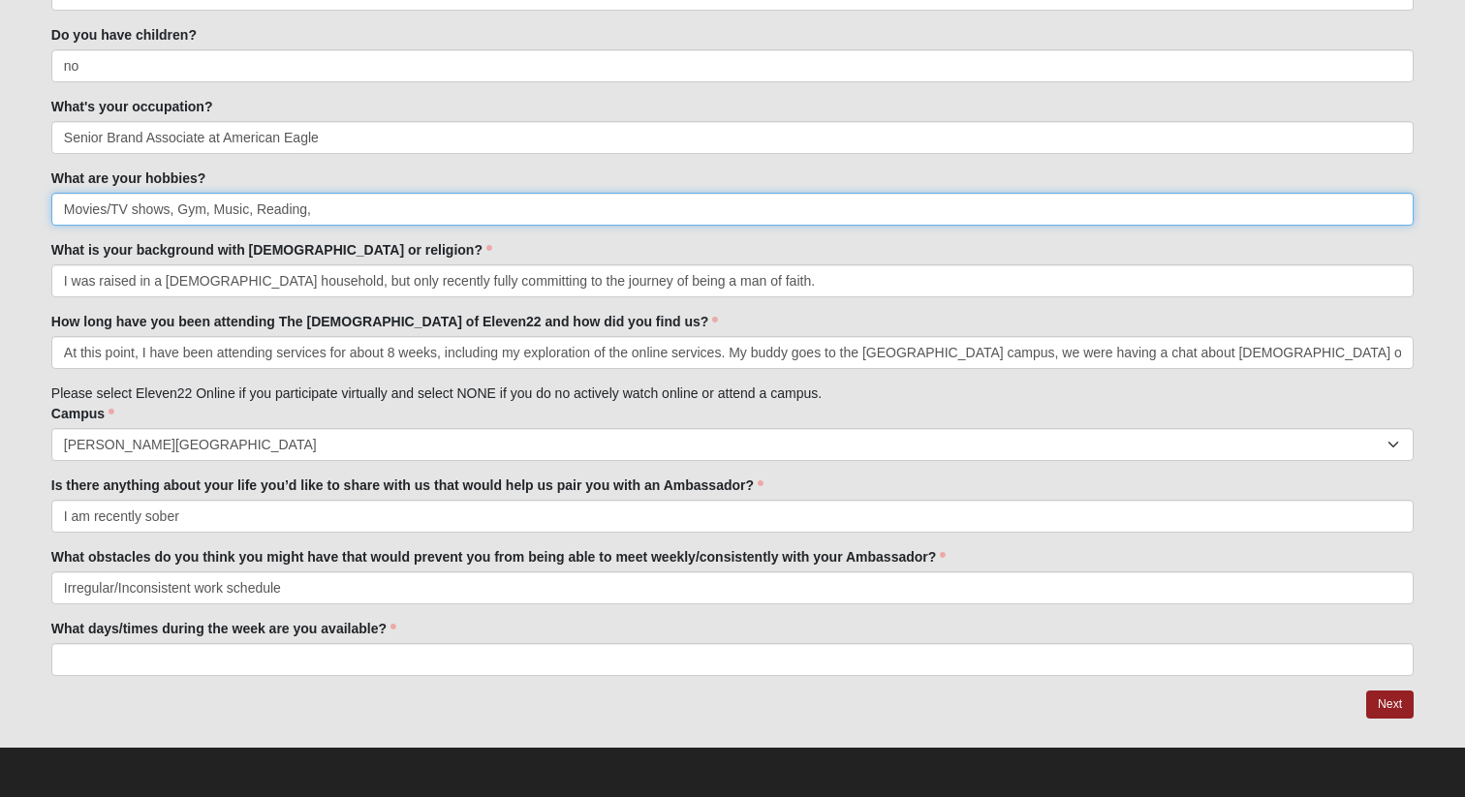
click at [335, 197] on input "Movies/TV shows, Gym, Music, Reading," at bounding box center [732, 209] width 1362 height 33
click at [333, 209] on input "Movies/TV shows, Gym, Music, Reading," at bounding box center [732, 209] width 1362 height 33
click at [205, 215] on input "Movies/TV shows, Gym, Music, Reading, Art" at bounding box center [732, 209] width 1362 height 33
click at [417, 203] on input "Movies/TV shows, Gym/Exercise, Music, Reading, Art" at bounding box center [732, 209] width 1362 height 33
type input "Movies/TV shows, Gym/Exercise, Music, Reading, Art, Sports, Learning"
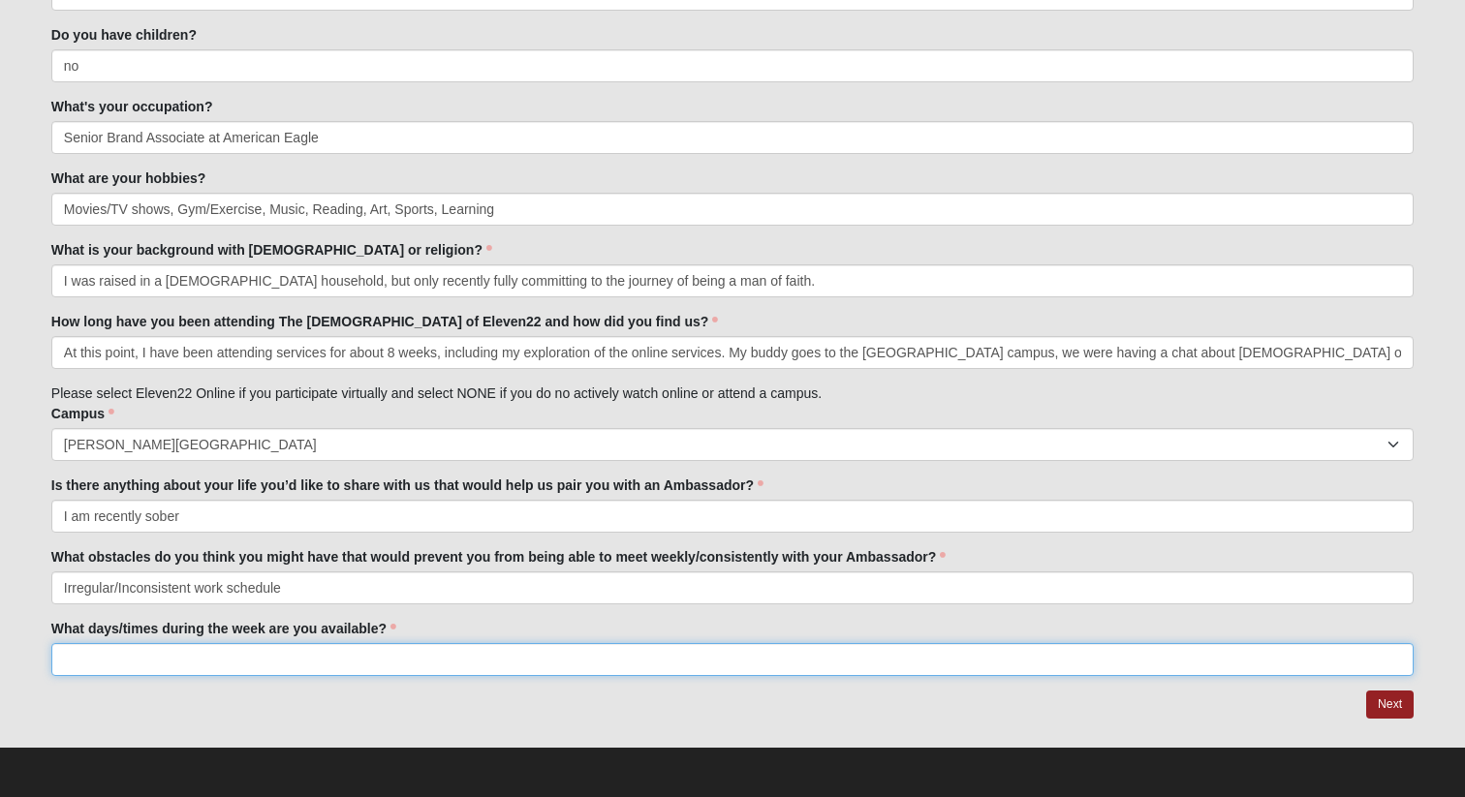
click at [299, 661] on input "What days/times during the week are you available?" at bounding box center [732, 659] width 1362 height 33
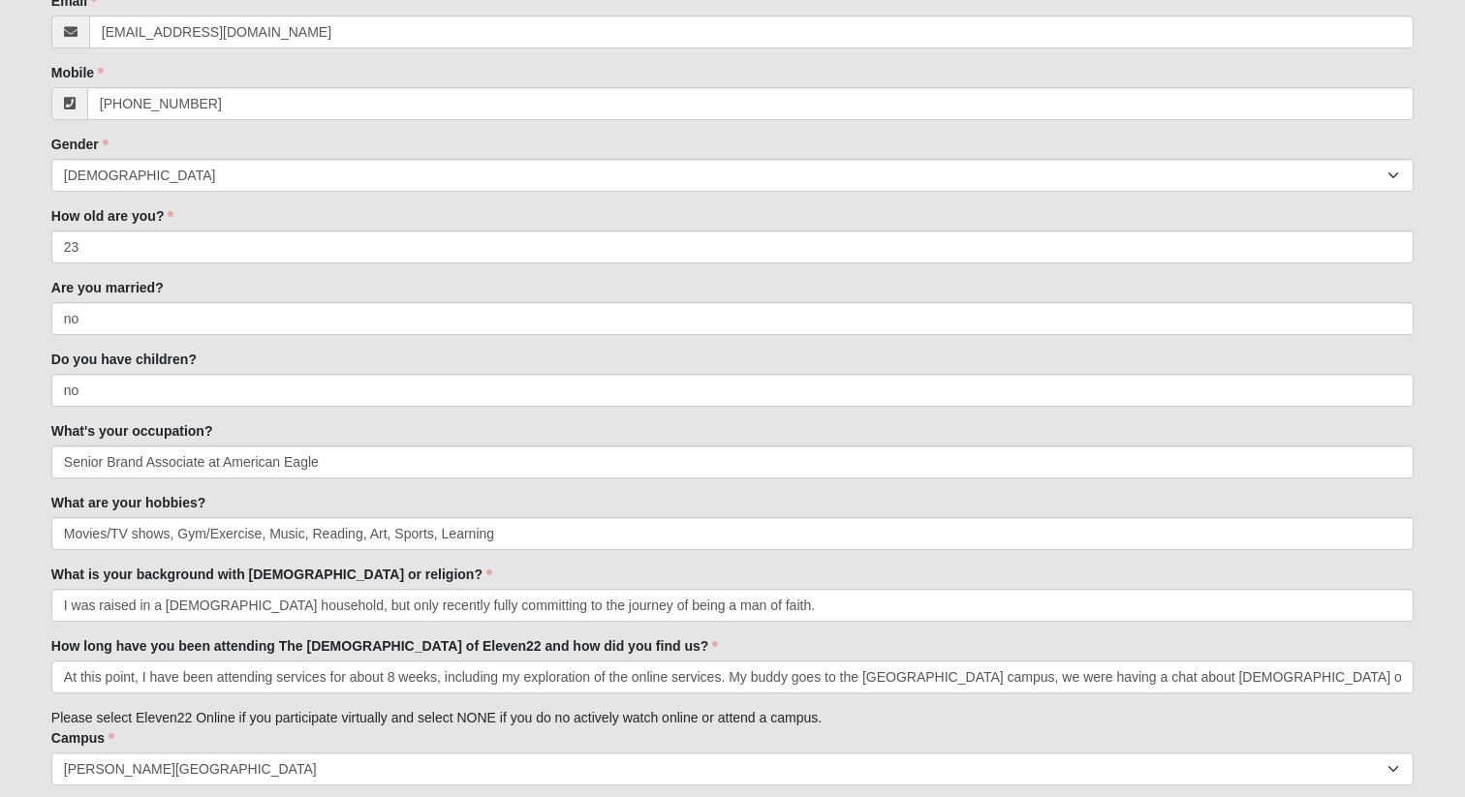
scroll to position [631, 0]
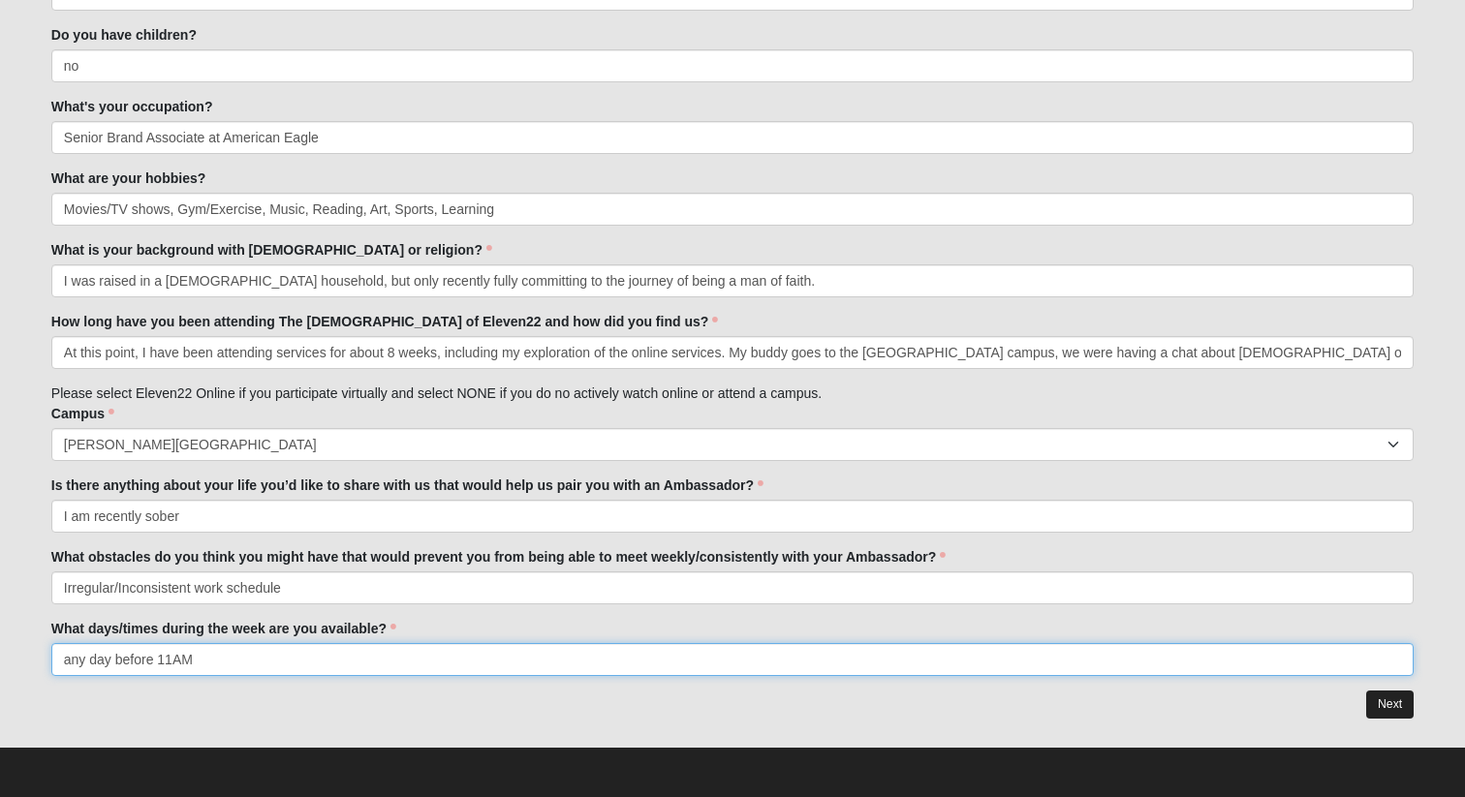
type input "any day before 11AM"
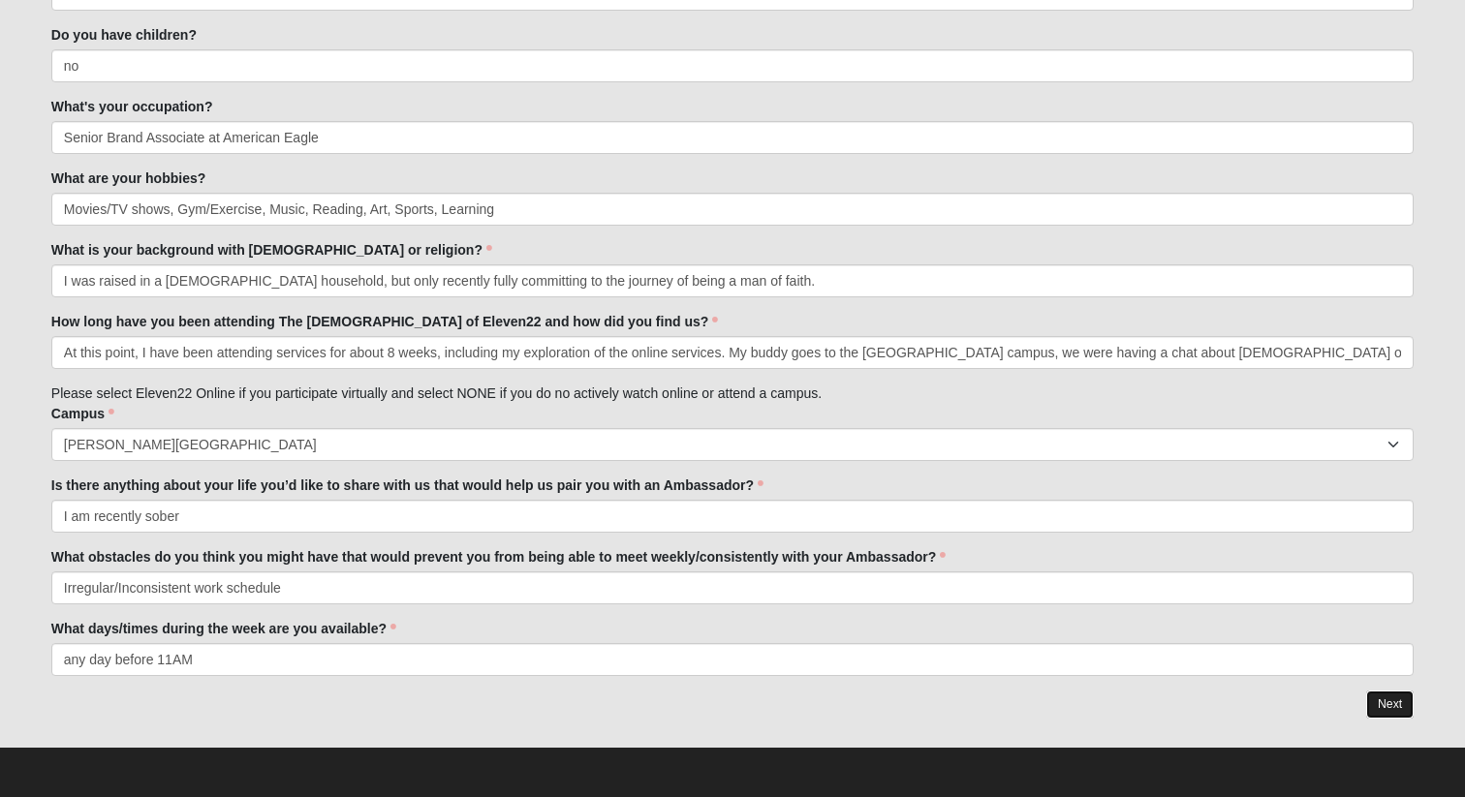
click at [1393, 708] on link "Next" at bounding box center [1389, 705] width 47 height 28
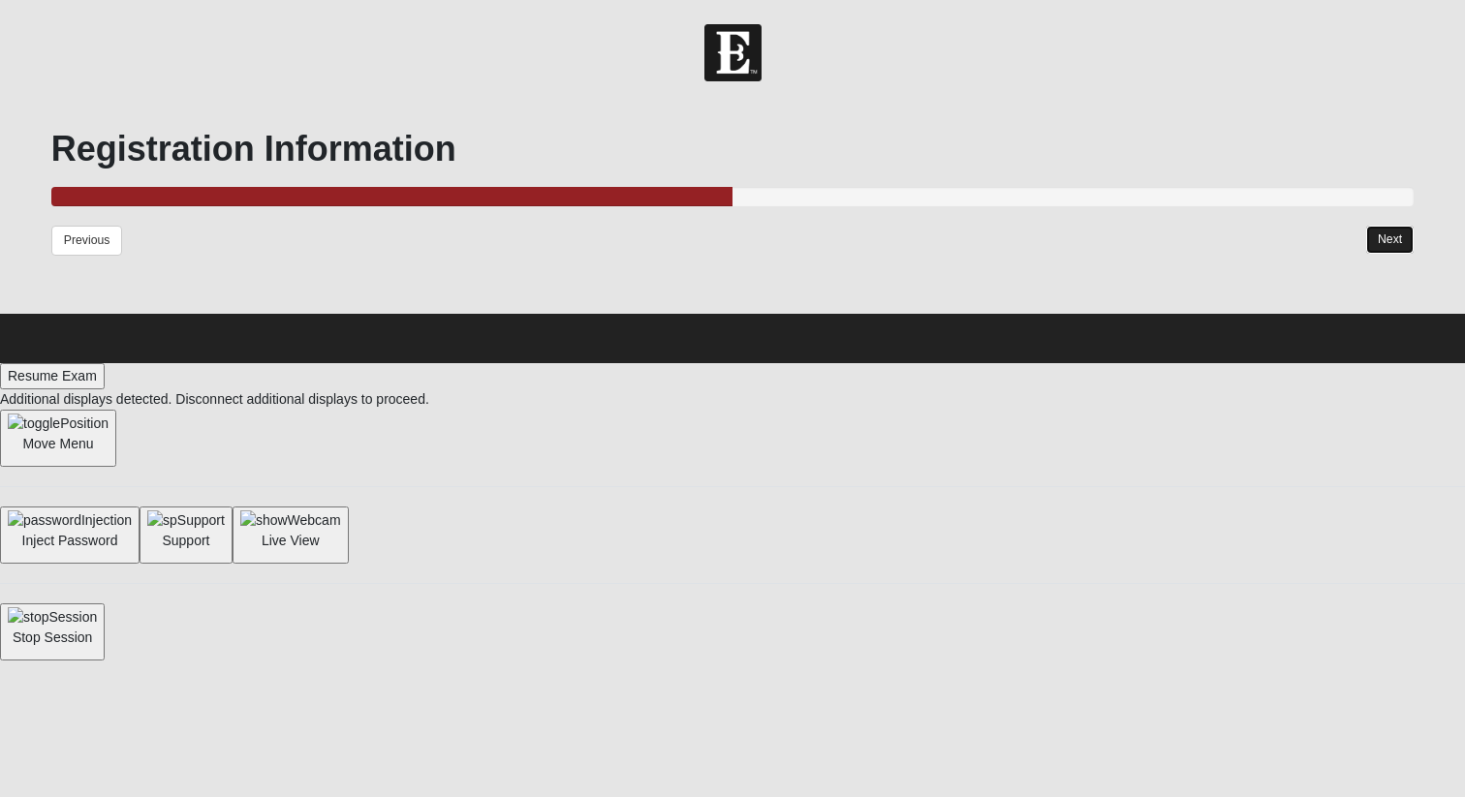
click at [1395, 235] on link "Next" at bounding box center [1389, 240] width 47 height 28
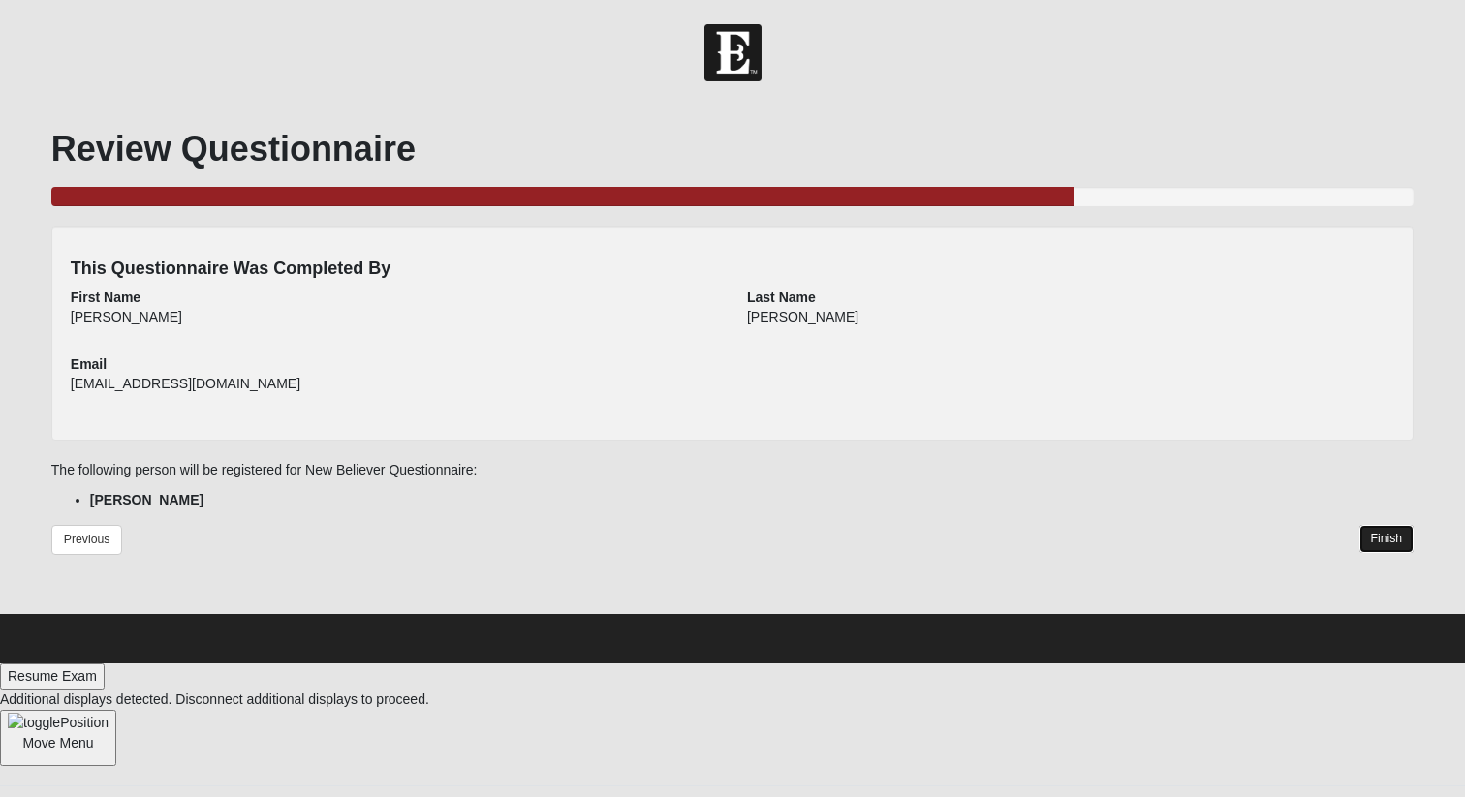
click at [1374, 536] on link "Finish" at bounding box center [1386, 539] width 55 height 28
